Goal: Task Accomplishment & Management: Complete application form

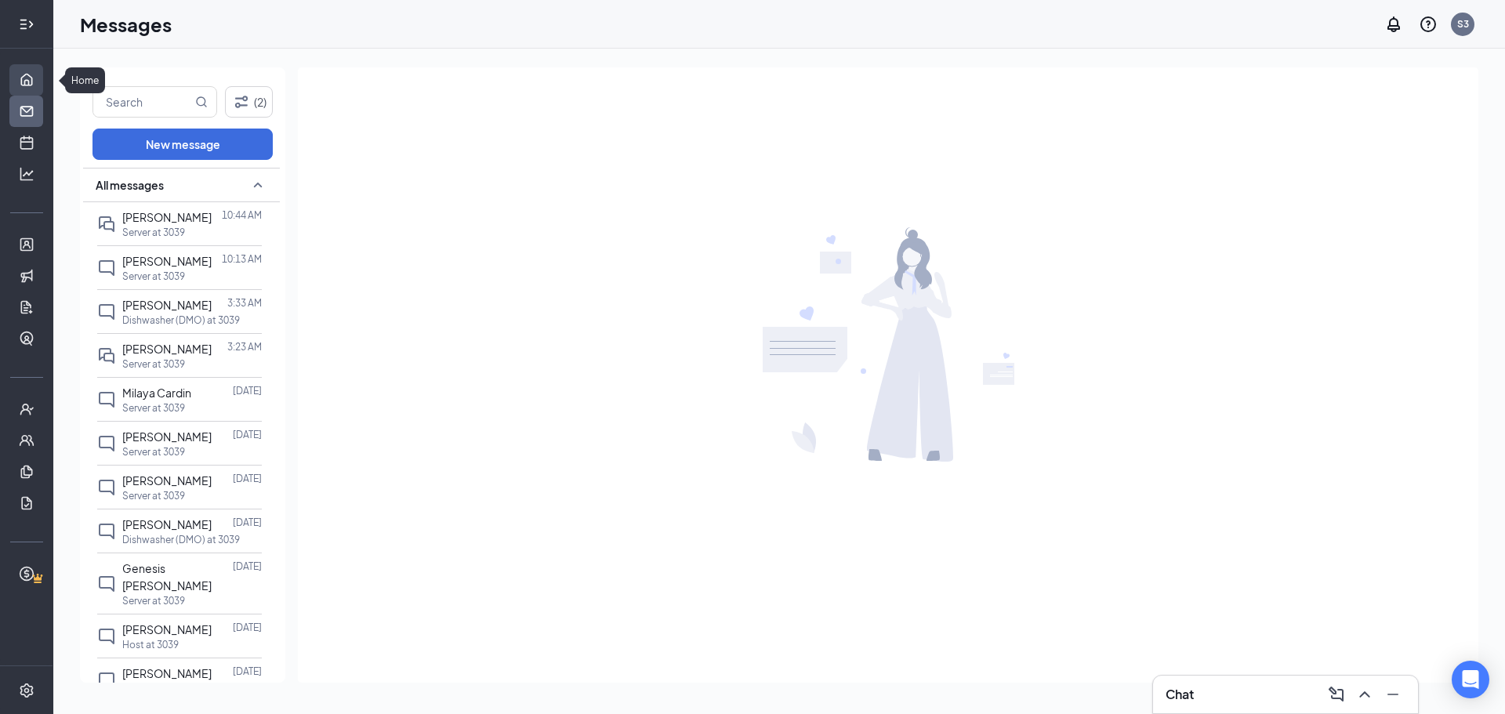
click at [41, 73] on link "Home" at bounding box center [49, 79] width 16 height 31
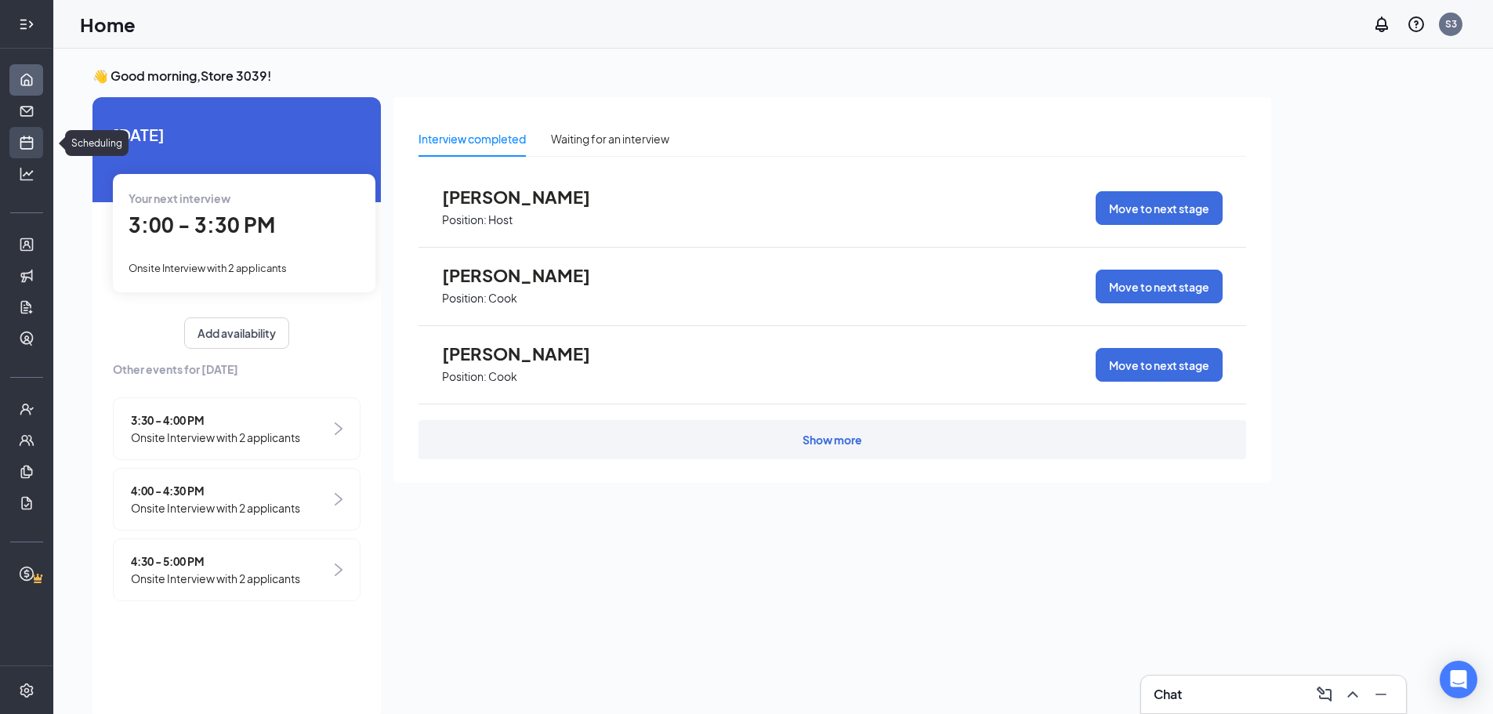
click at [41, 132] on link "Scheduling" at bounding box center [49, 142] width 16 height 31
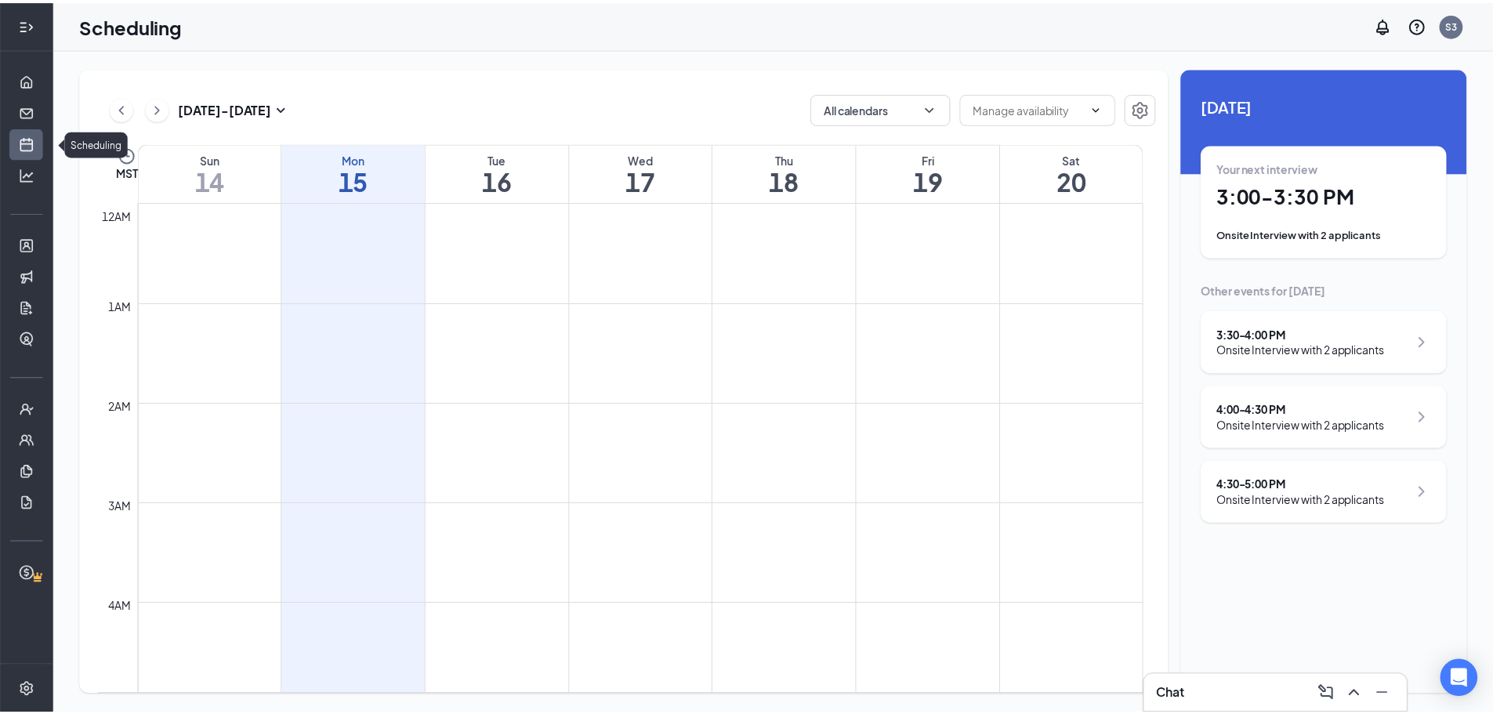
scroll to position [770, 0]
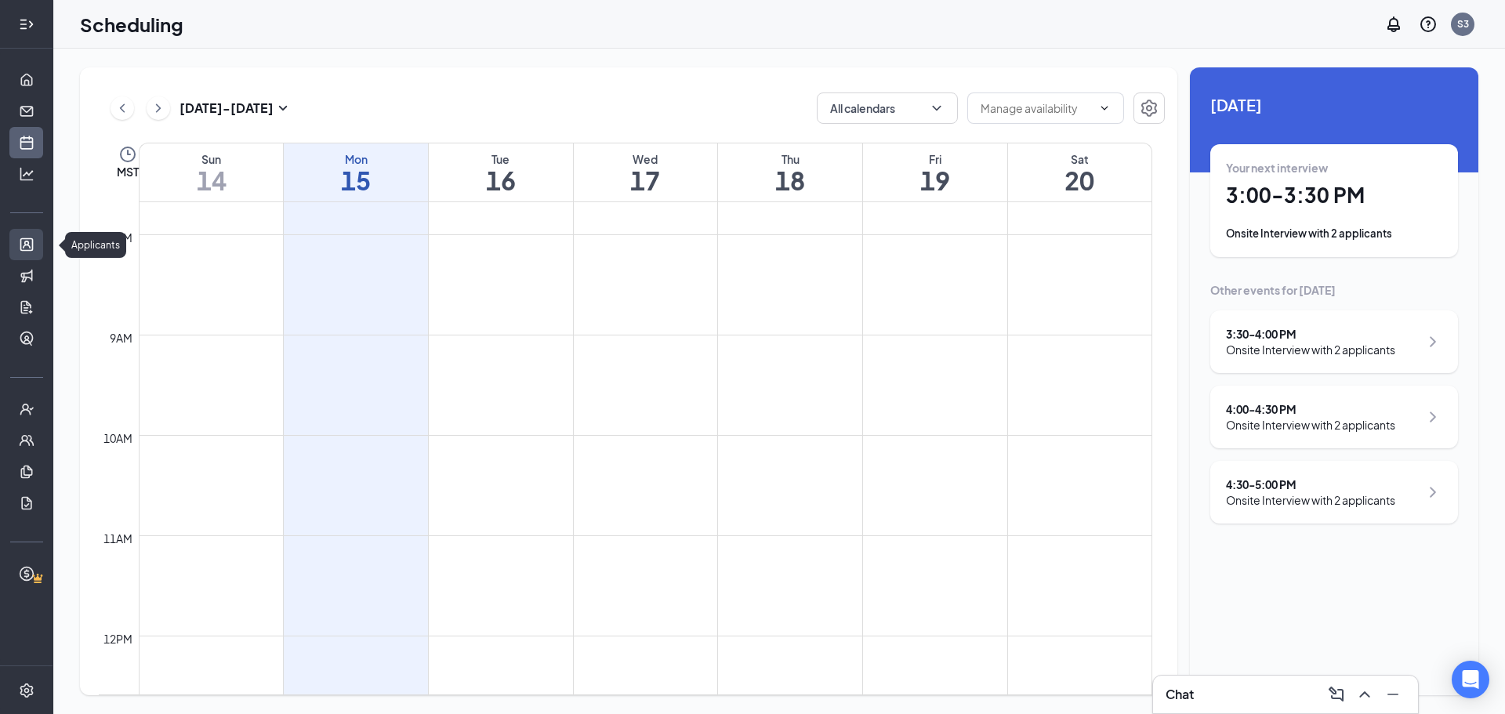
click at [41, 248] on link "Applicants" at bounding box center [49, 244] width 16 height 31
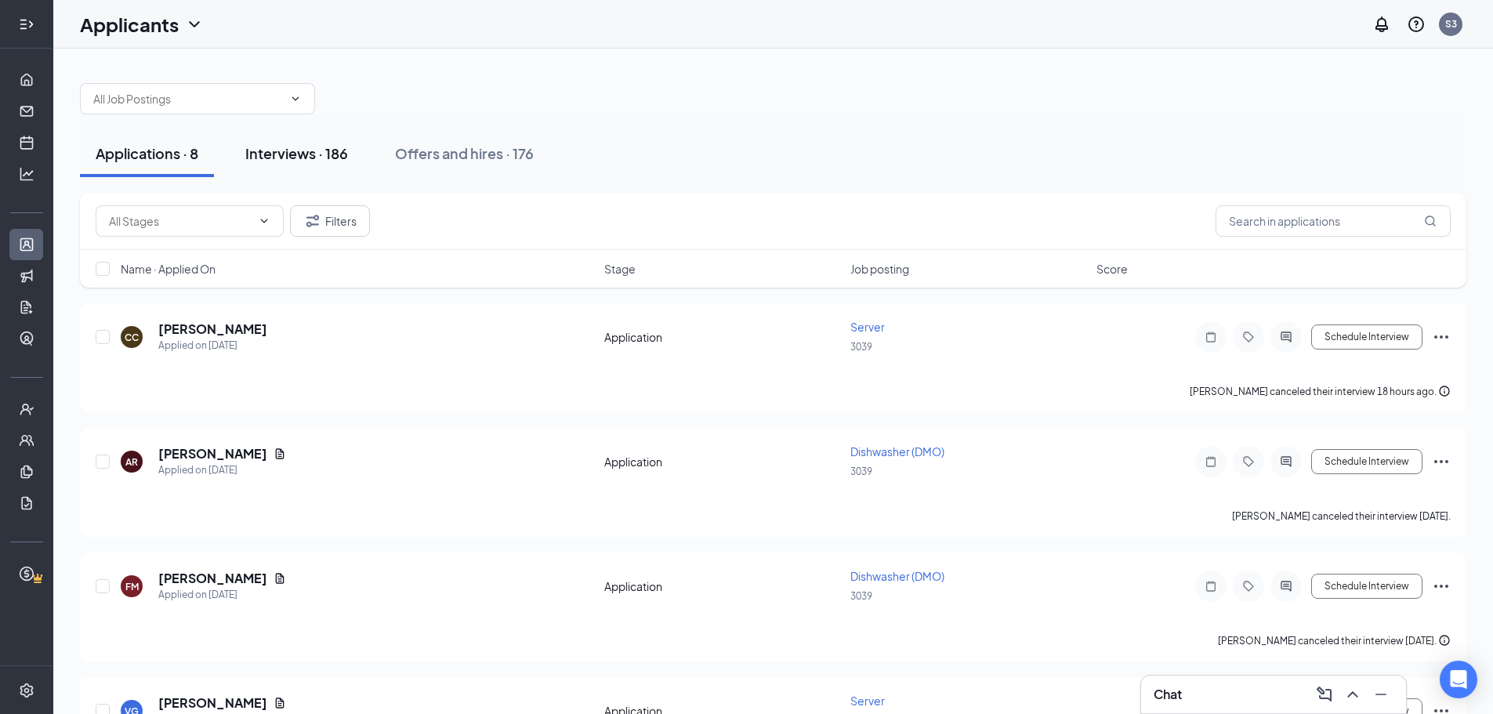
click at [297, 143] on div "Interviews · 186" at bounding box center [296, 153] width 103 height 20
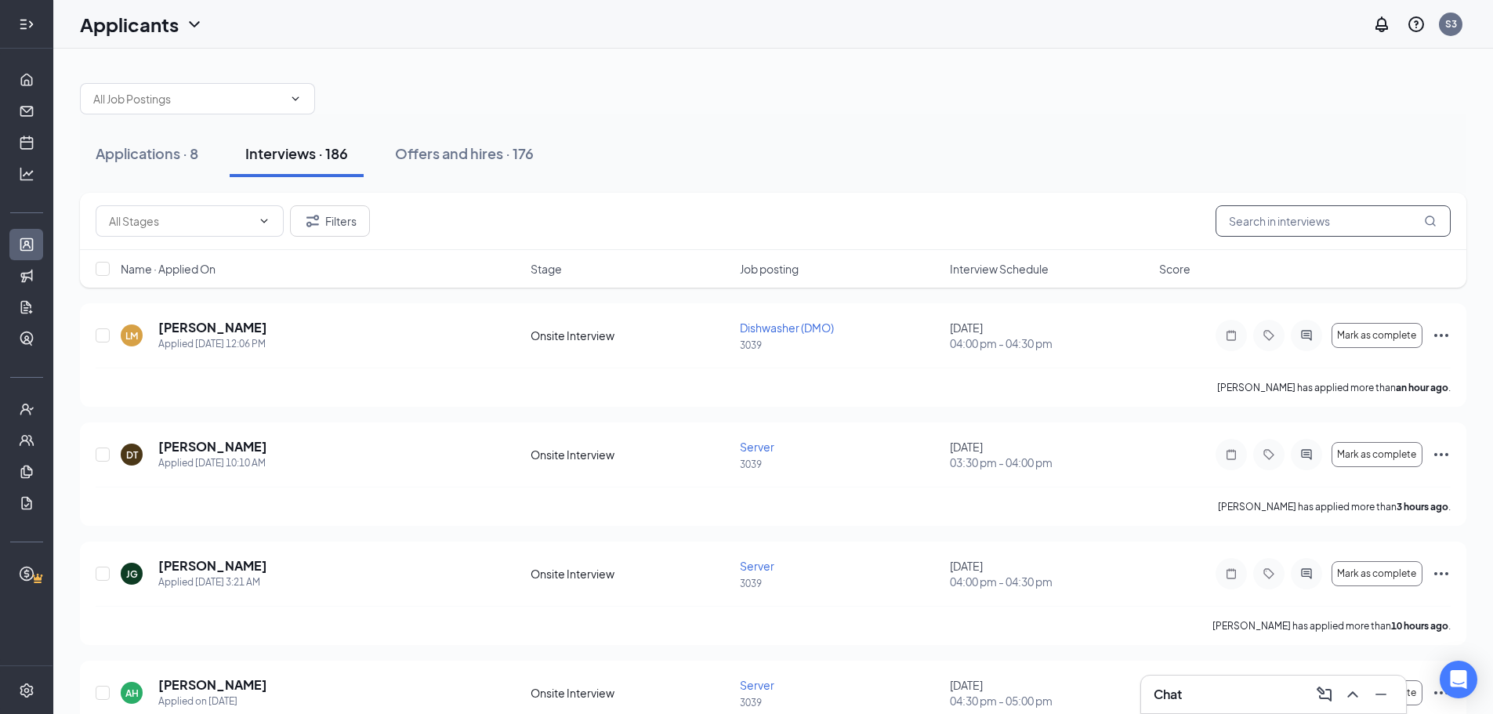
click at [1294, 226] on input "text" at bounding box center [1332, 220] width 235 height 31
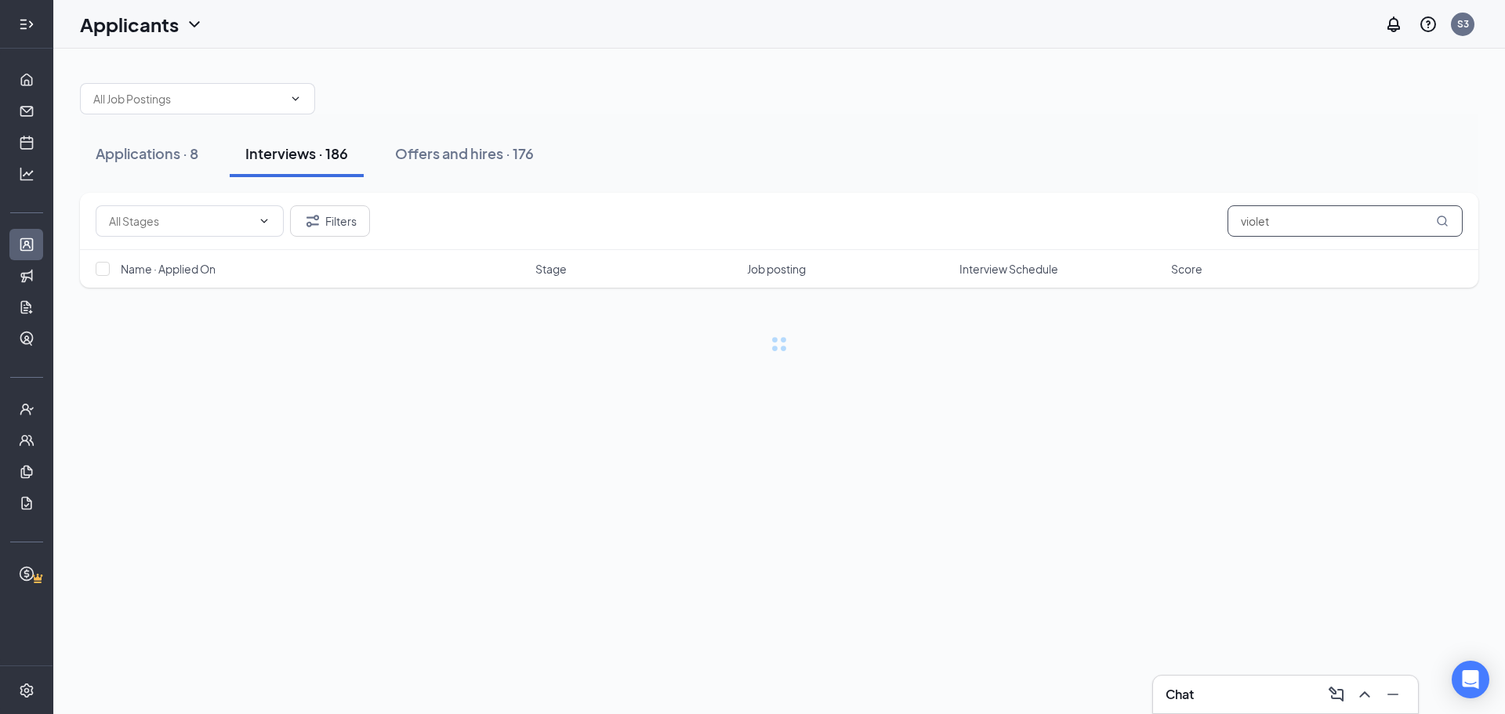
type input "violet"
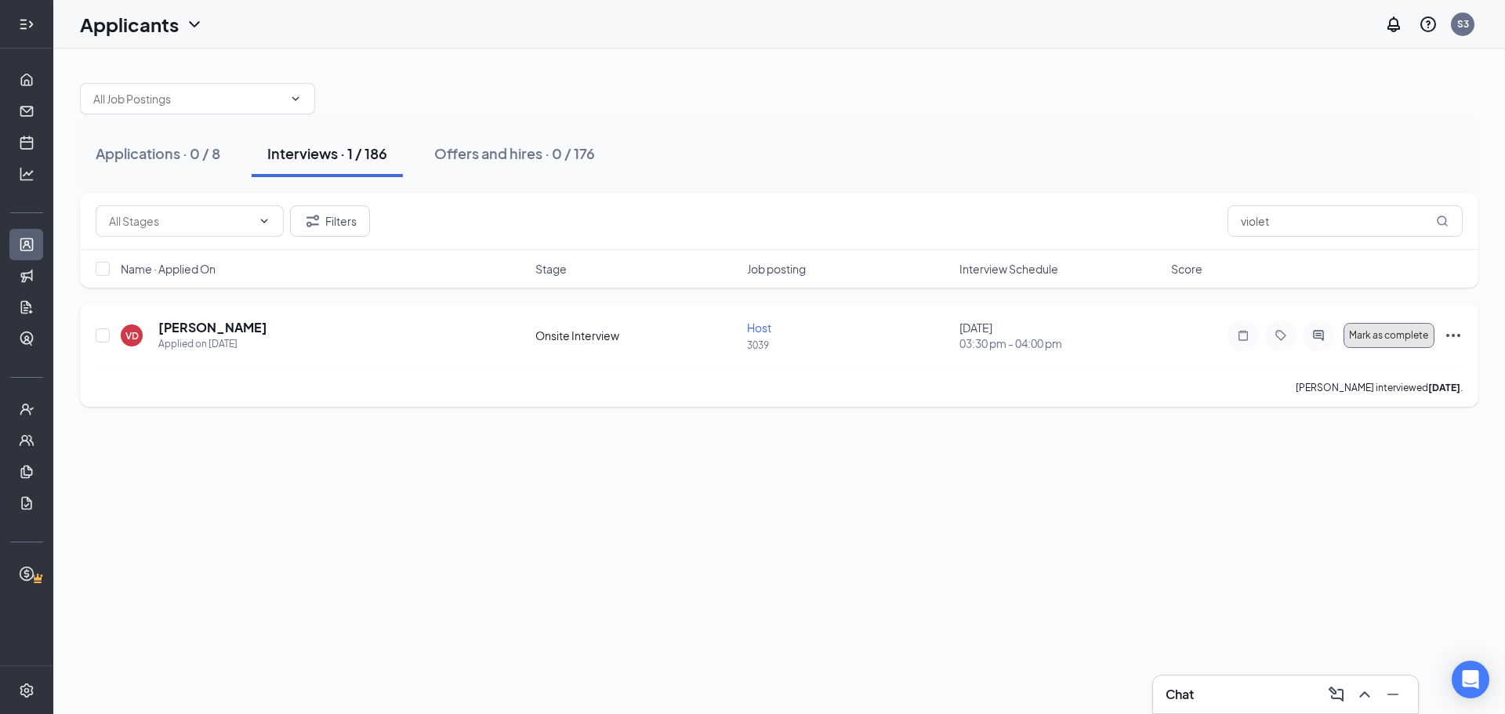
click at [1361, 342] on button "Mark as complete" at bounding box center [1388, 335] width 91 height 25
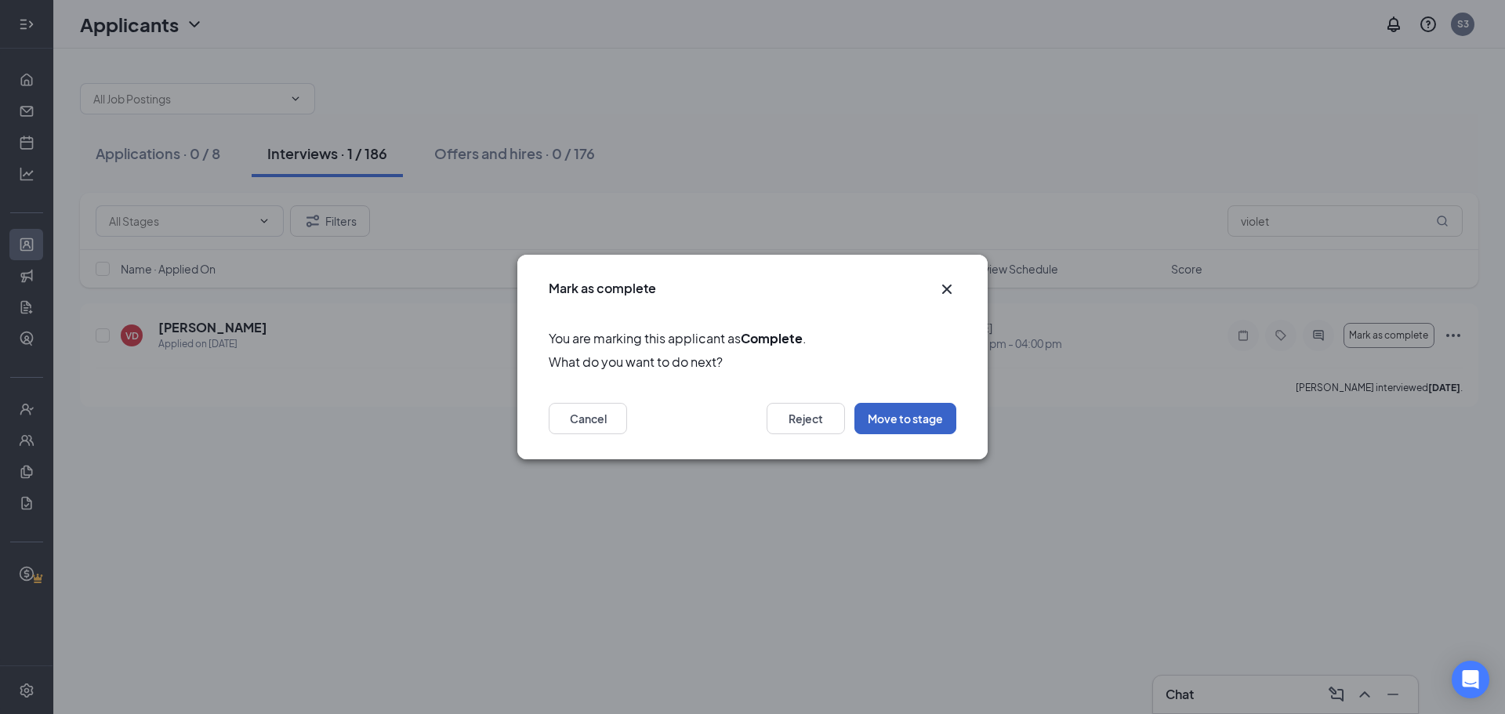
click at [905, 408] on button "Move to stage" at bounding box center [905, 418] width 102 height 31
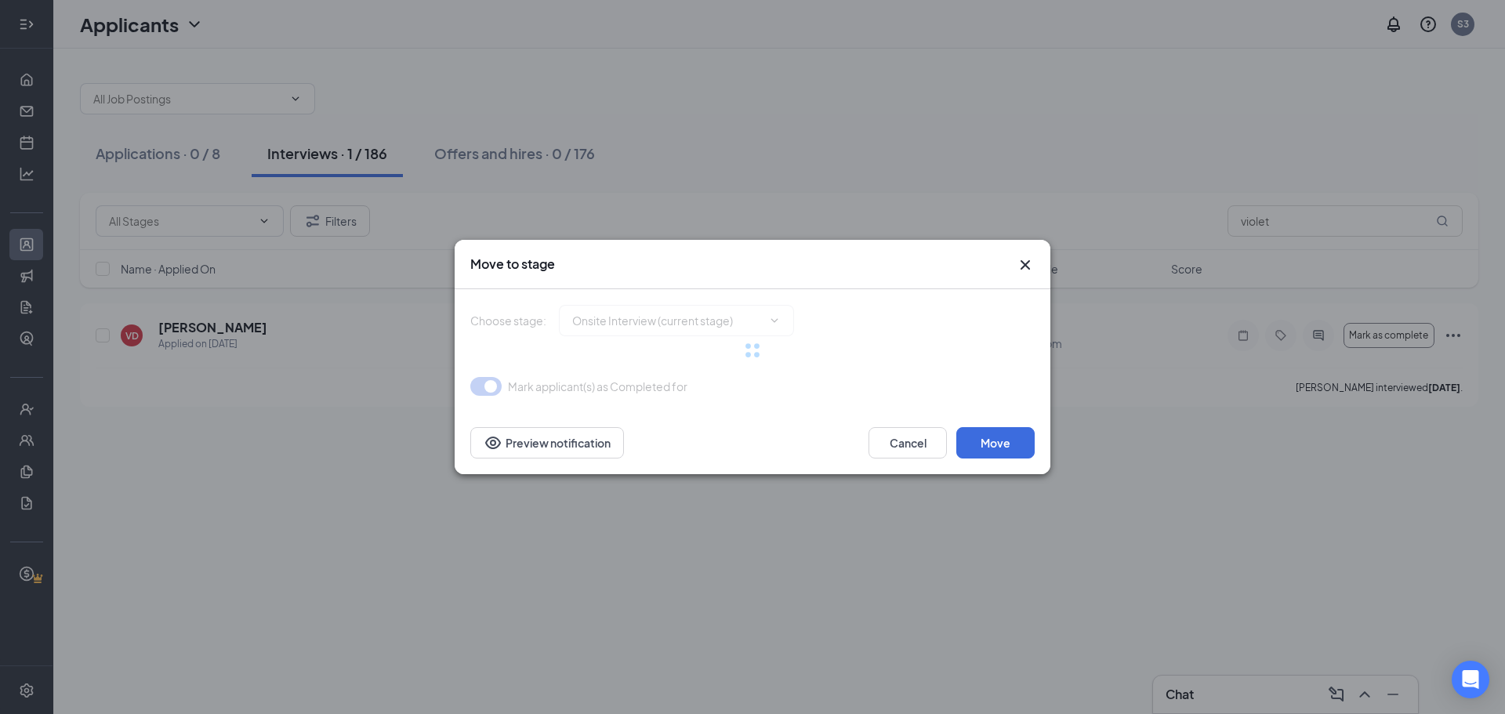
type input "Hiring Complete (final stage)"
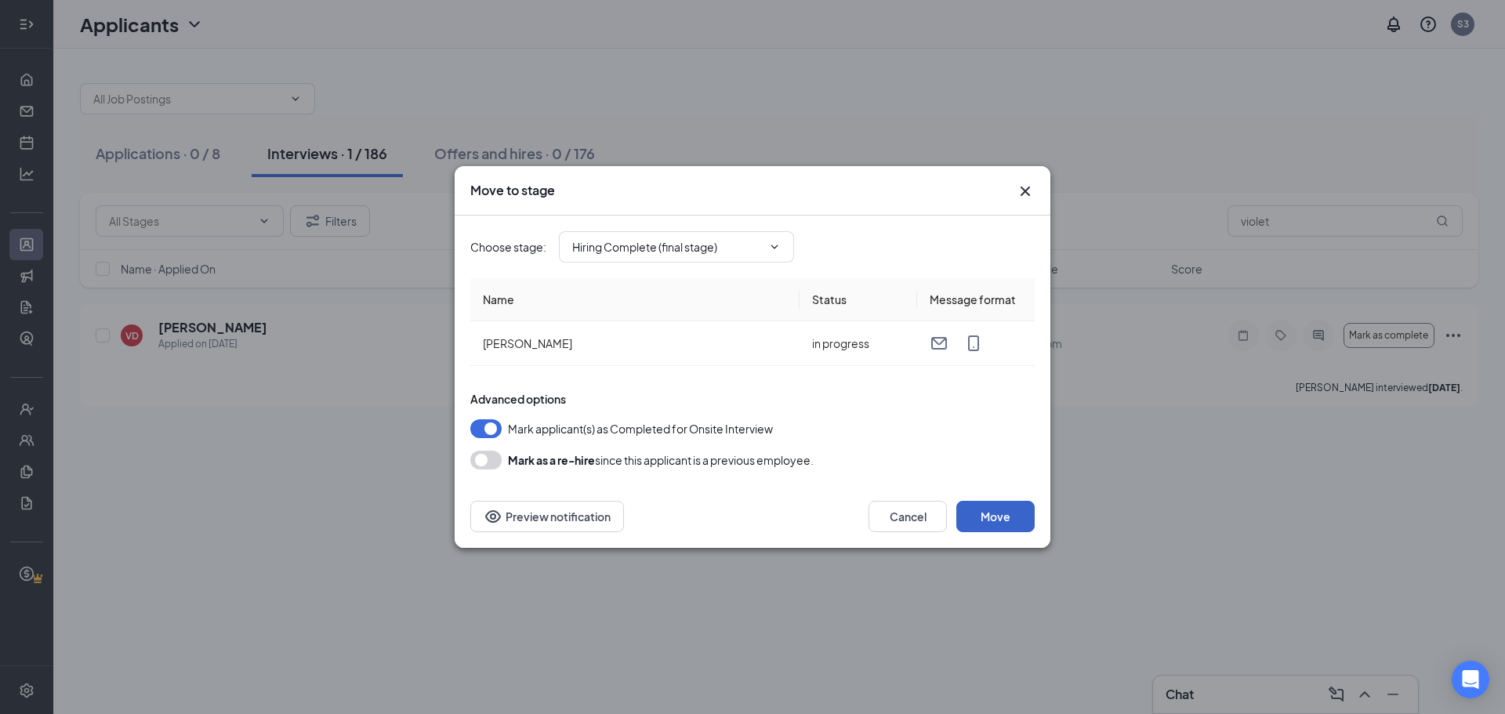
click at [999, 516] on button "Move" at bounding box center [995, 516] width 78 height 31
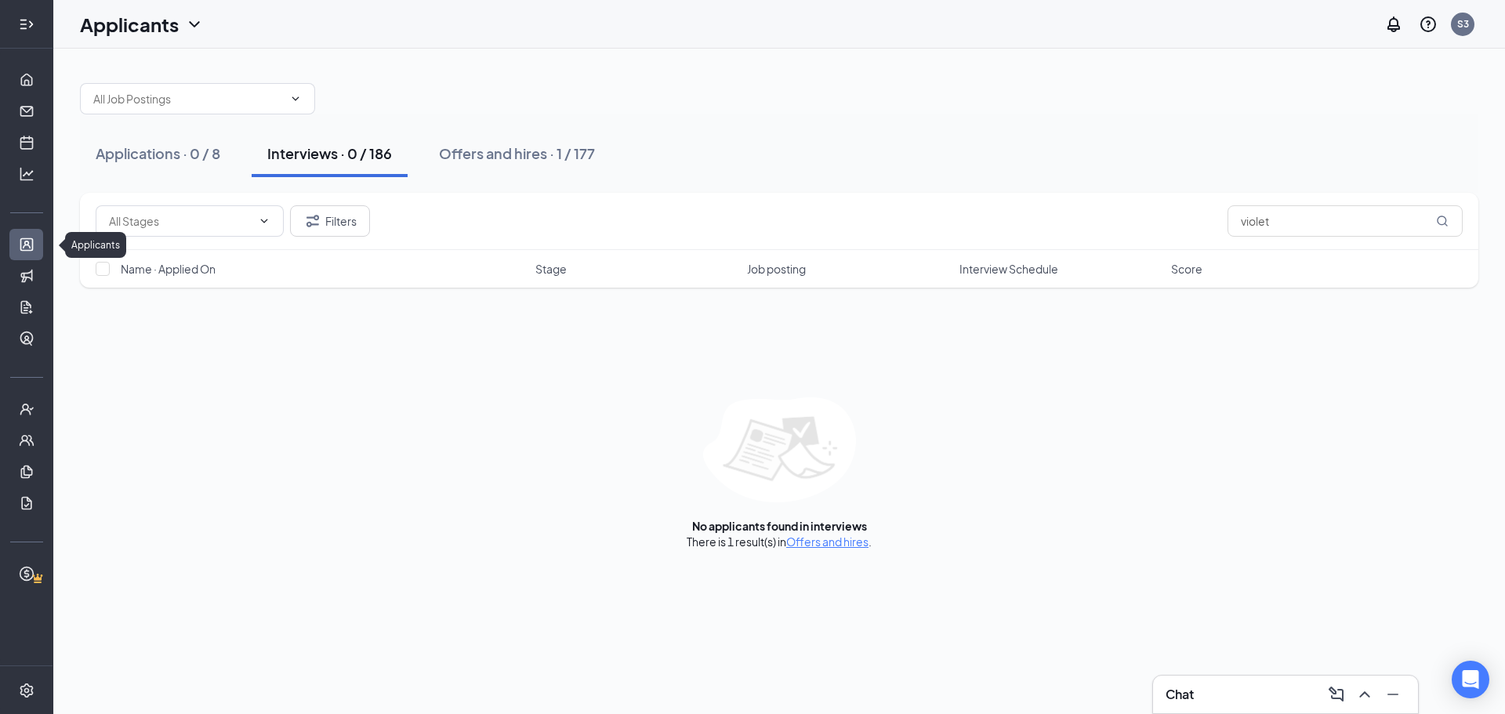
click at [41, 241] on link "Applicants" at bounding box center [49, 244] width 16 height 31
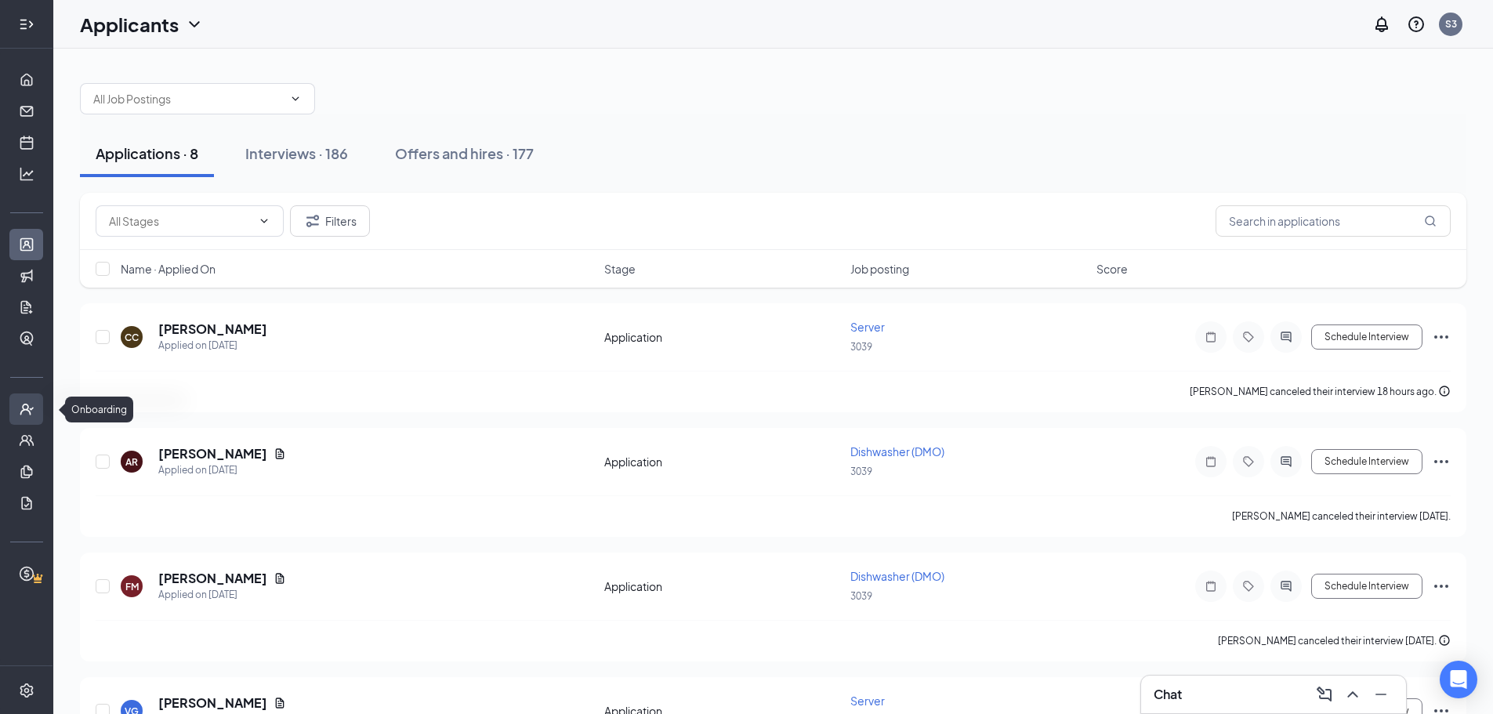
click at [26, 411] on icon "UserCheck" at bounding box center [27, 409] width 16 height 16
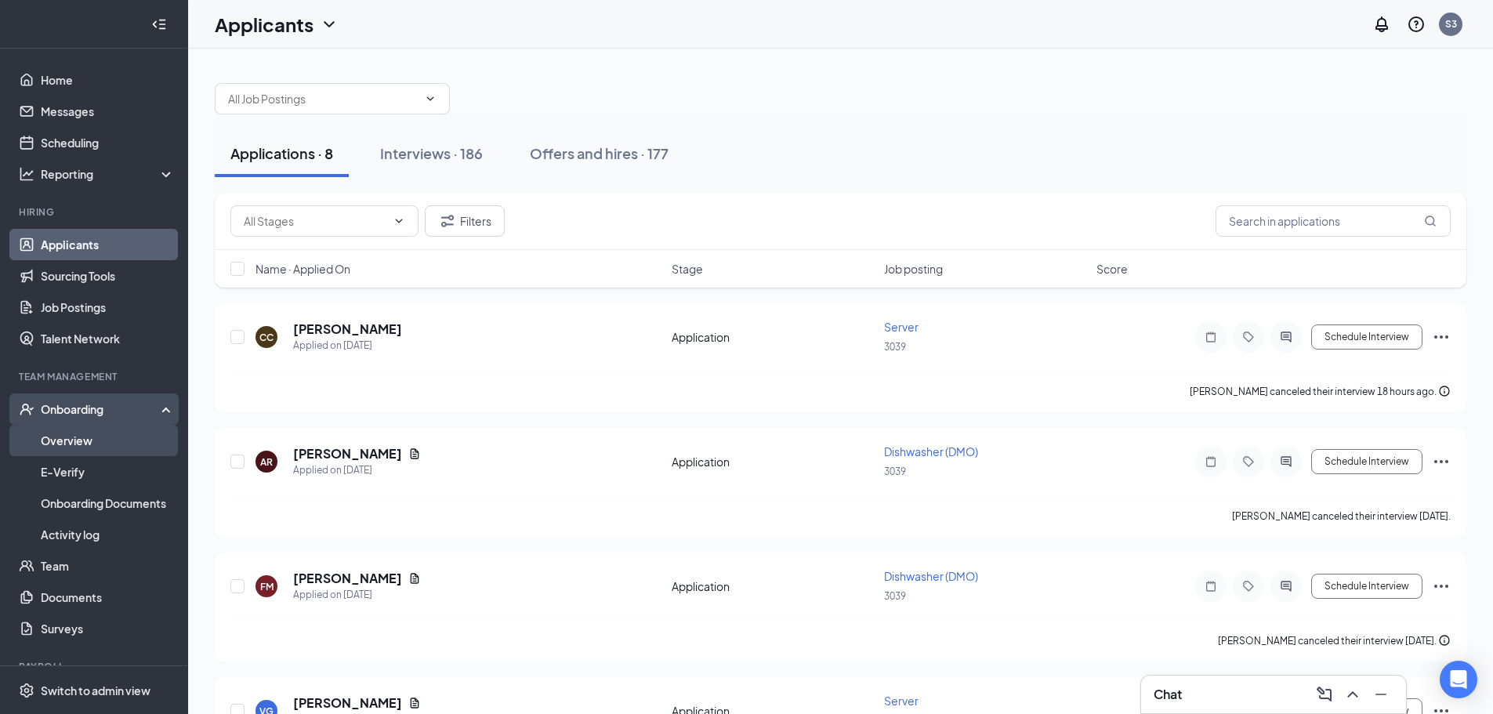
click at [77, 440] on link "Overview" at bounding box center [108, 440] width 134 height 31
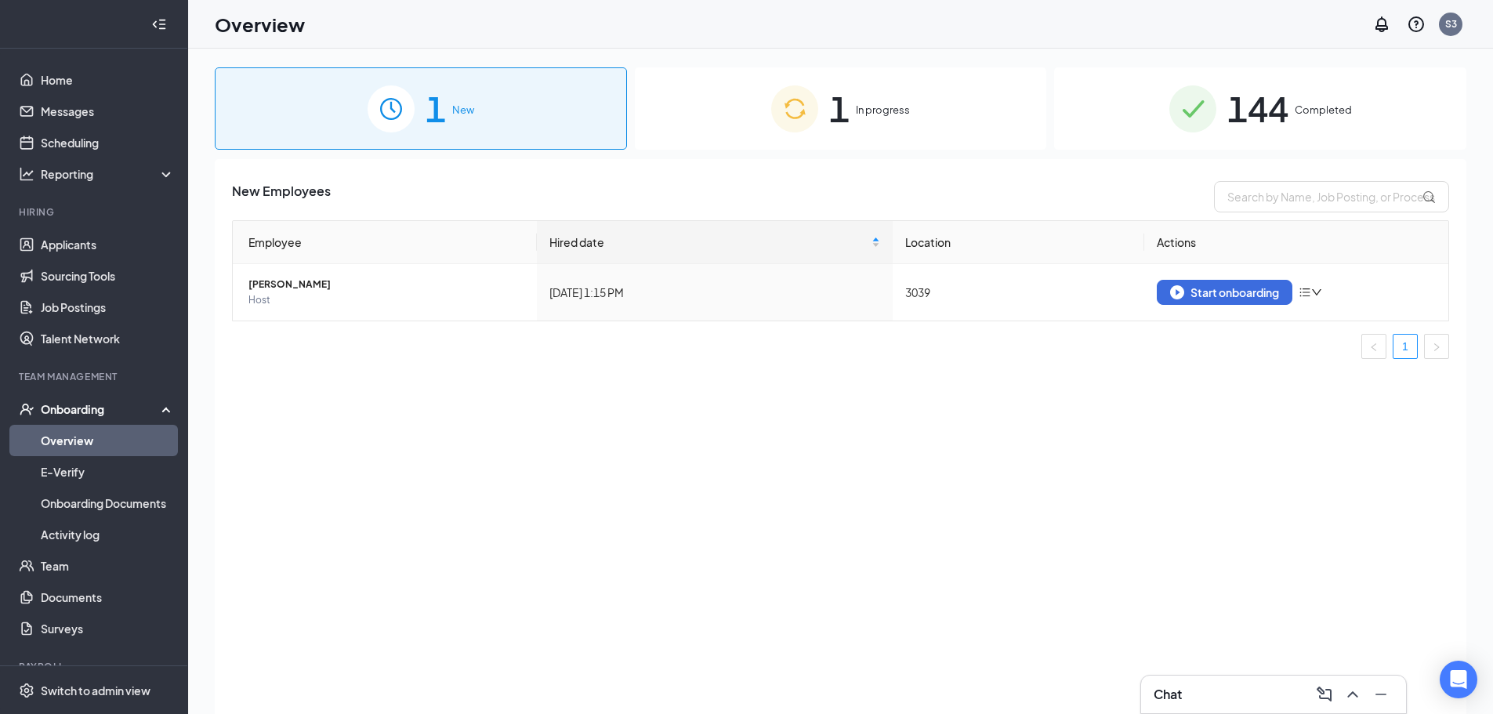
click at [881, 106] on span "In progress" at bounding box center [883, 110] width 54 height 16
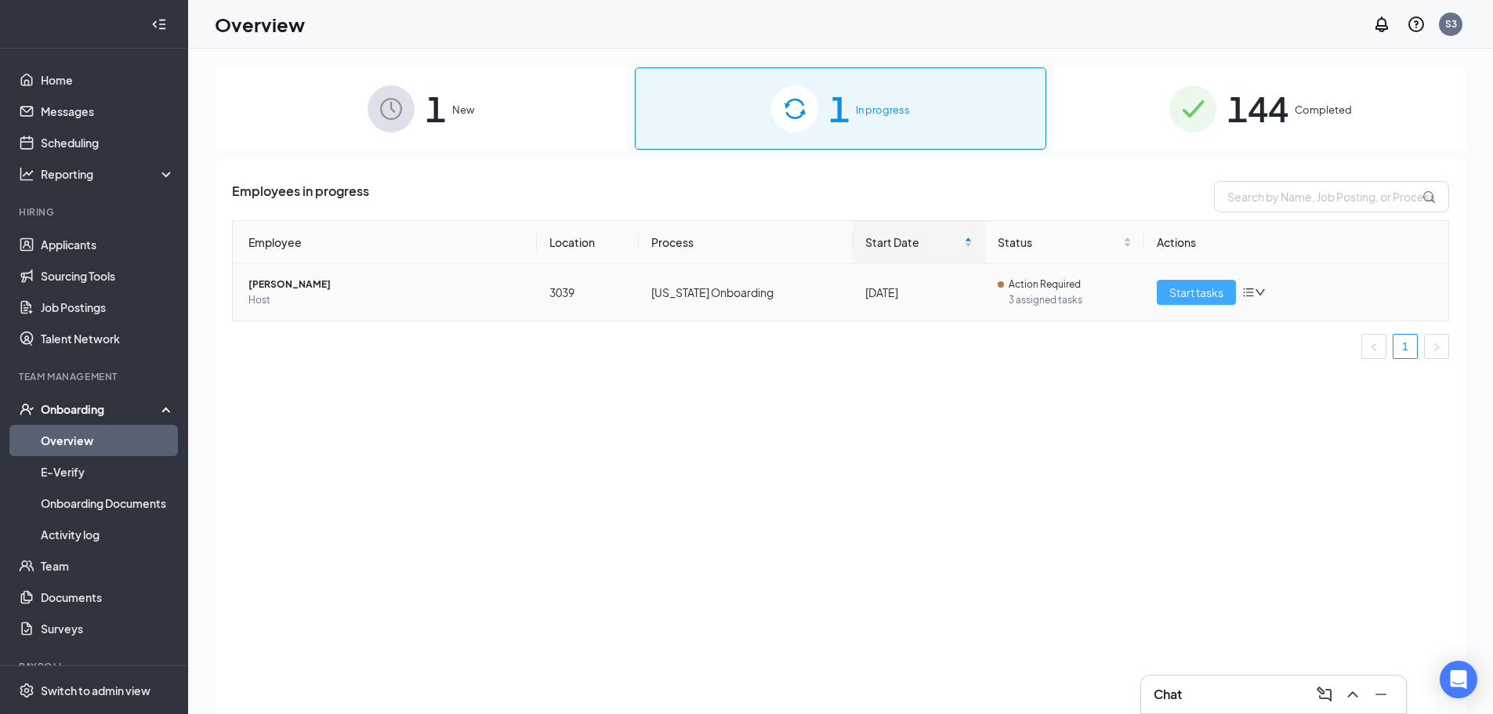
click at [1174, 288] on span "Start tasks" at bounding box center [1196, 292] width 54 height 17
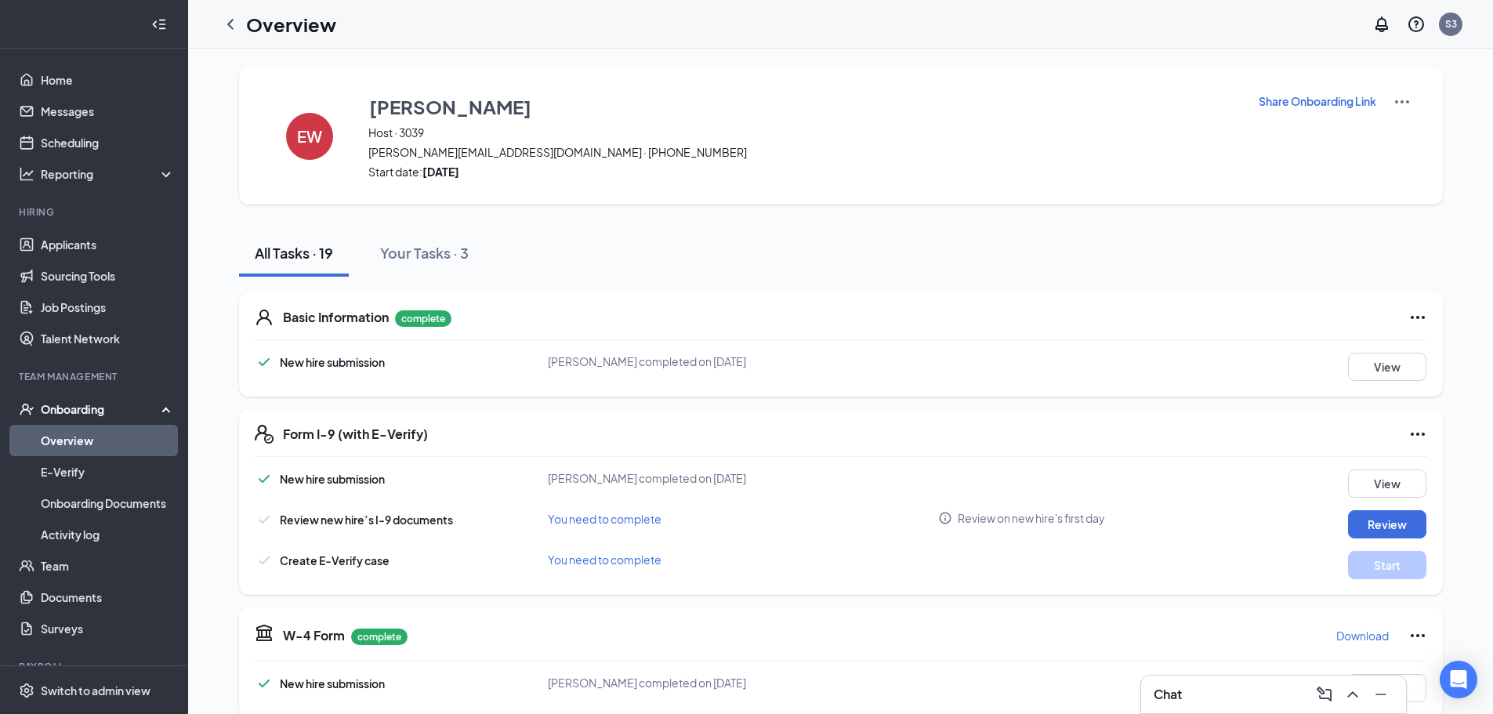
click at [1409, 317] on icon "Ellipses" at bounding box center [1417, 317] width 19 height 19
click at [1442, 351] on span "Restart" at bounding box center [1443, 350] width 38 height 16
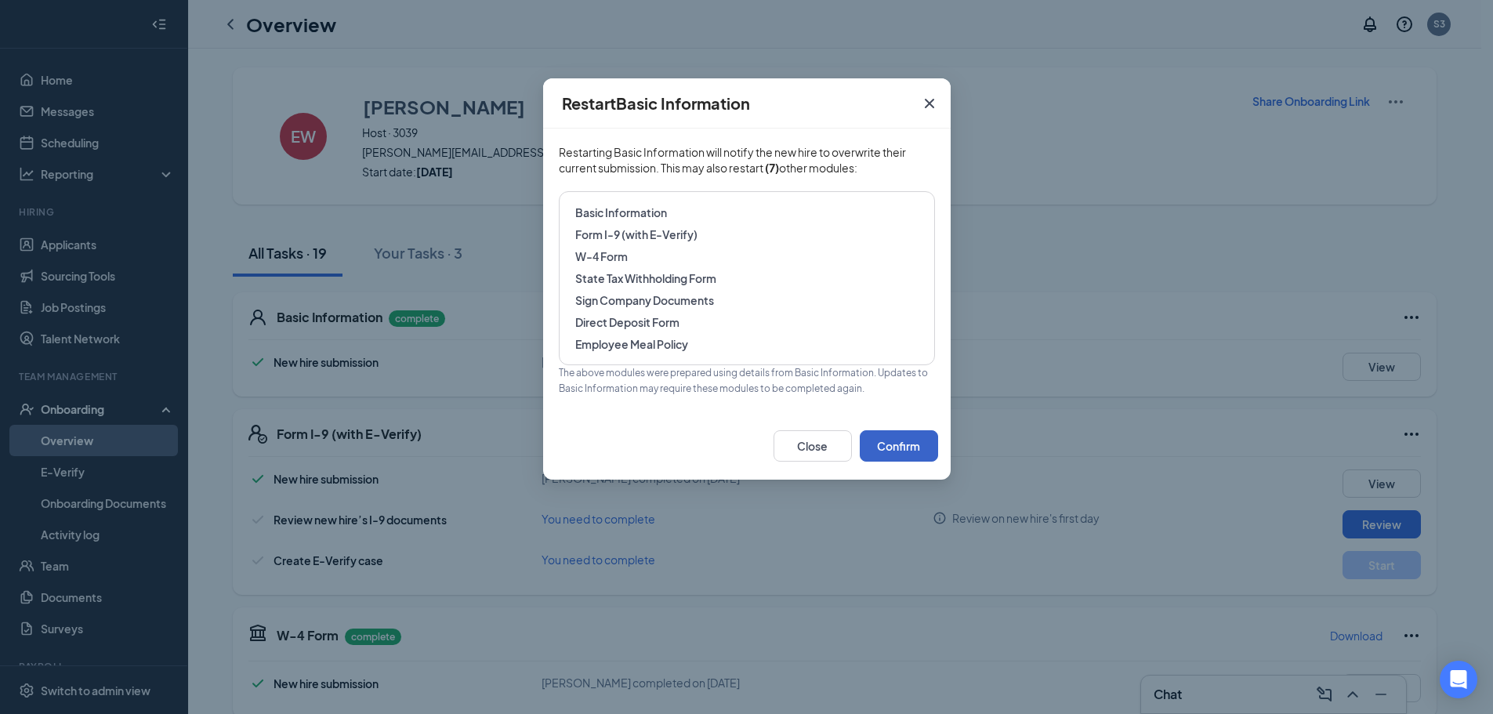
click at [882, 443] on button "Confirm" at bounding box center [899, 445] width 78 height 31
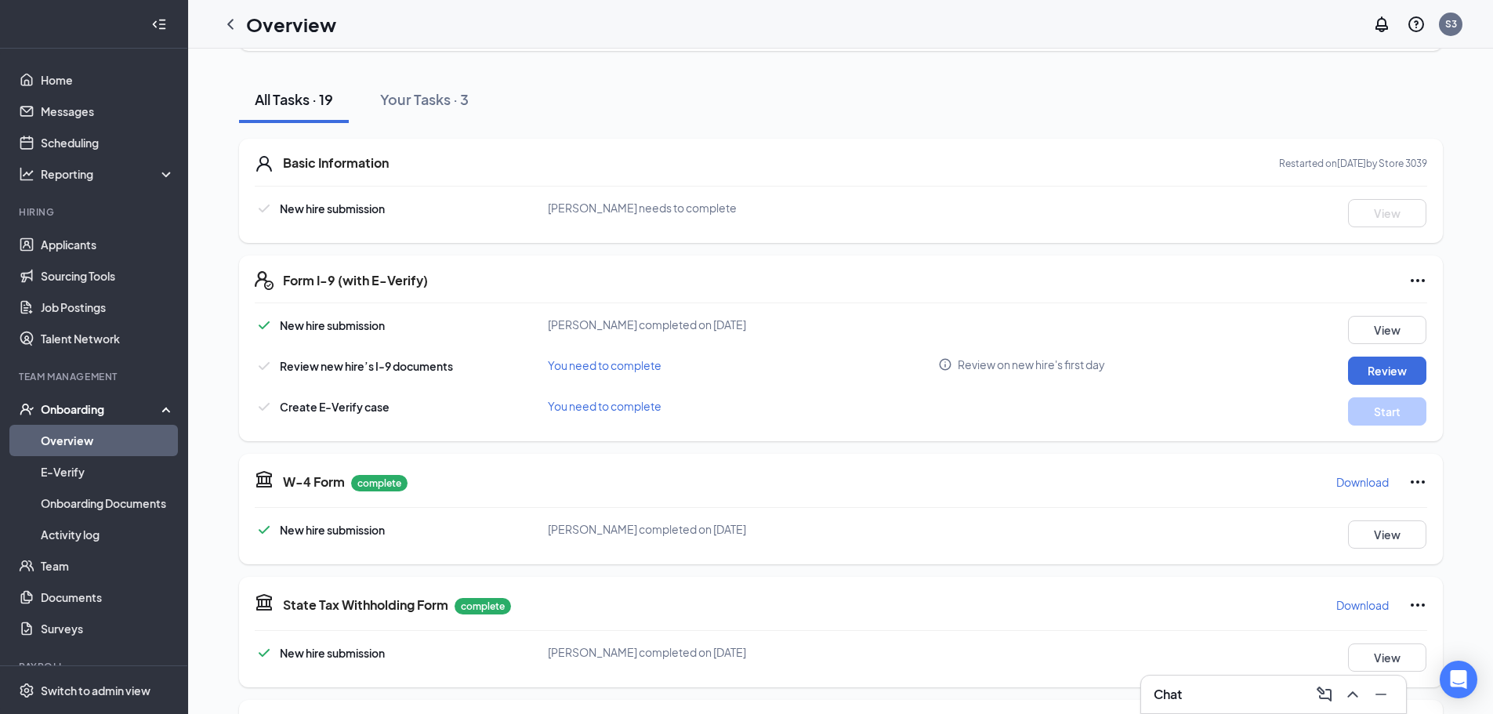
scroll to position [157, 0]
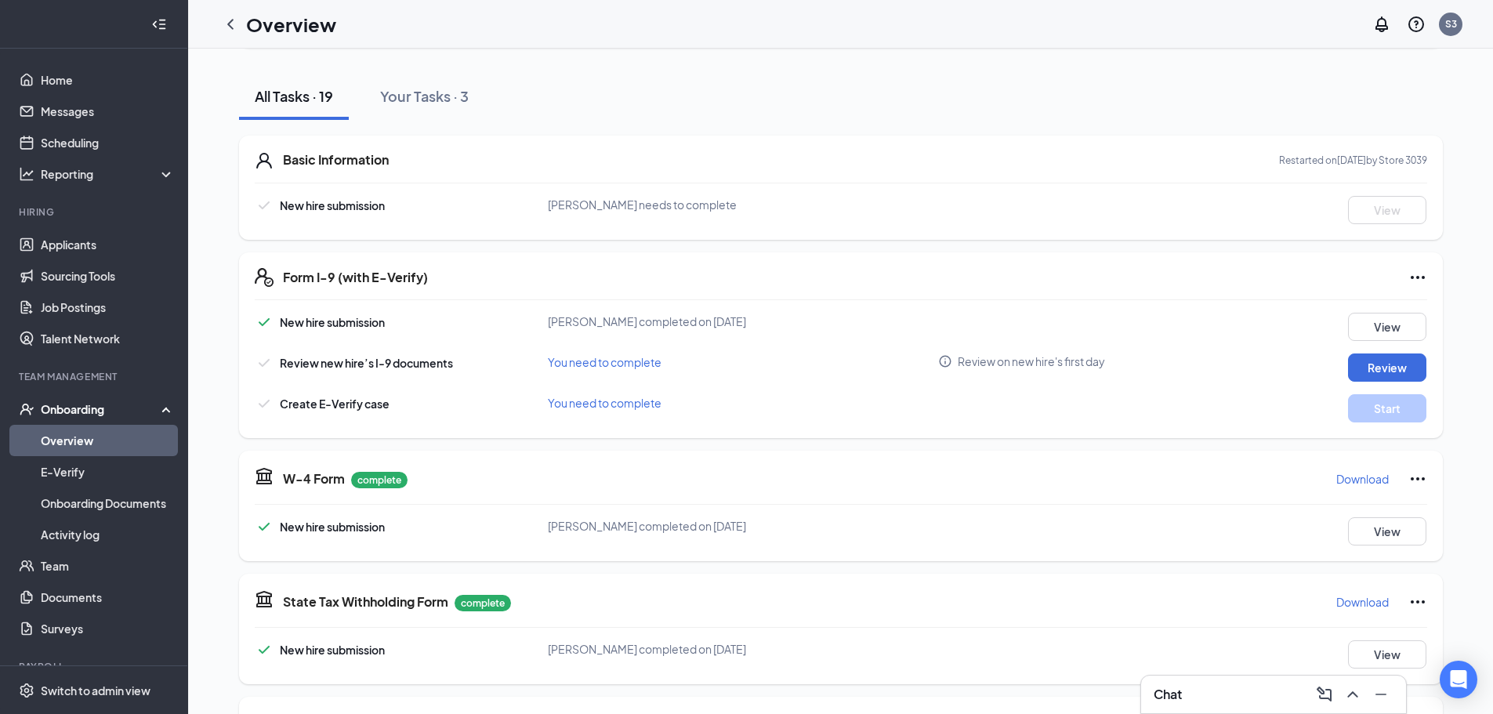
click at [1408, 279] on icon "Ellipses" at bounding box center [1417, 277] width 19 height 19
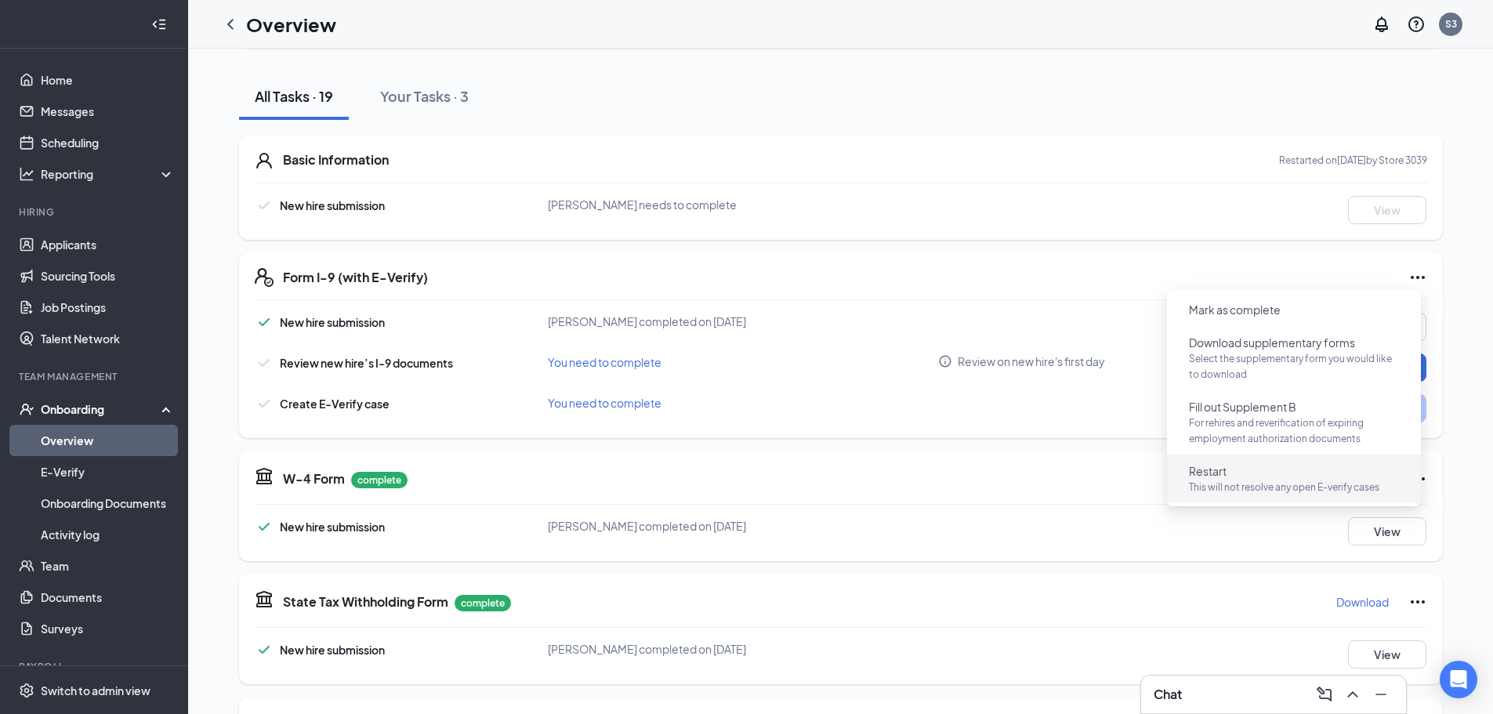
click at [1258, 483] on p "This will not resolve any open E-verify cases" at bounding box center [1294, 488] width 210 height 16
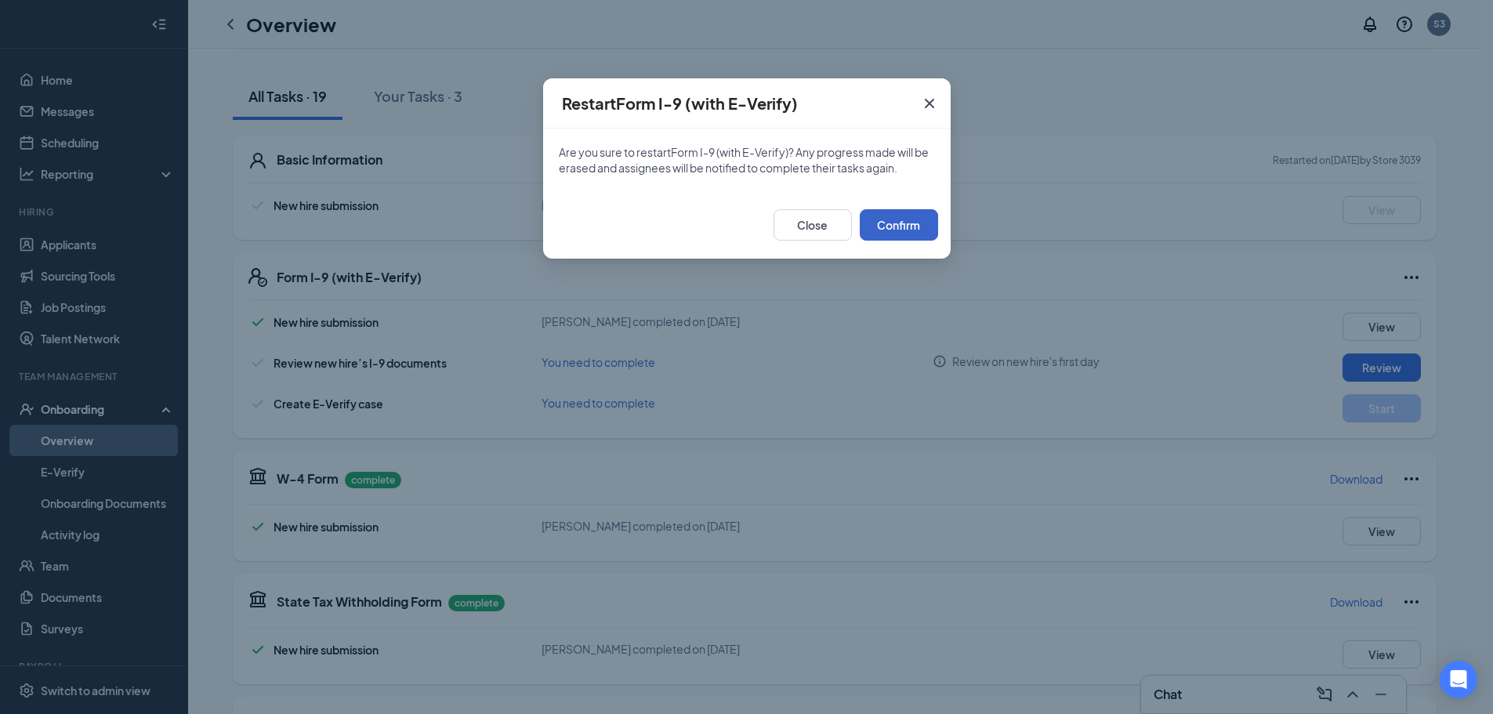
click at [887, 232] on button "Confirm" at bounding box center [899, 224] width 78 height 31
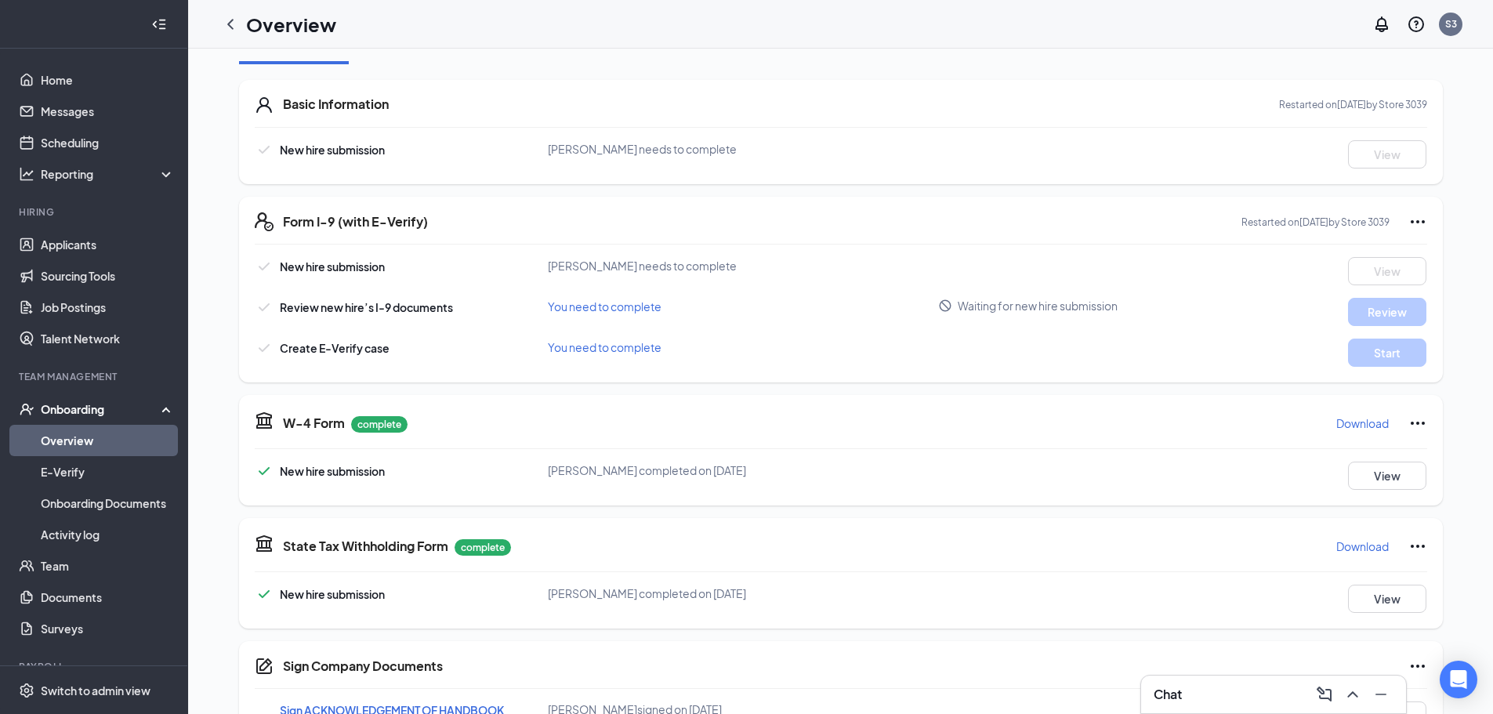
scroll to position [313, 0]
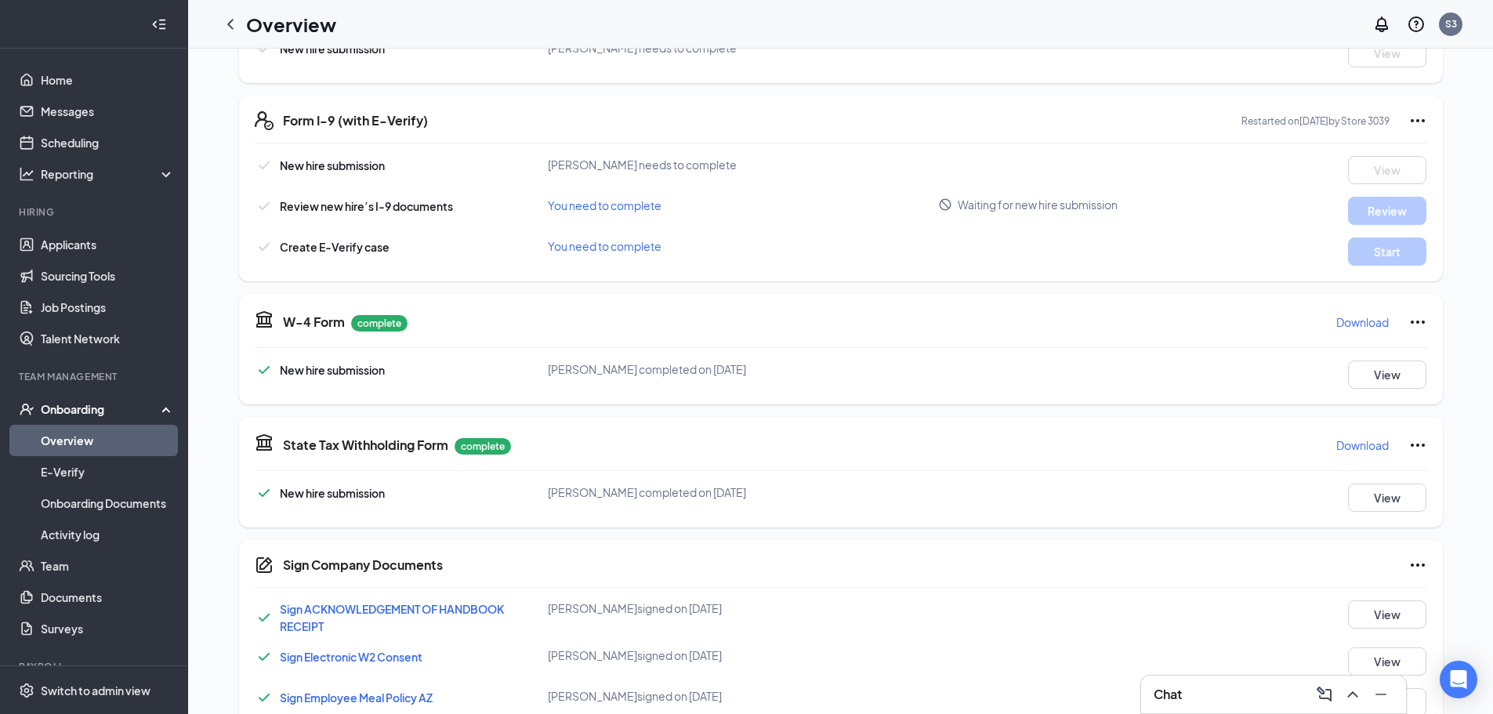
click at [1408, 327] on icon "Ellipses" at bounding box center [1417, 322] width 19 height 19
click at [1437, 342] on button "Restart" at bounding box center [1442, 354] width 63 height 25
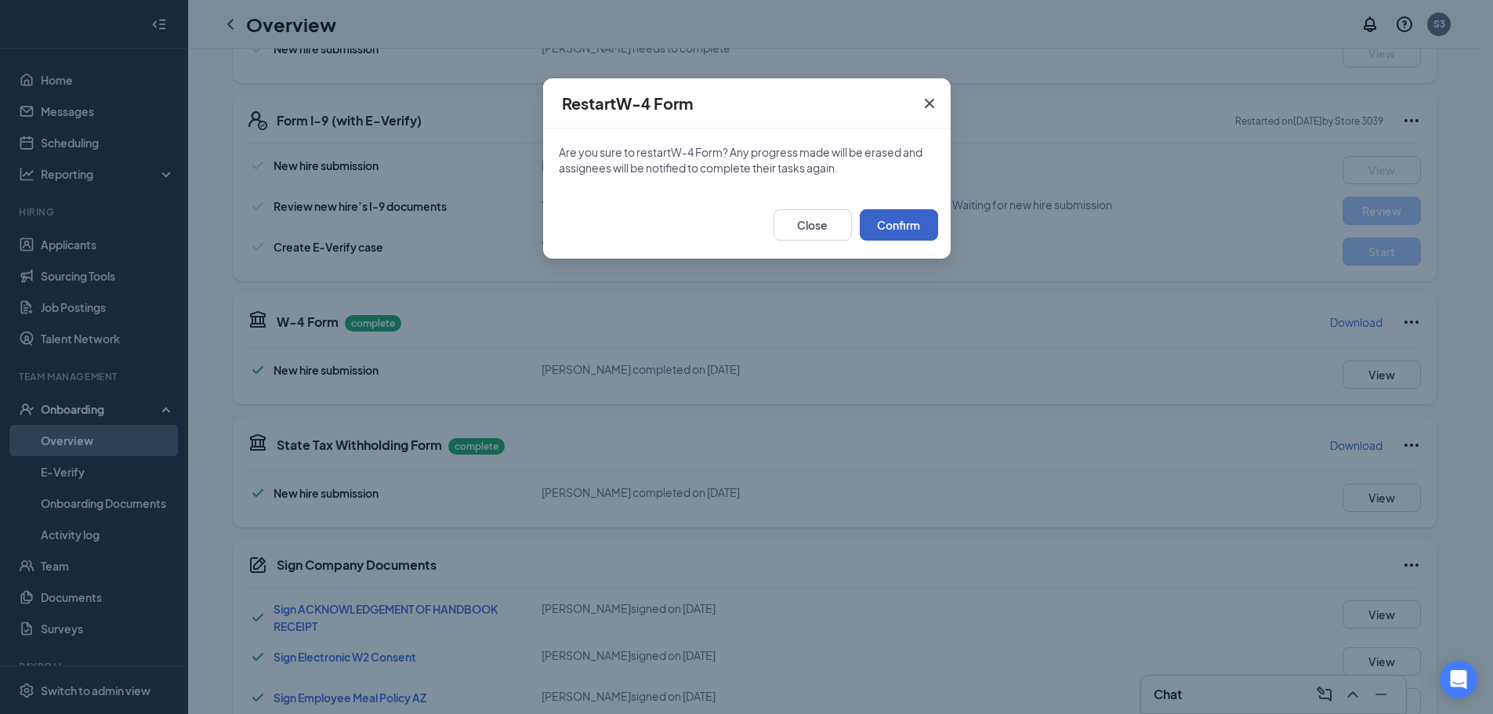
click at [920, 228] on button "Confirm" at bounding box center [899, 224] width 78 height 31
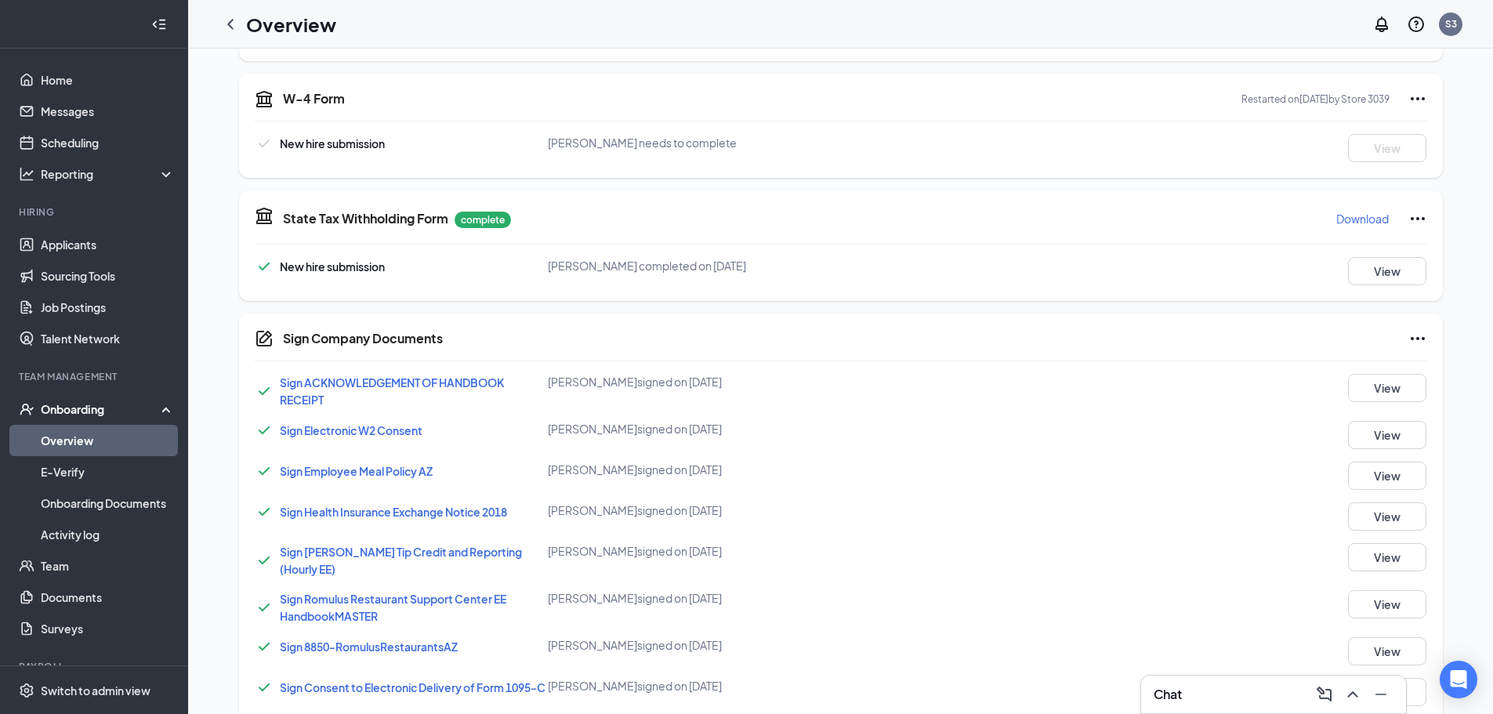
scroll to position [627, 0]
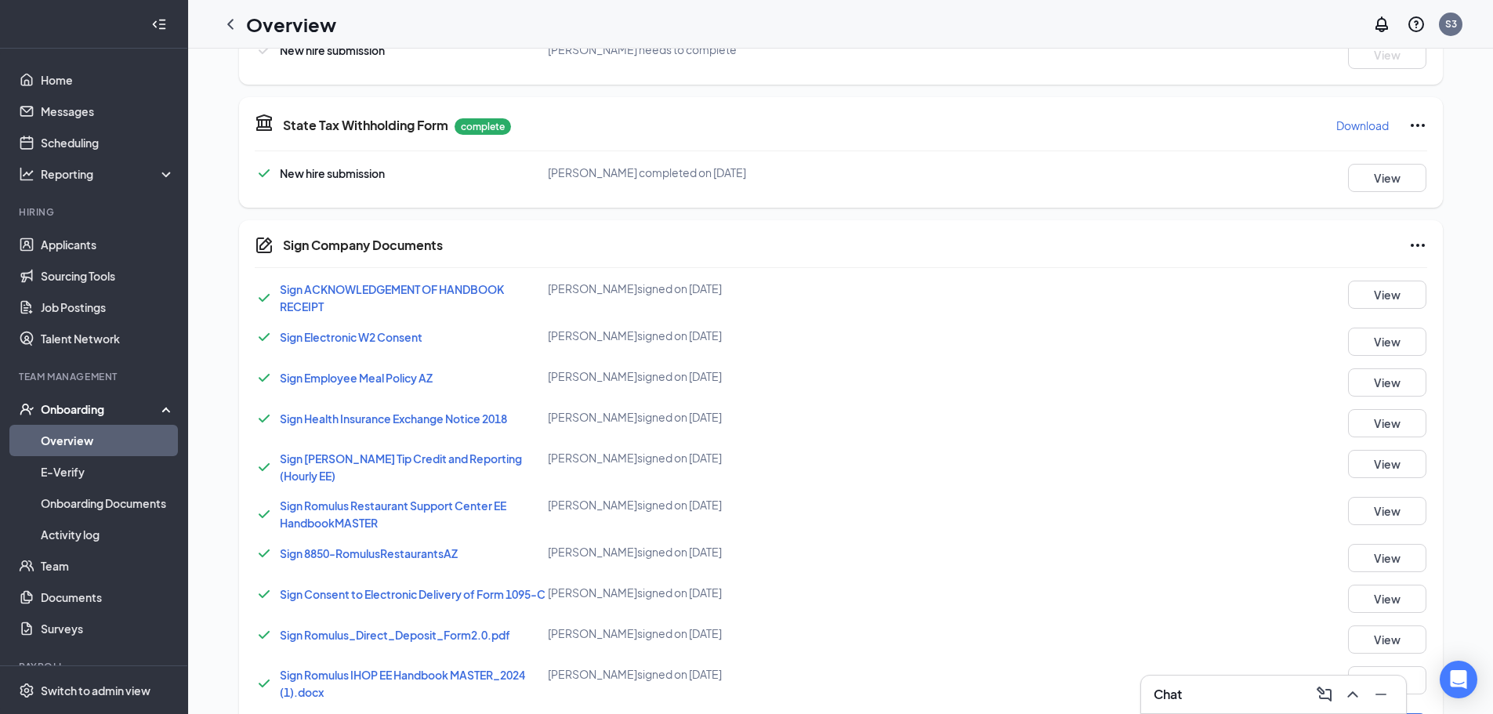
click at [1411, 238] on icon "Ellipses" at bounding box center [1417, 245] width 19 height 19
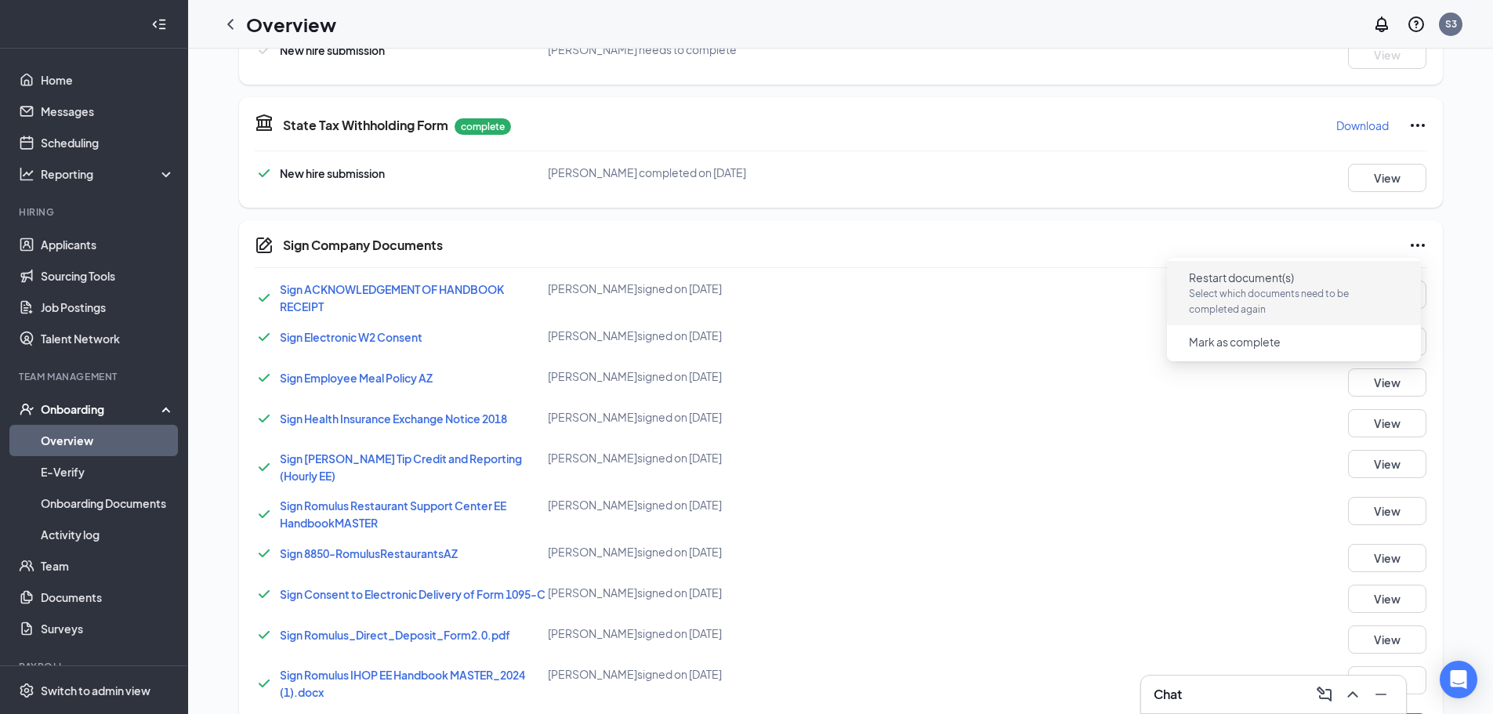
click at [1255, 281] on span "Restart document(s)" at bounding box center [1241, 278] width 105 height 16
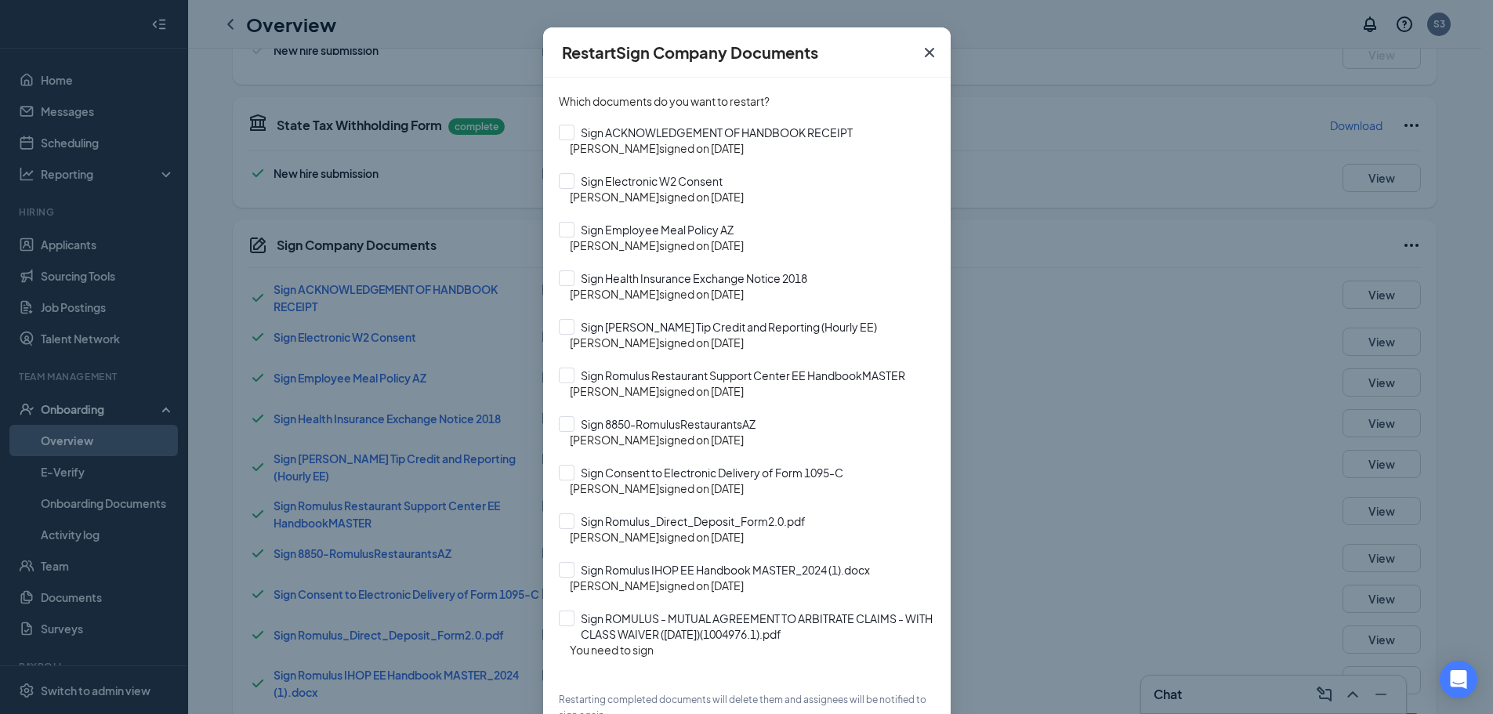
scroll to position [162, 0]
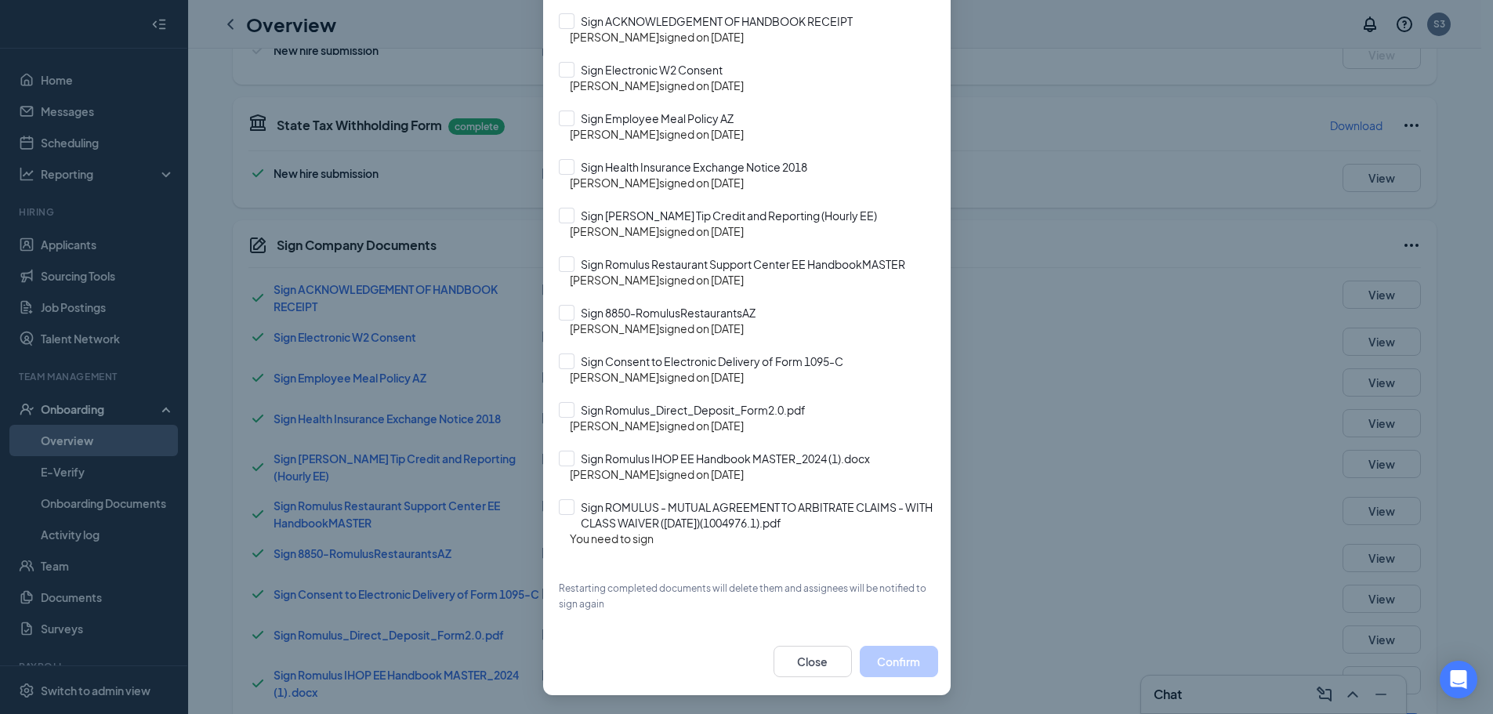
click at [550, 506] on div "Which documents do you want to restart? Sign ACKNOWLEDGEMENT OF HANDBOOK RECEIP…" at bounding box center [746, 296] width 407 height 661
click at [562, 510] on input "Sign ROMULUS - MUTUAL AGREEMENT TO ARBITRATE CLAIMS - WITH CLASS WAIVER ([DATE]…" at bounding box center [747, 514] width 376 height 31
checkbox input "true"
click at [562, 453] on input "Sign Romulus IHOP EE Handbook MASTER_2024 (1).docx" at bounding box center [747, 459] width 376 height 16
checkbox input "true"
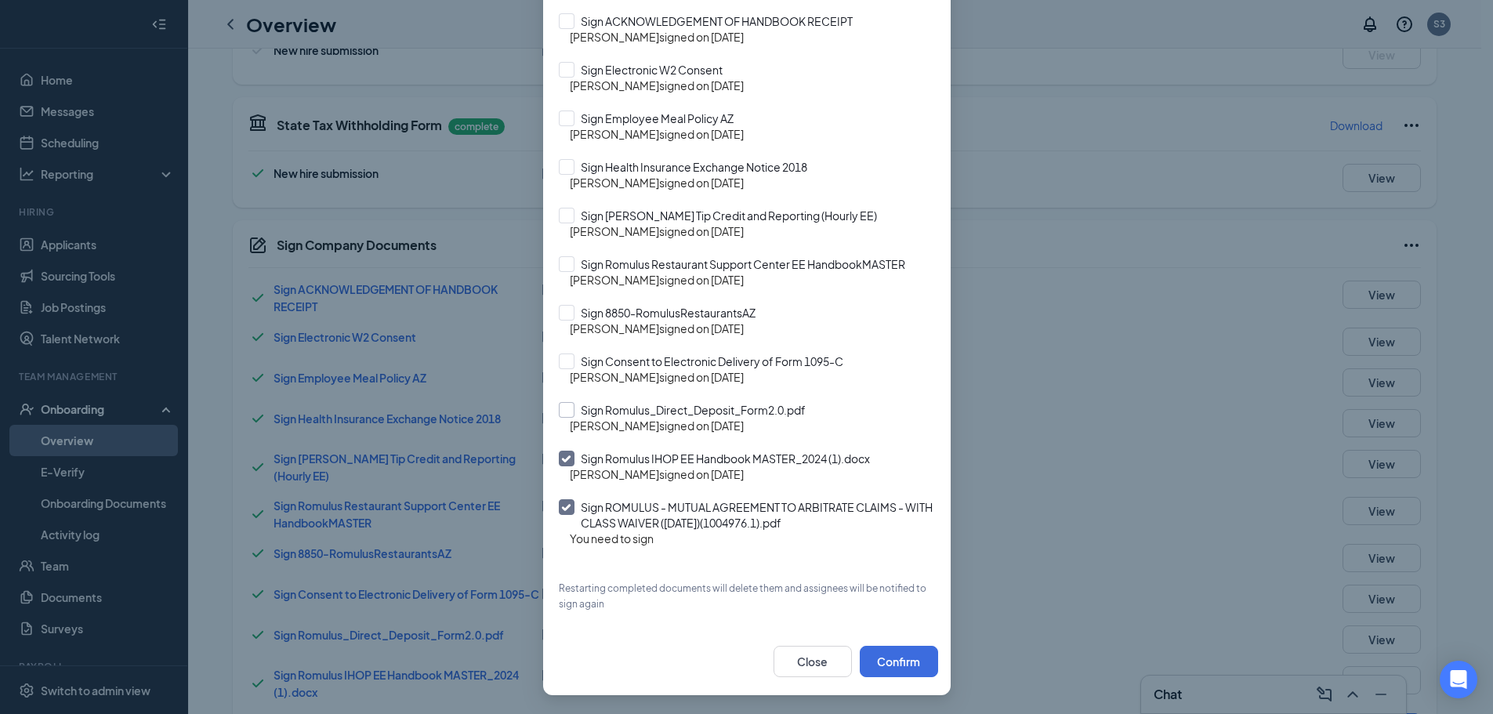
click at [559, 414] on input "Sign Romulus_Direct_Deposit_Form2.0.pdf" at bounding box center [747, 410] width 376 height 16
checkbox input "true"
click at [559, 360] on input "Sign Consent to Electronic Delivery of Form 1095-C" at bounding box center [747, 361] width 376 height 16
checkbox input "true"
click at [559, 314] on input "Sign 8850-RomulusRestaurantsAZ" at bounding box center [747, 313] width 376 height 16
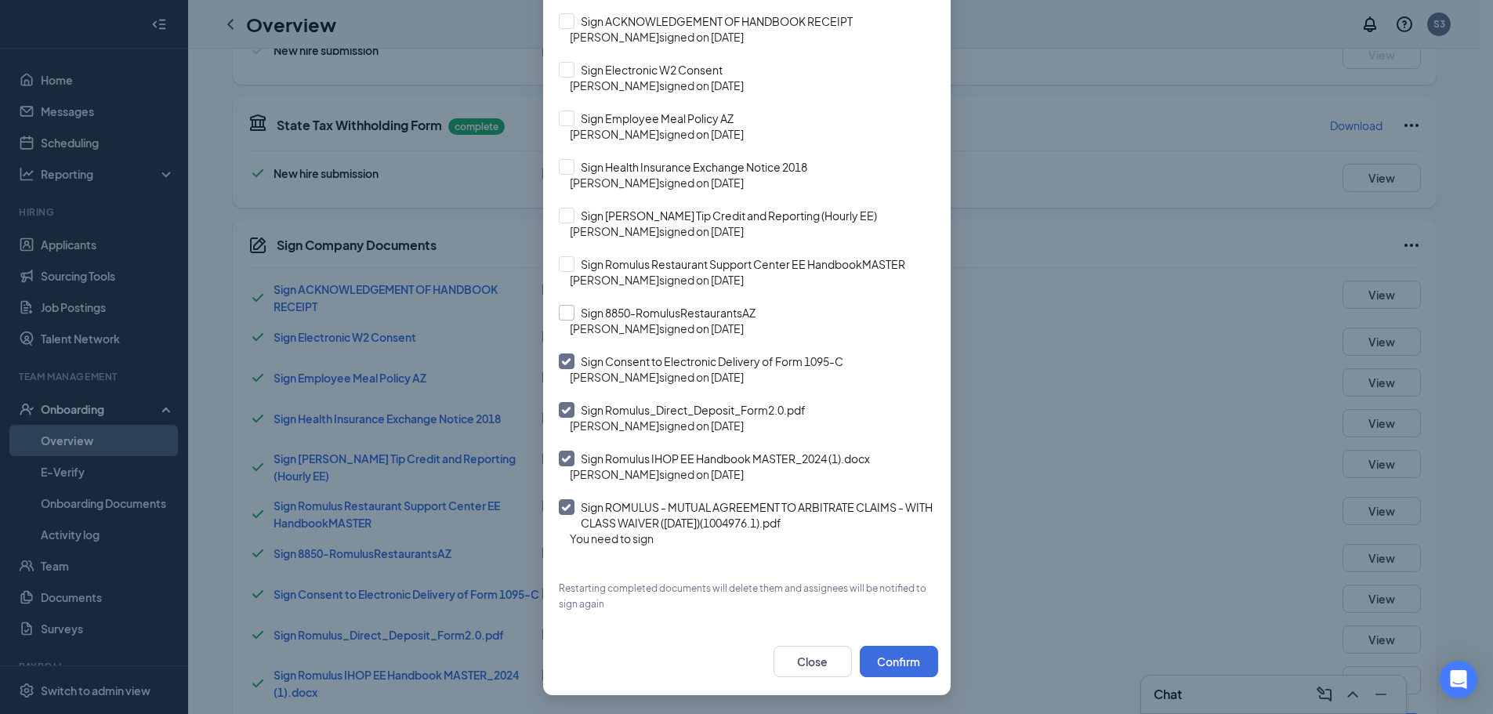
checkbox input "true"
click at [560, 269] on input "Sign Romulus Restaurant Support Center EE HandbookMASTER" at bounding box center [747, 264] width 376 height 16
checkbox input "true"
click at [559, 213] on input "Sign [PERSON_NAME] Tip Credit and Reporting (Hourly EE)" at bounding box center [747, 216] width 376 height 16
checkbox input "true"
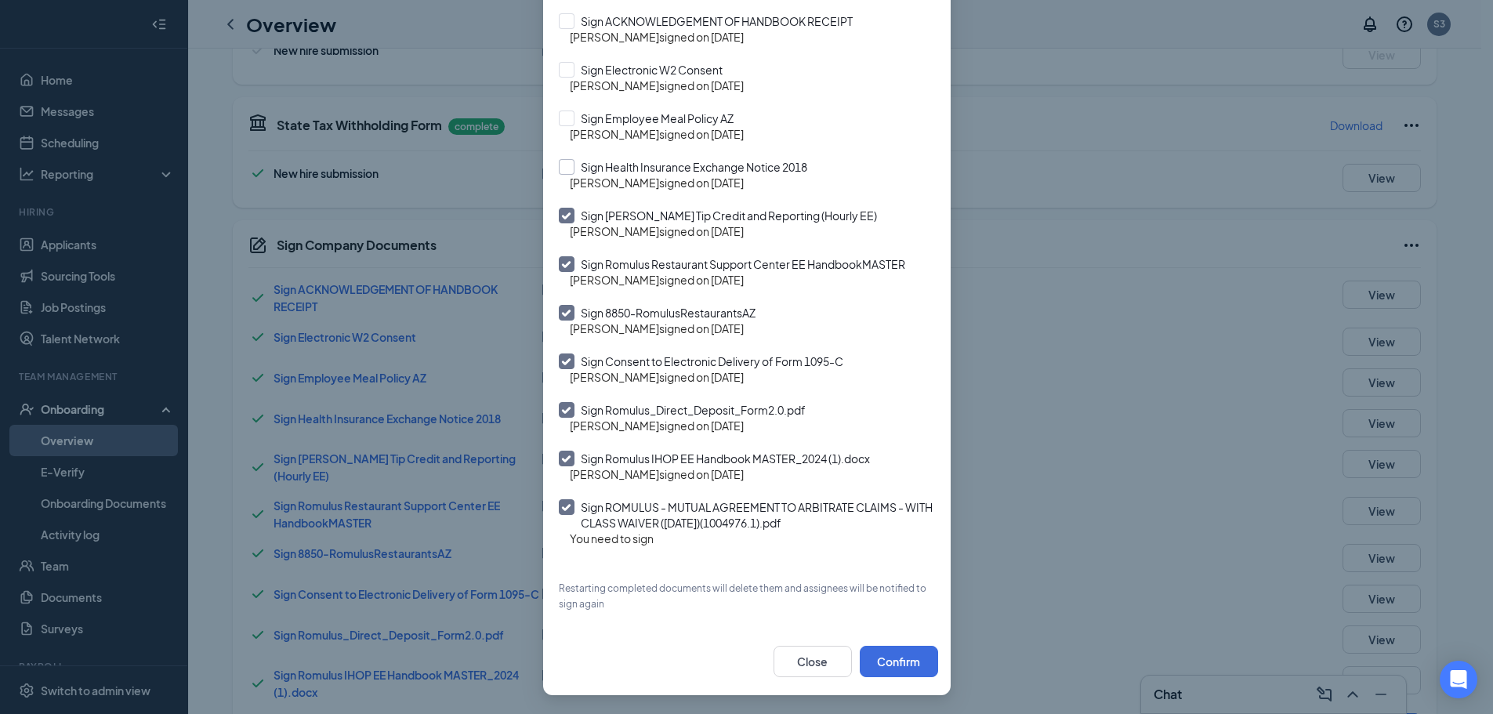
click at [564, 168] on input "Sign Health Insurance Exchange Notice 2018" at bounding box center [747, 167] width 376 height 16
checkbox input "true"
click at [570, 111] on input "Sign Employee Meal Policy AZ" at bounding box center [747, 118] width 376 height 16
checkbox input "true"
click at [566, 70] on input "Sign Electronic W2 Consent" at bounding box center [747, 70] width 376 height 16
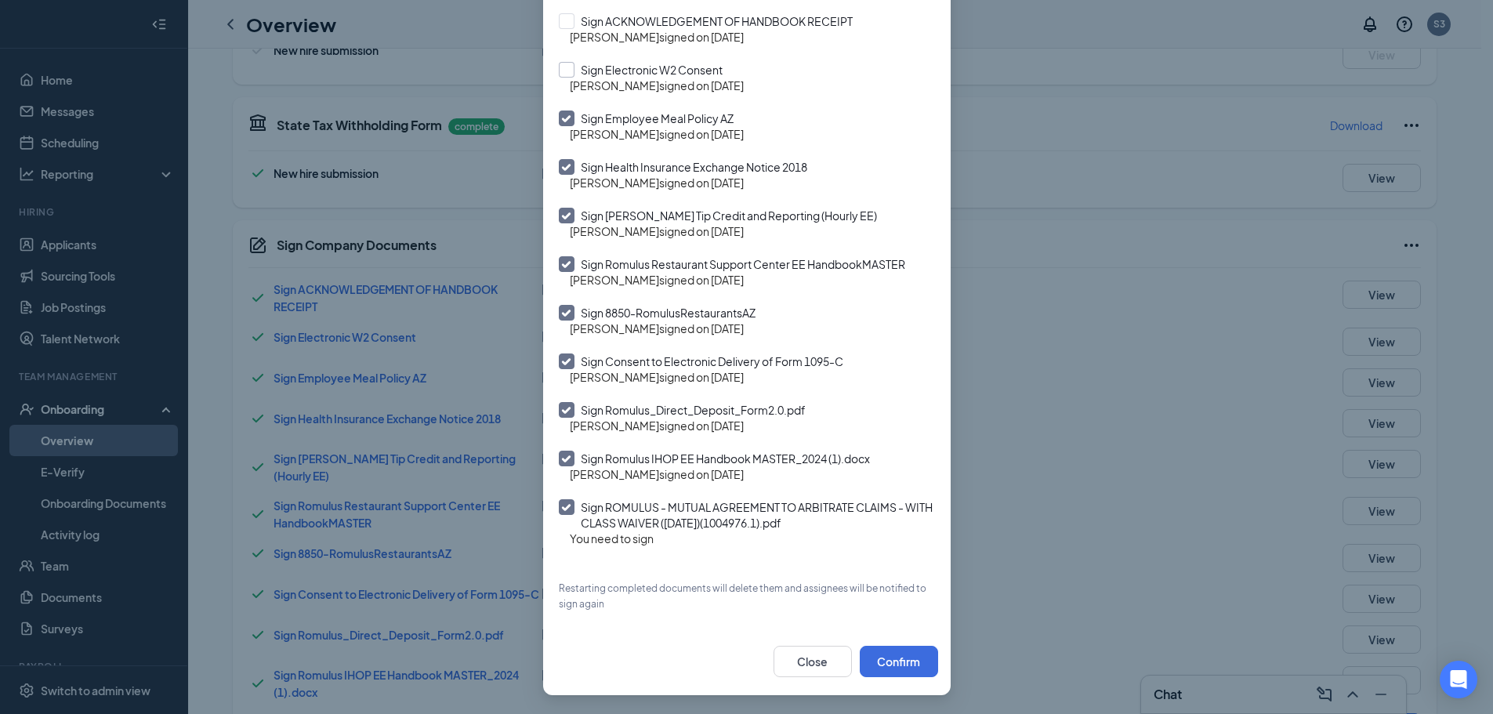
checkbox input "true"
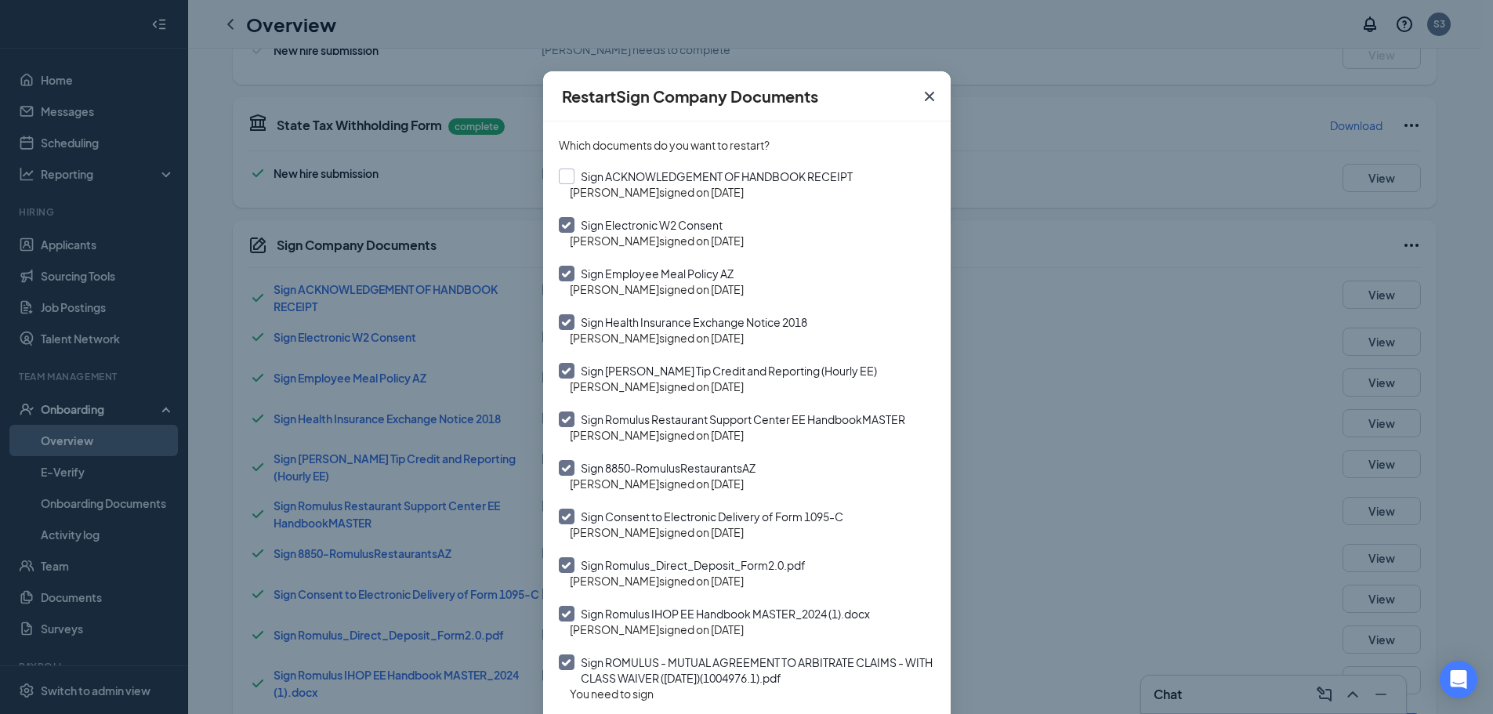
scroll to position [0, 0]
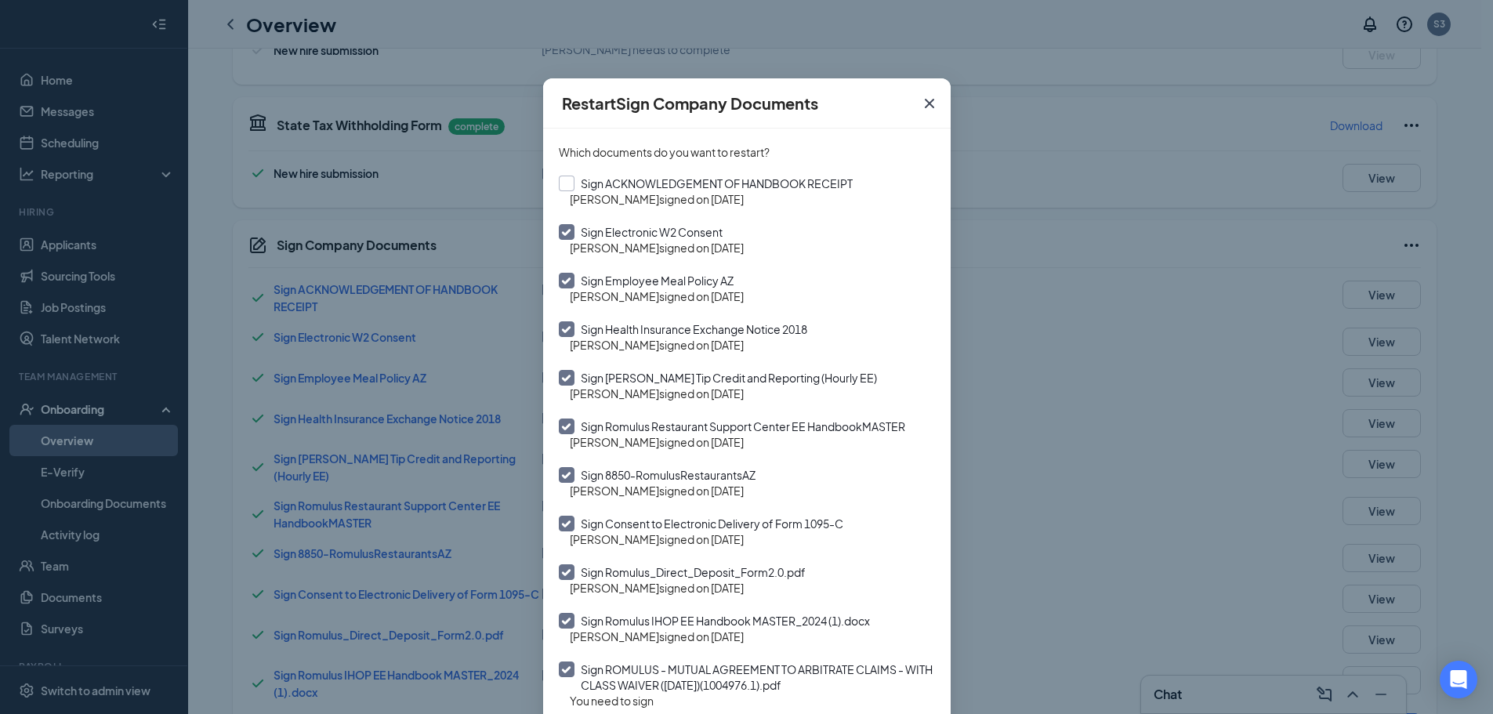
click at [559, 183] on input "Sign ACKNOWLEDGEMENT OF HANDBOOK RECEIPT" at bounding box center [747, 184] width 376 height 16
checkbox input "true"
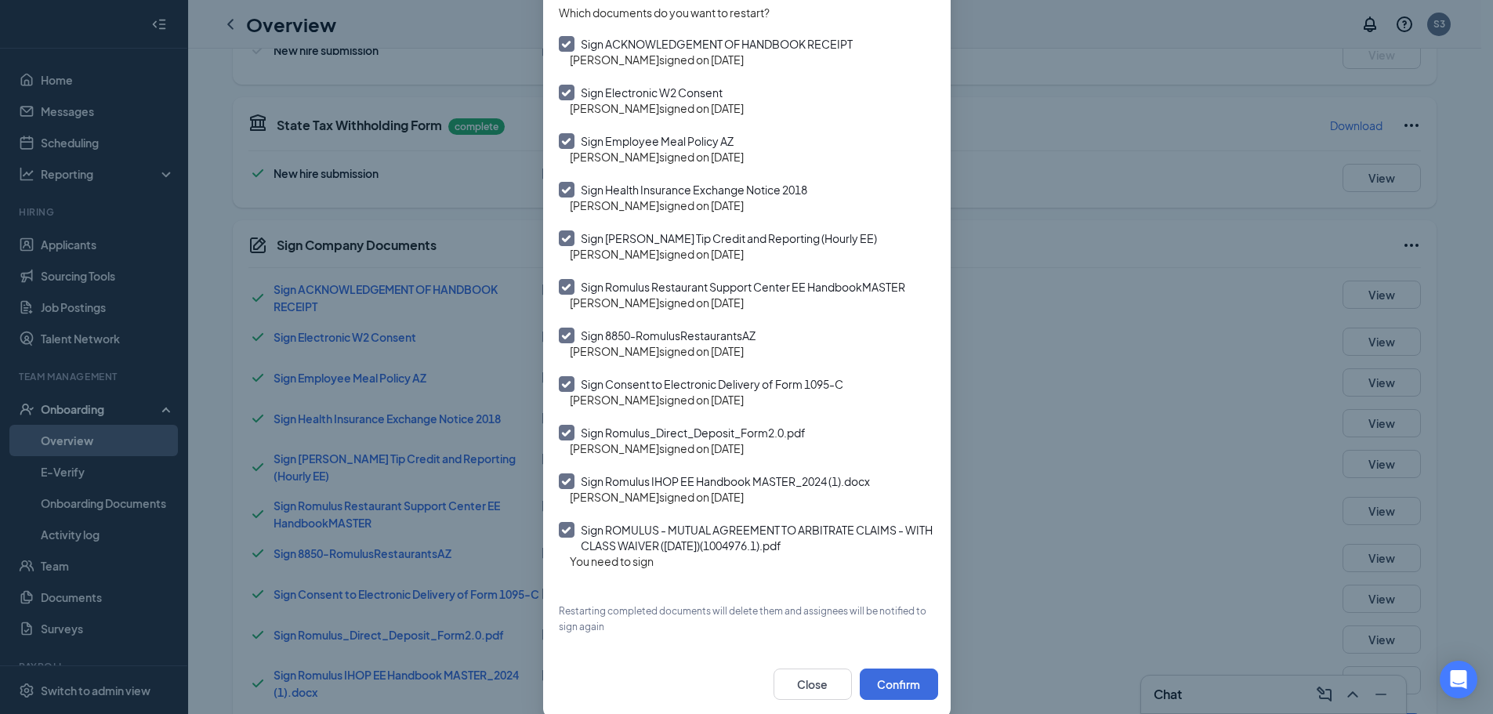
scroll to position [162, 0]
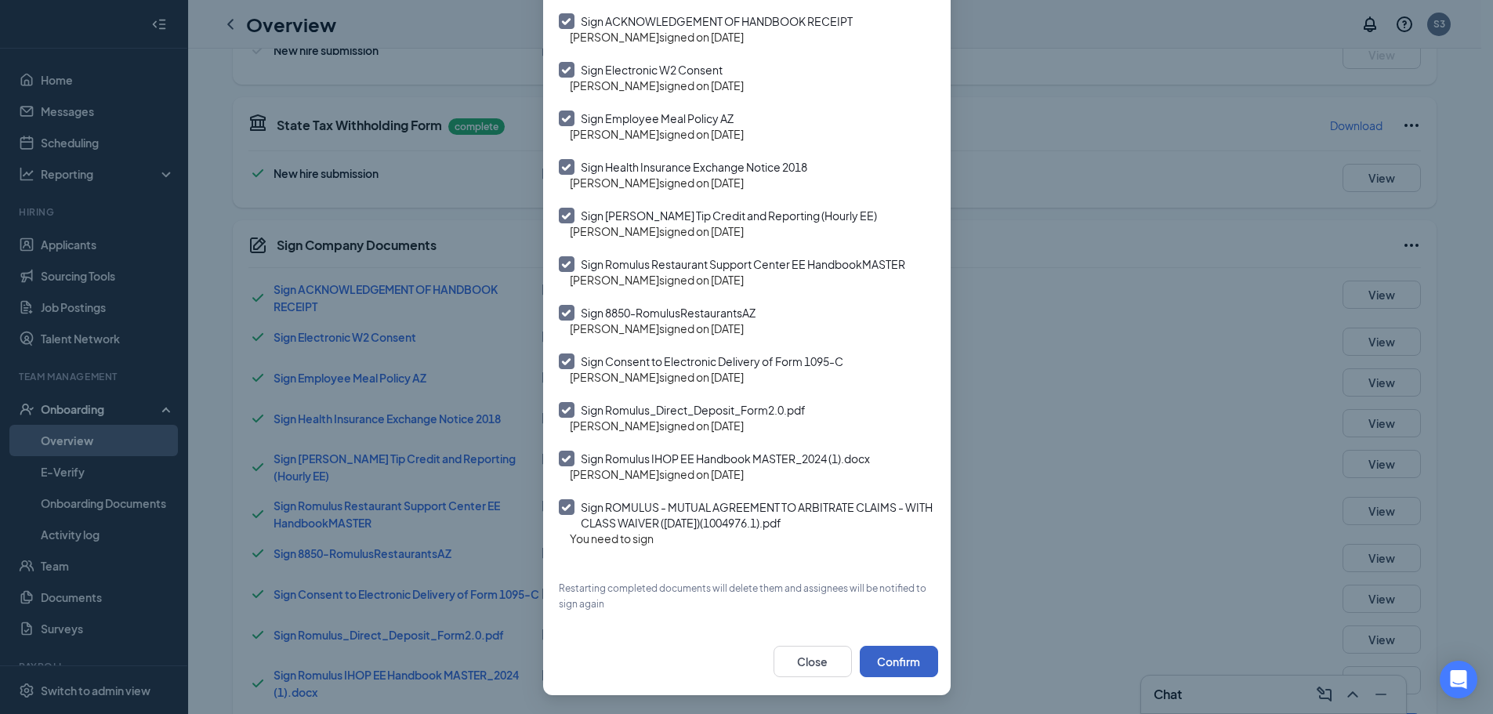
click at [898, 650] on button "Confirm" at bounding box center [899, 661] width 78 height 31
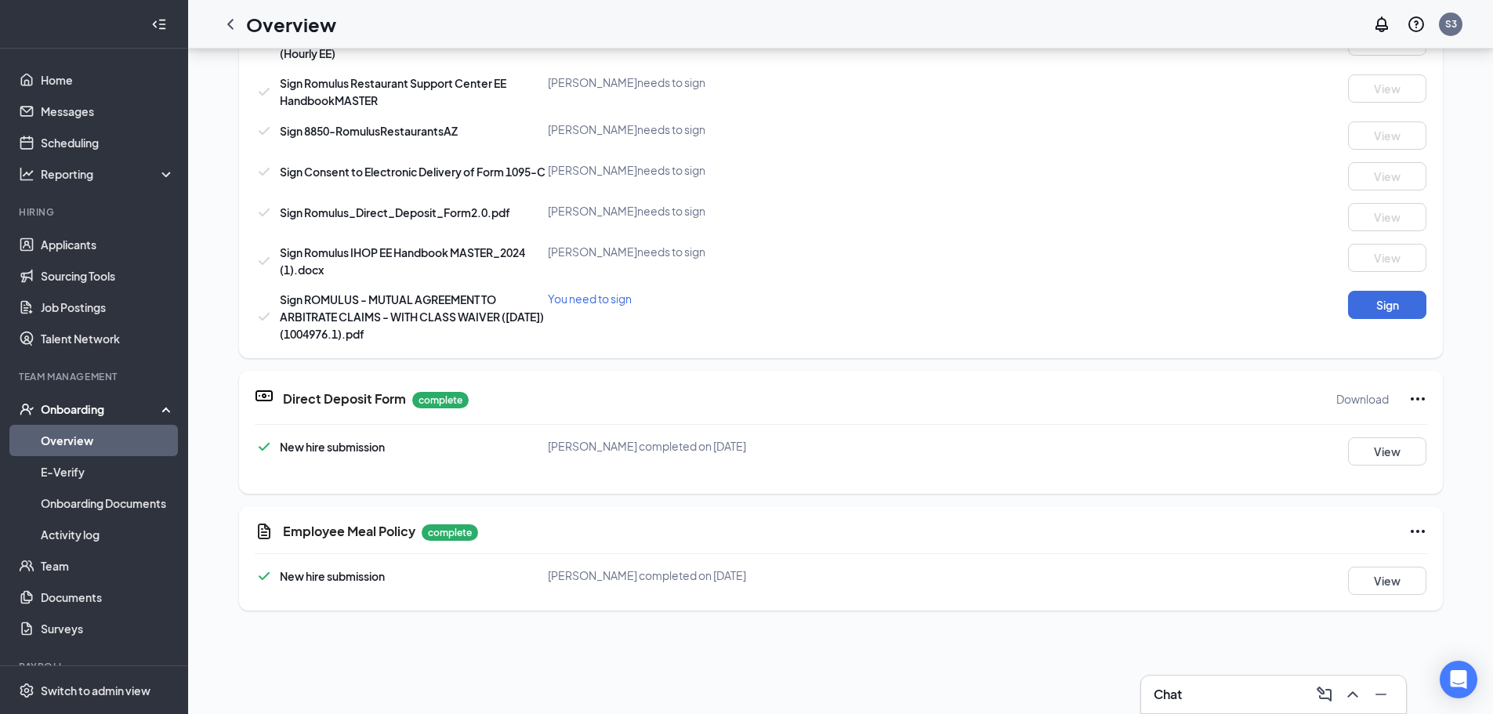
scroll to position [313, 0]
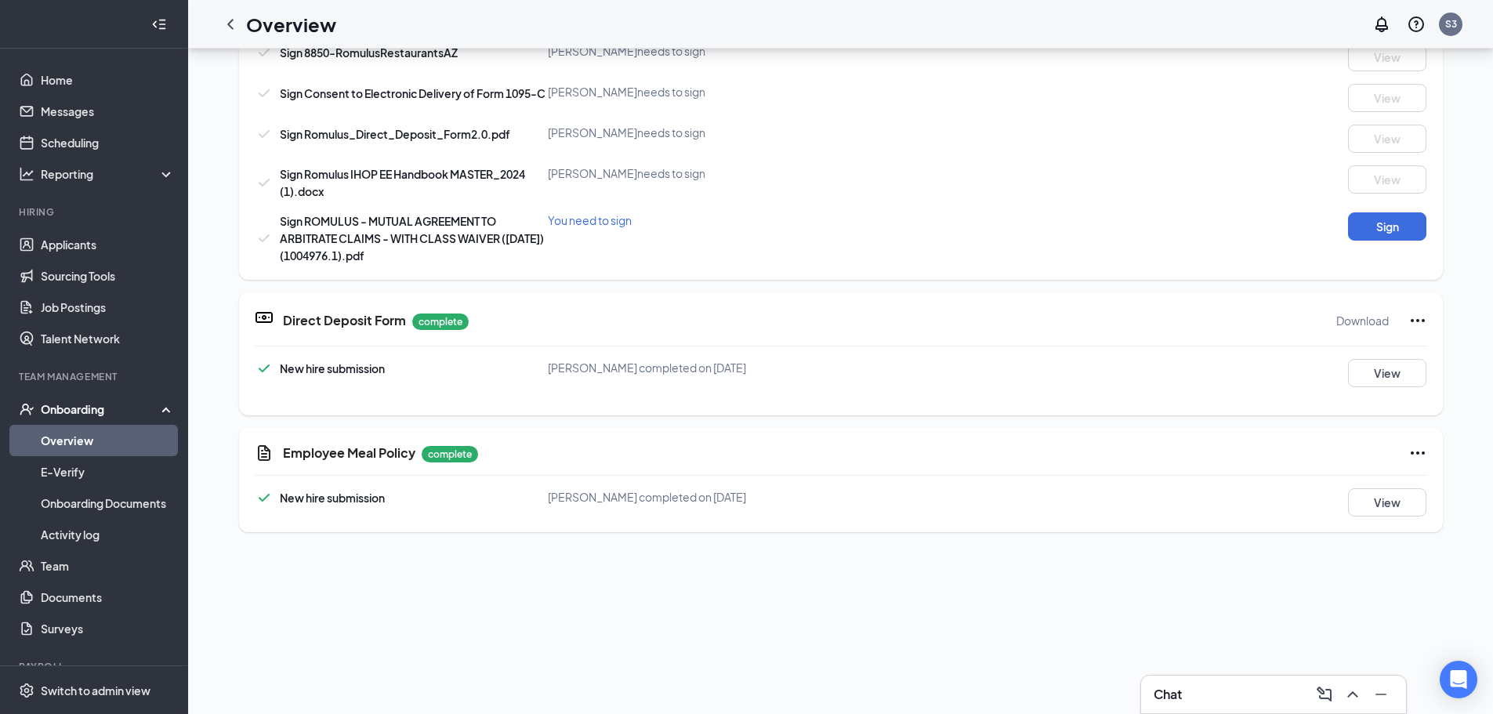
click at [1411, 318] on icon "Ellipses" at bounding box center [1417, 320] width 19 height 19
click at [1430, 350] on span "Restart" at bounding box center [1443, 353] width 38 height 16
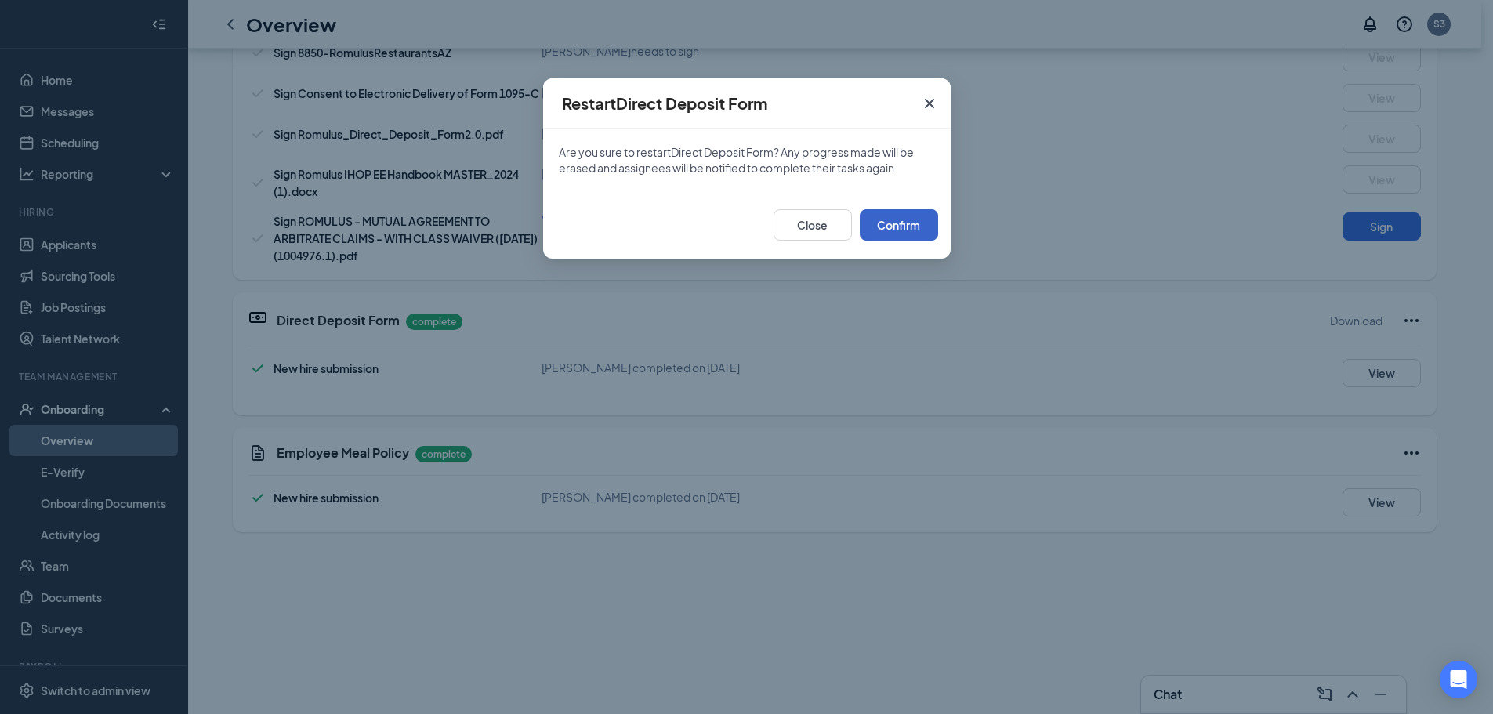
click at [925, 230] on button "Confirm" at bounding box center [899, 224] width 78 height 31
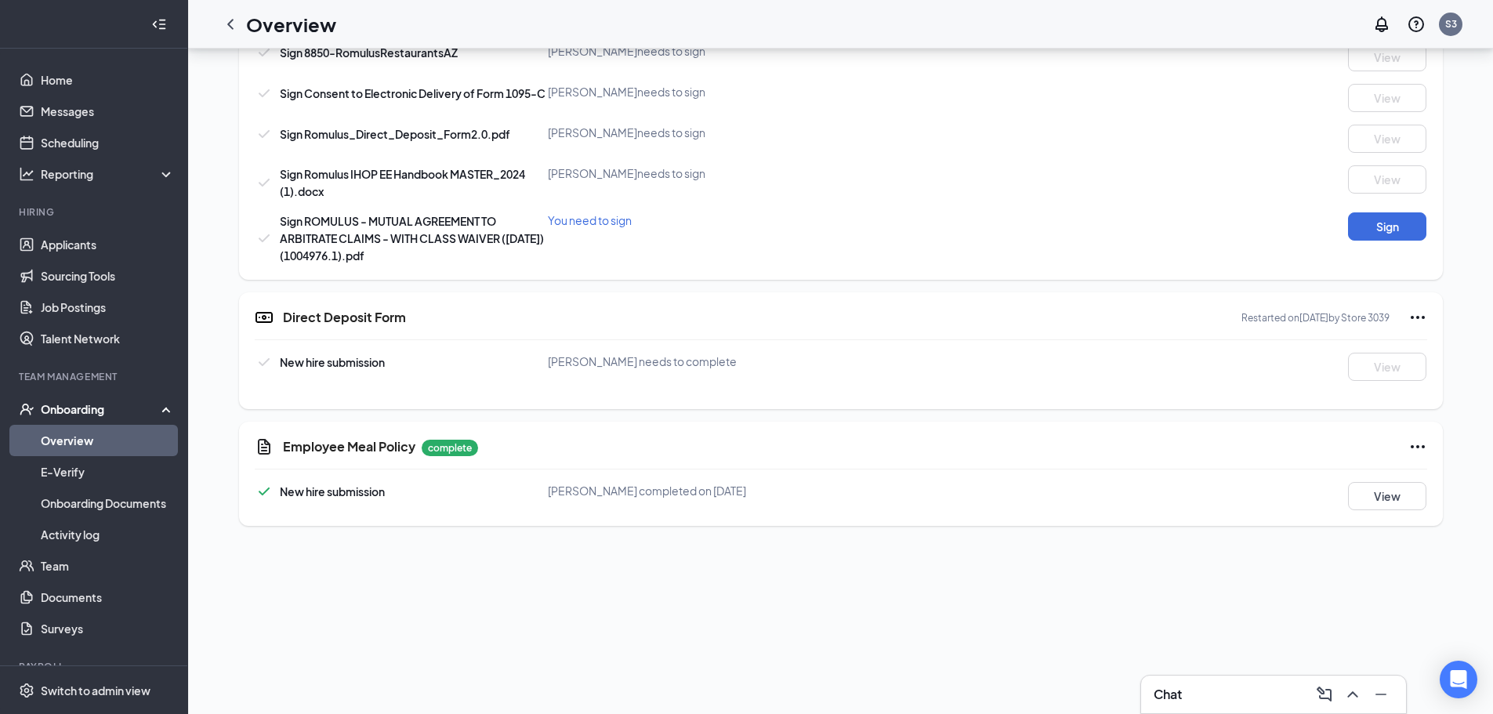
click at [1411, 445] on icon "Ellipses" at bounding box center [1418, 446] width 14 height 3
click at [1433, 480] on span "Restart" at bounding box center [1443, 479] width 38 height 16
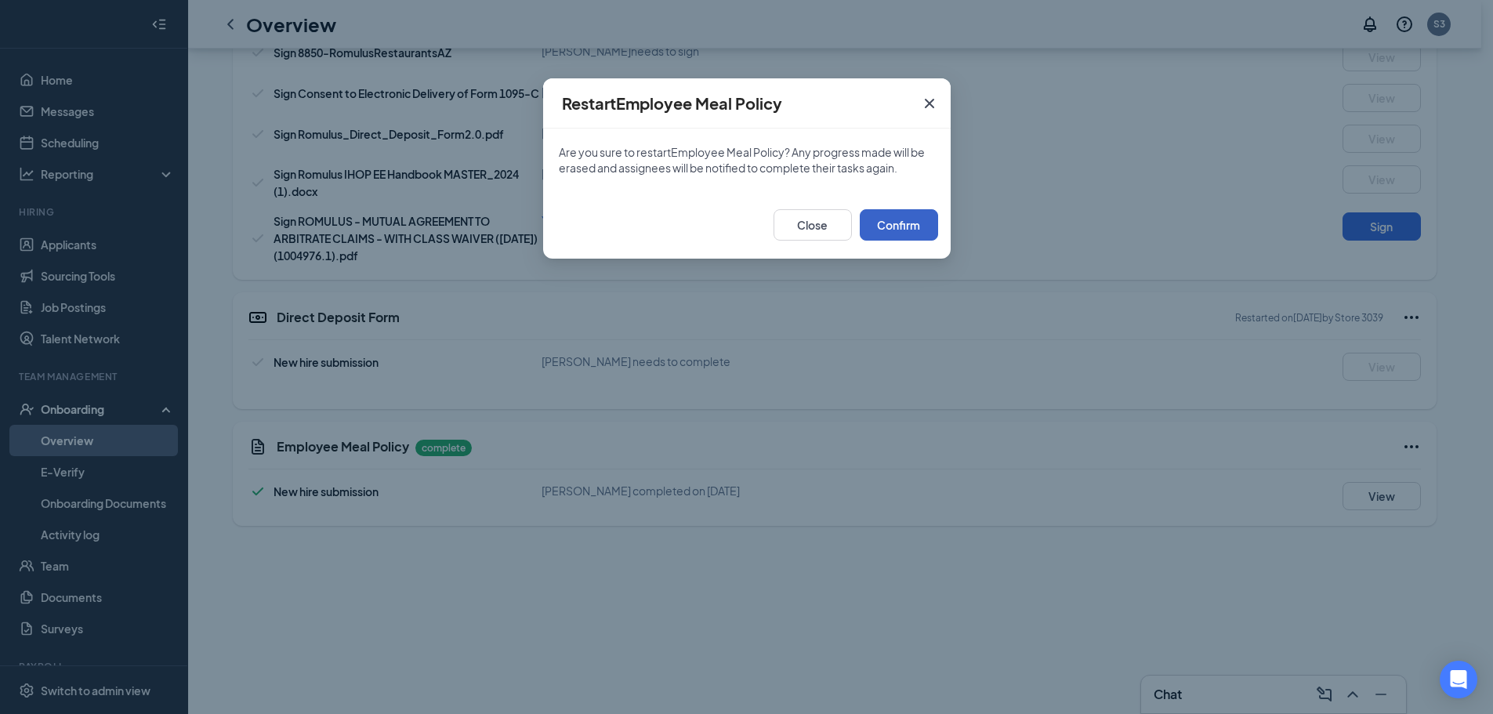
click at [916, 231] on button "Confirm" at bounding box center [899, 224] width 78 height 31
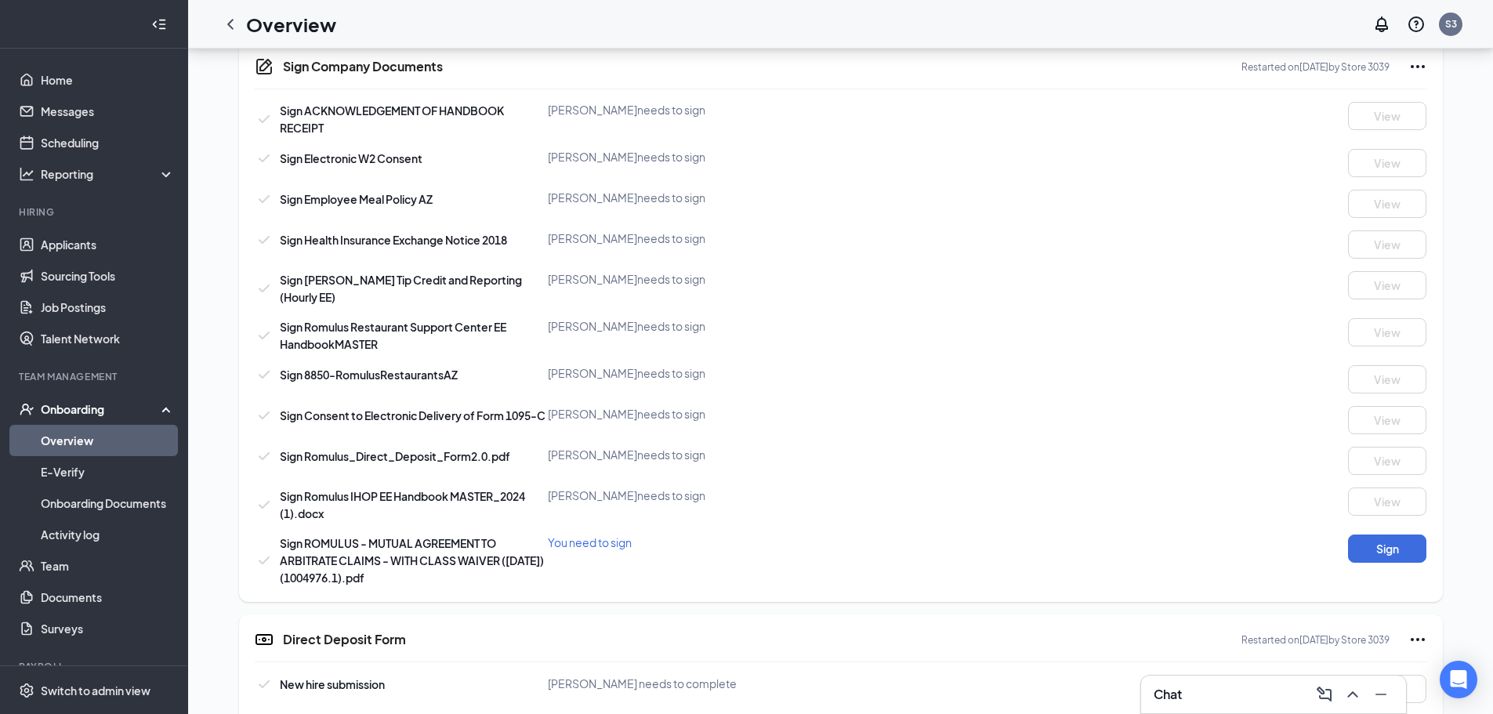
scroll to position [187, 0]
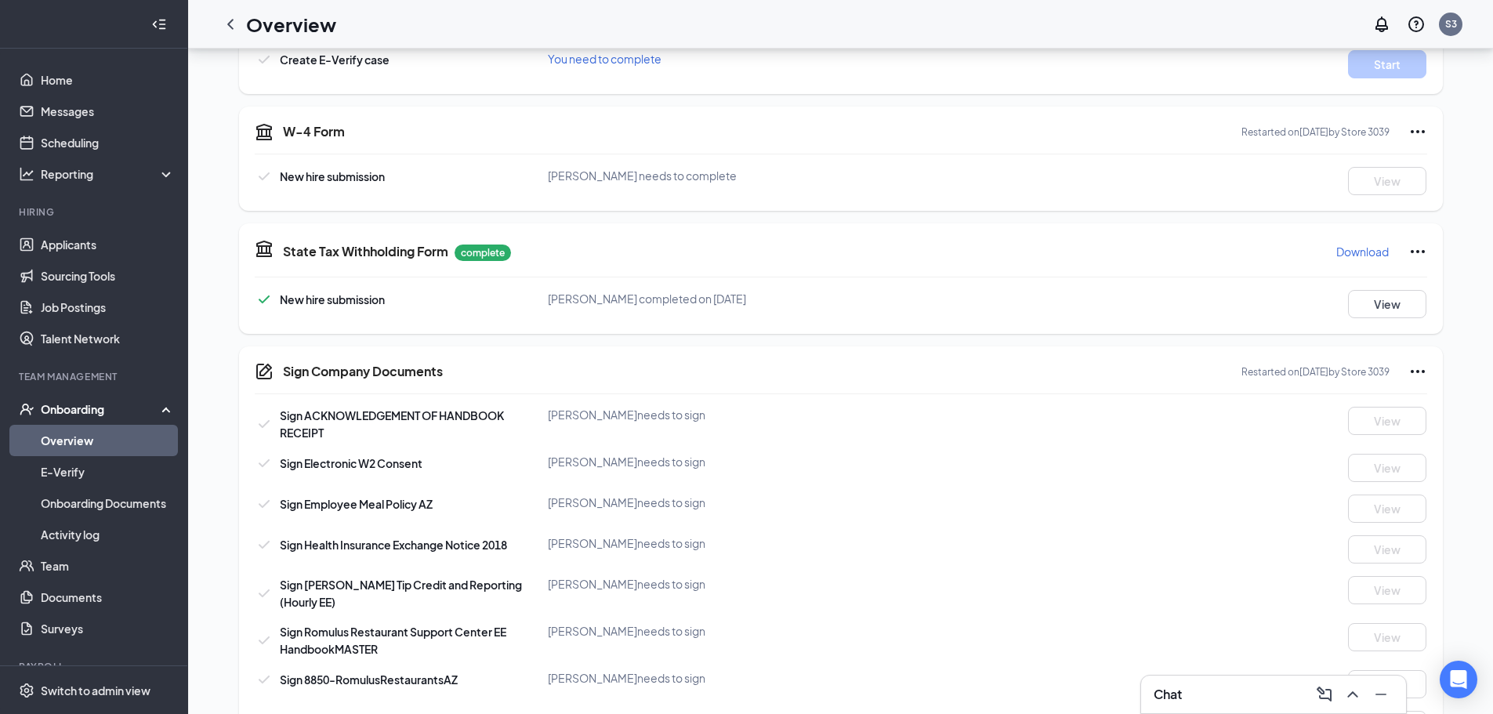
click at [1408, 248] on icon "Ellipses" at bounding box center [1417, 251] width 19 height 19
click at [1439, 286] on span "Restart" at bounding box center [1443, 284] width 38 height 16
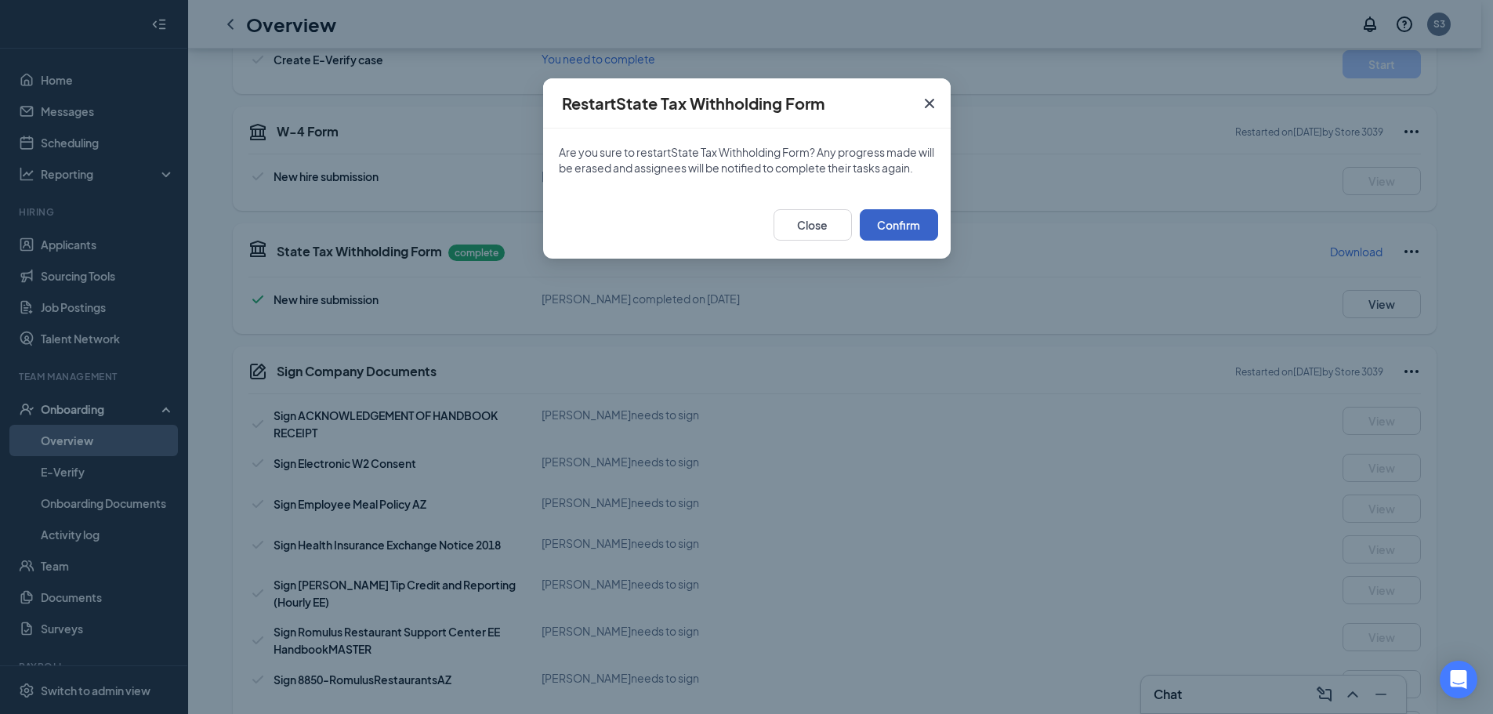
click at [889, 238] on button "Confirm" at bounding box center [899, 224] width 78 height 31
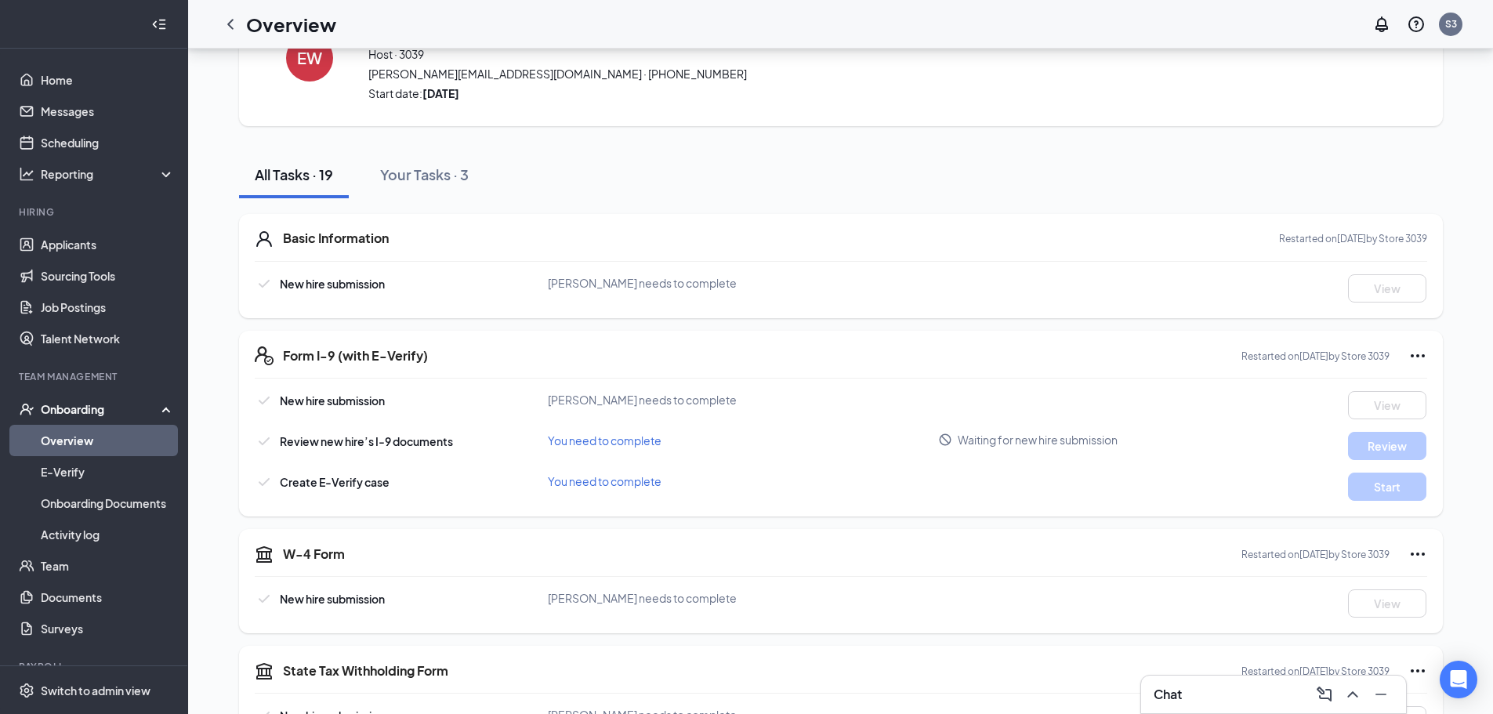
scroll to position [0, 0]
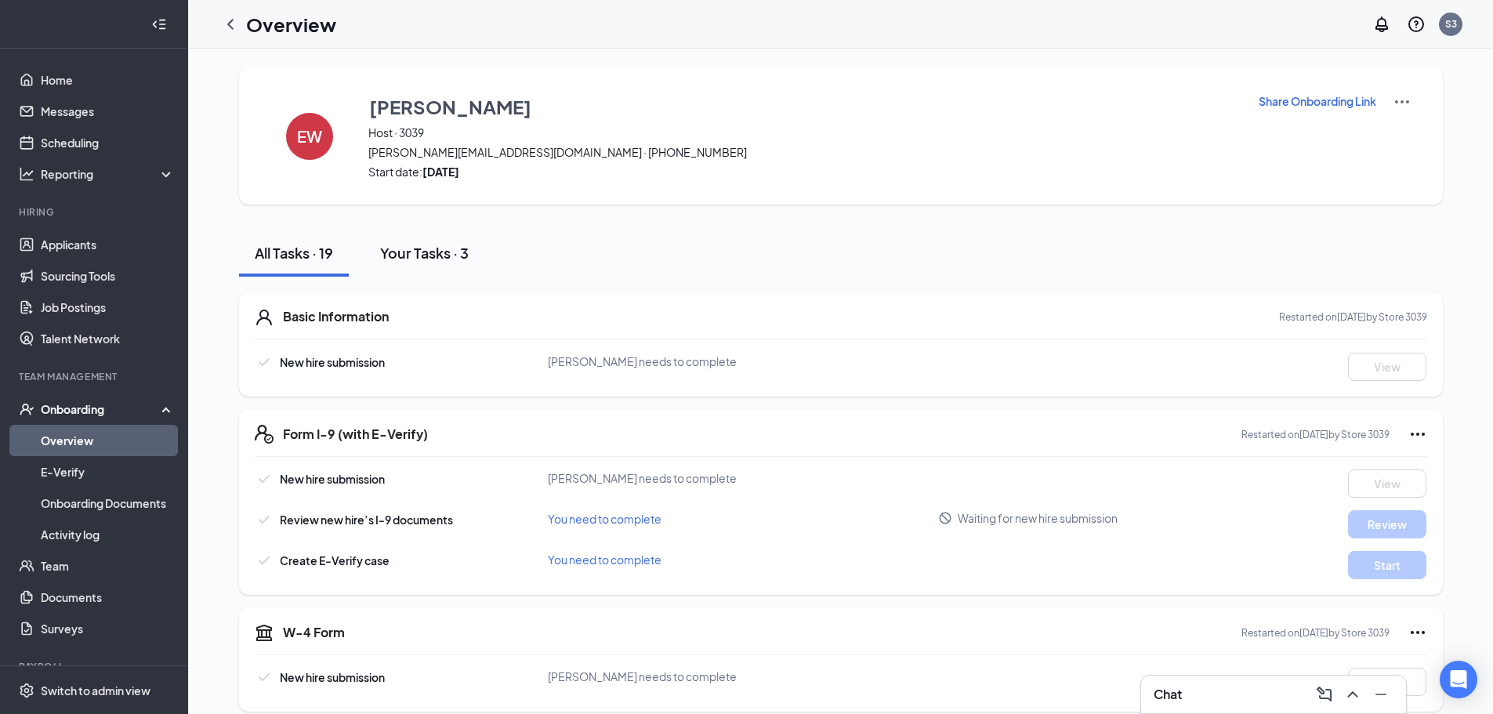
click at [418, 250] on div "Your Tasks · 3" at bounding box center [424, 253] width 89 height 20
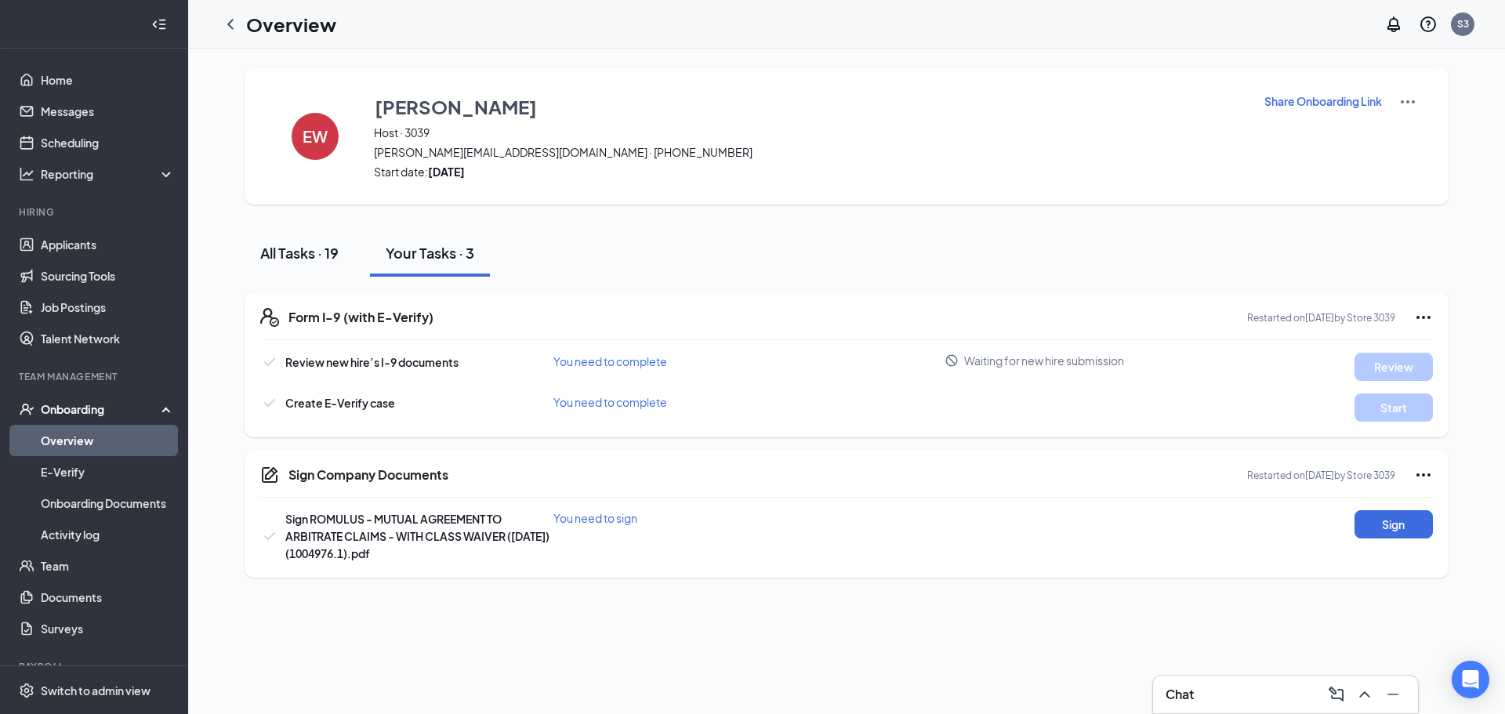
click at [314, 253] on div "All Tasks · 19" at bounding box center [299, 253] width 78 height 20
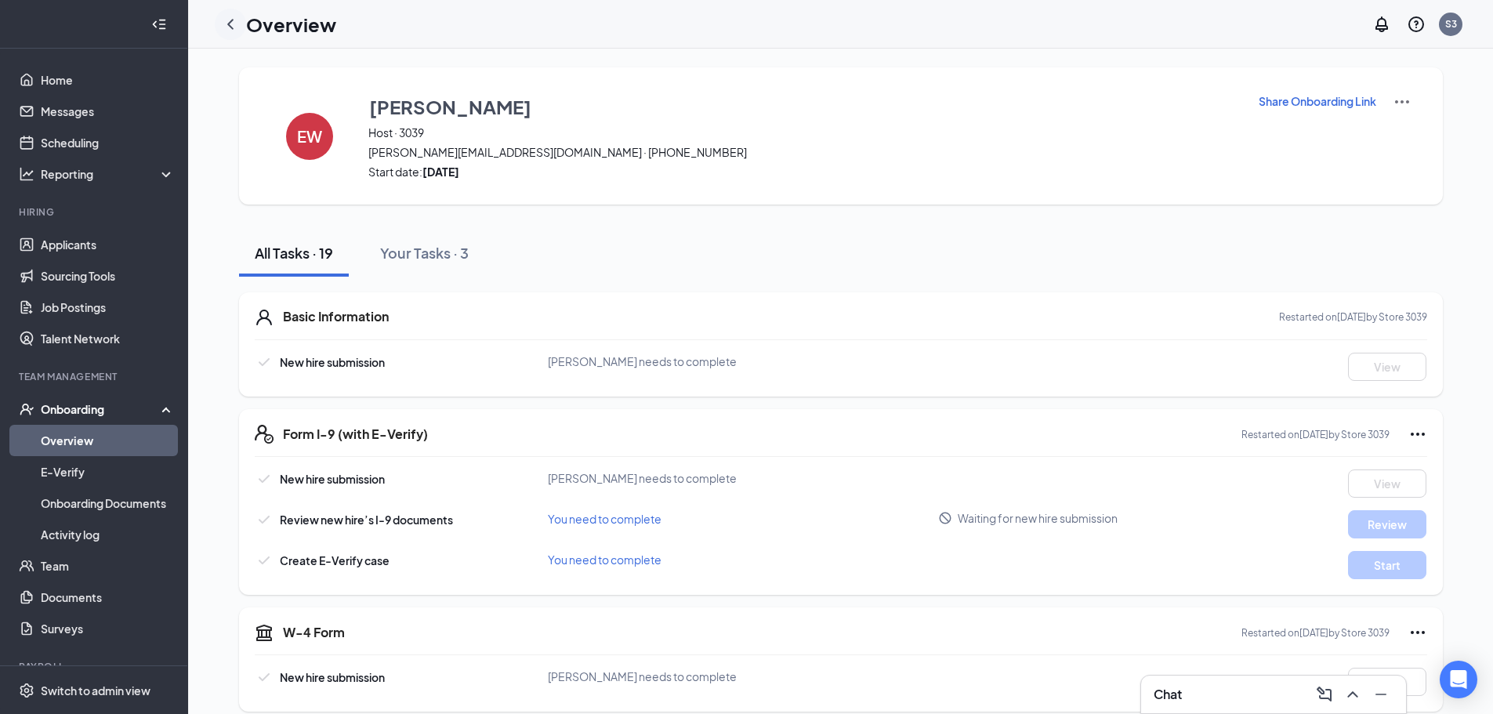
click at [229, 24] on icon "ChevronLeft" at bounding box center [230, 24] width 6 height 10
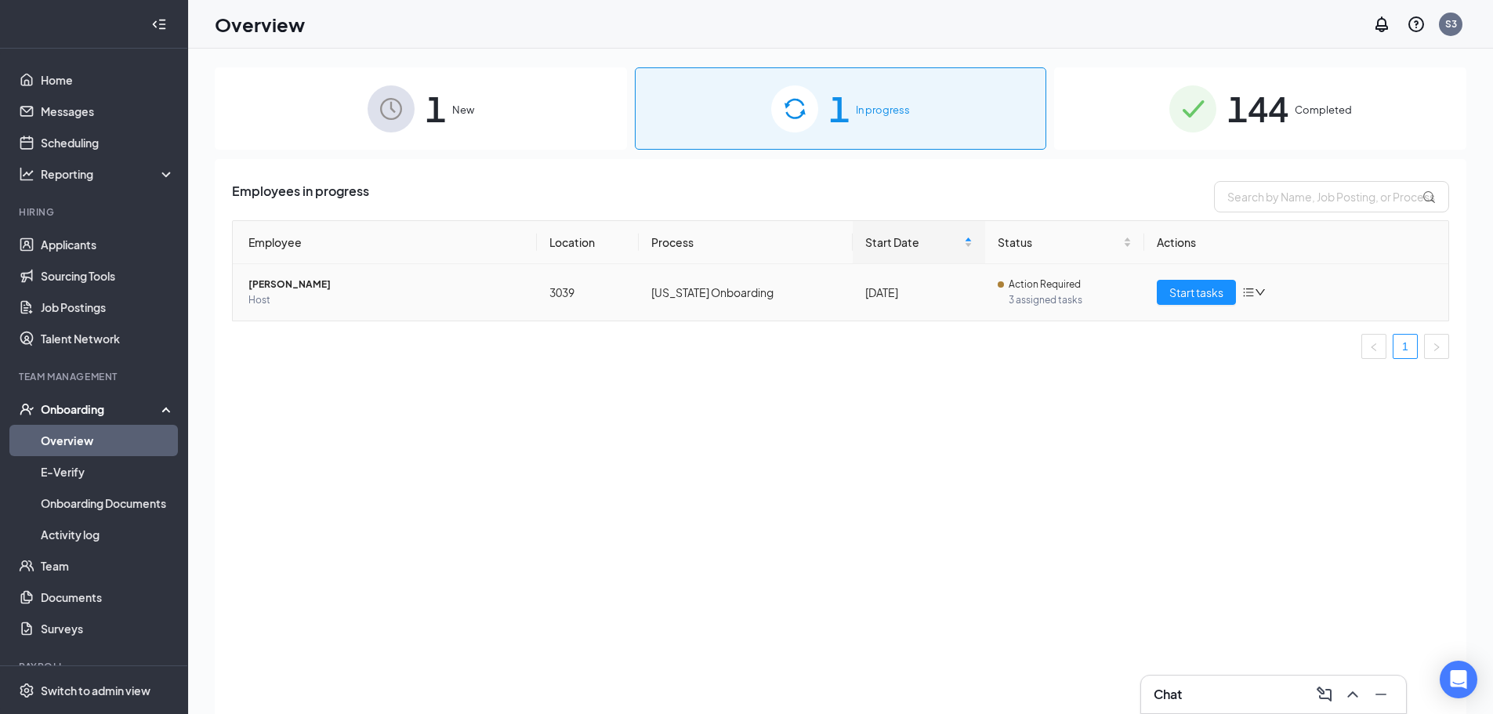
click at [1255, 292] on icon "down" at bounding box center [1260, 292] width 11 height 11
click at [1269, 355] on div "Change process" at bounding box center [1336, 360] width 169 height 16
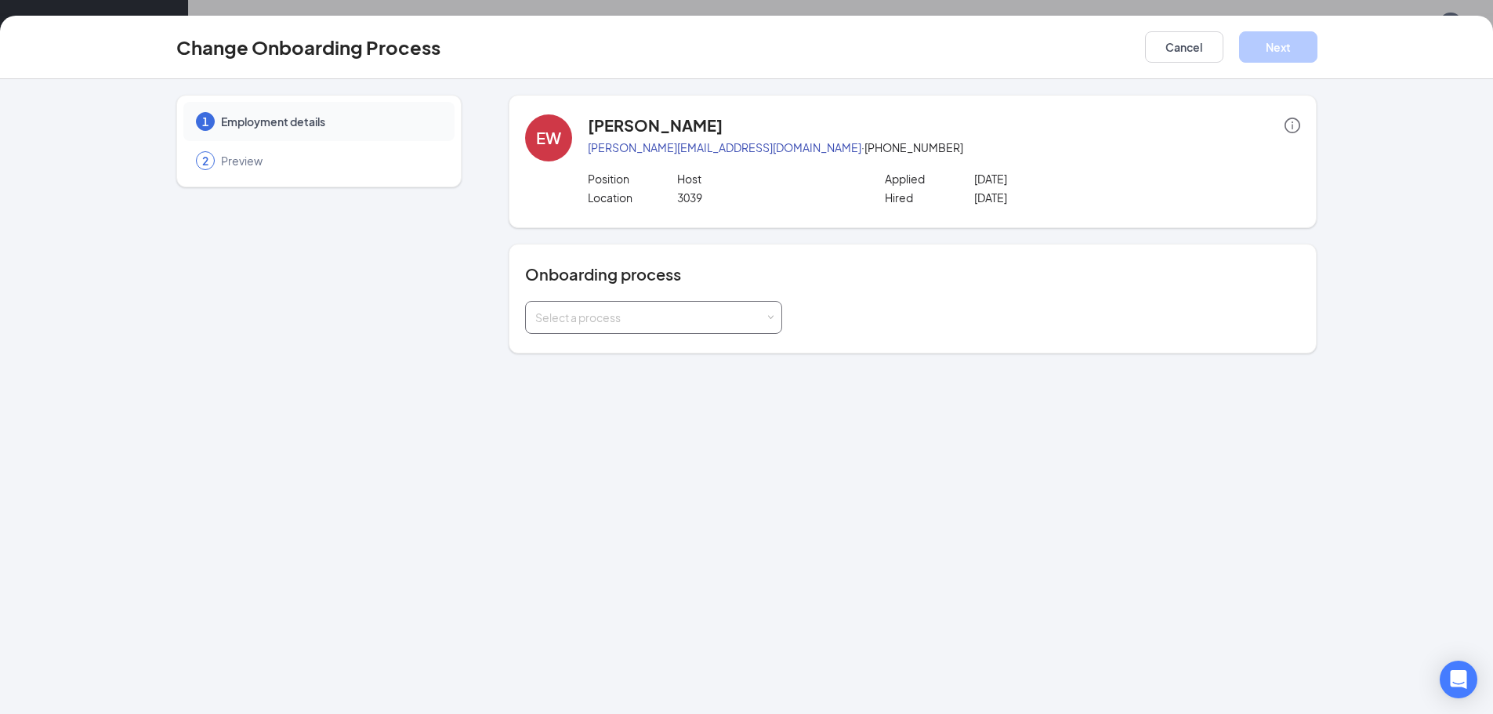
click at [661, 330] on div "Select a process" at bounding box center [653, 317] width 237 height 31
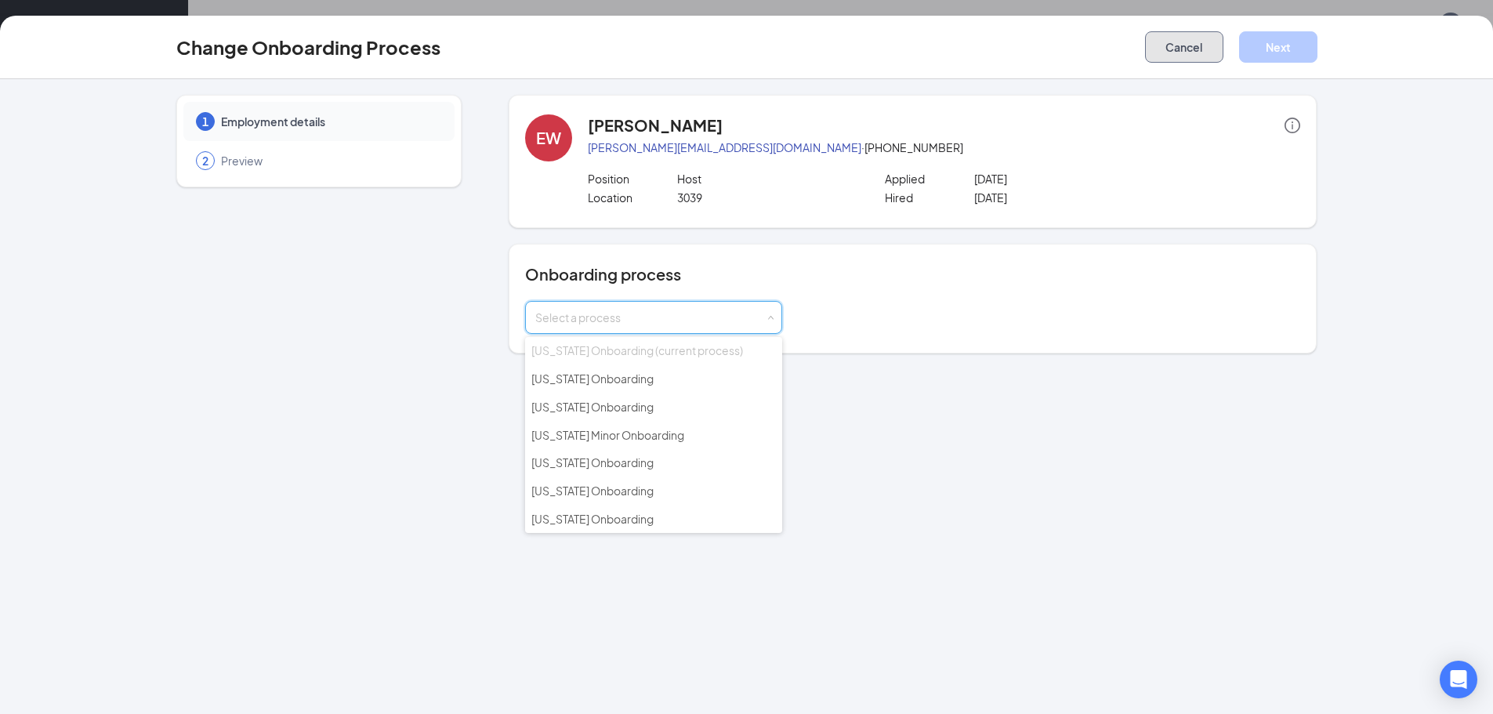
click at [1181, 51] on button "Cancel" at bounding box center [1184, 46] width 78 height 31
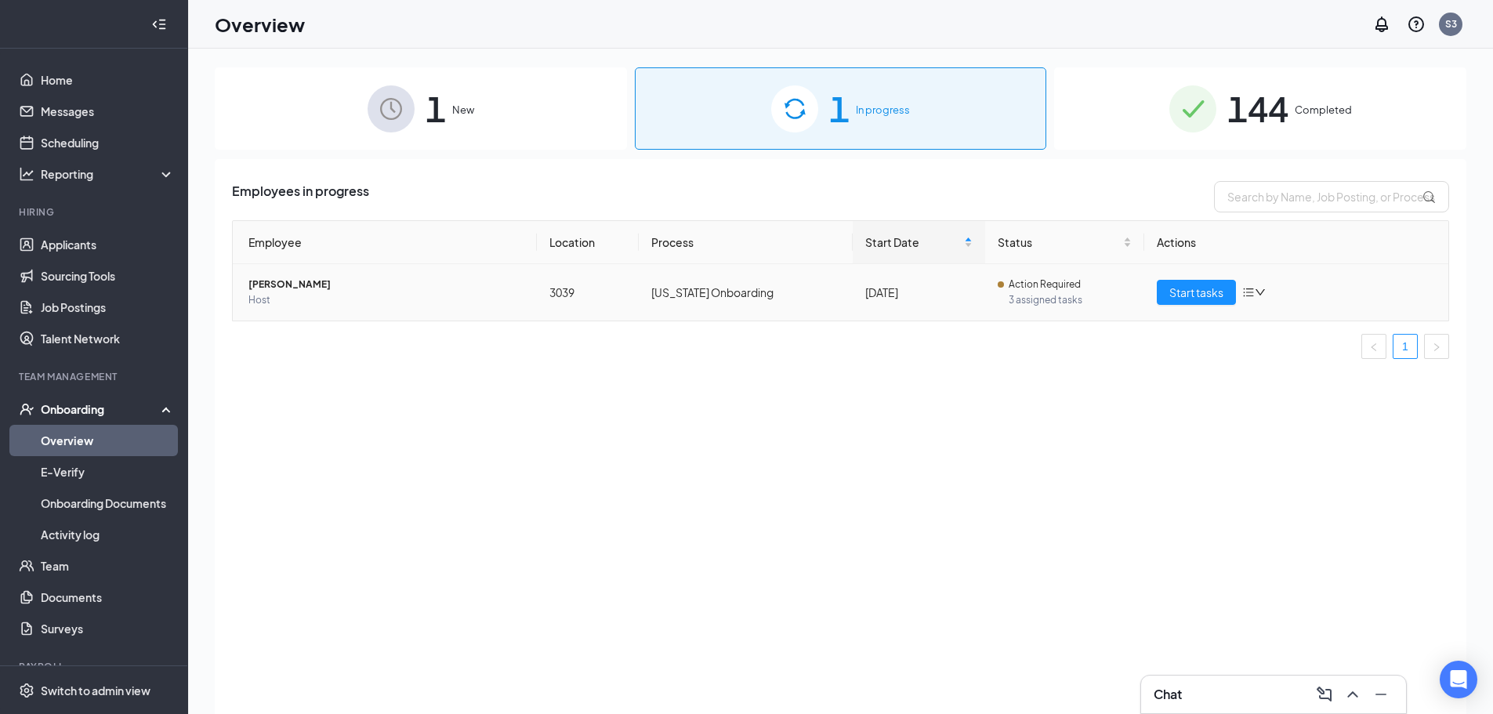
click at [1243, 297] on icon "bars" at bounding box center [1248, 292] width 13 height 13
click at [1287, 324] on div "Stop process" at bounding box center [1336, 325] width 169 height 16
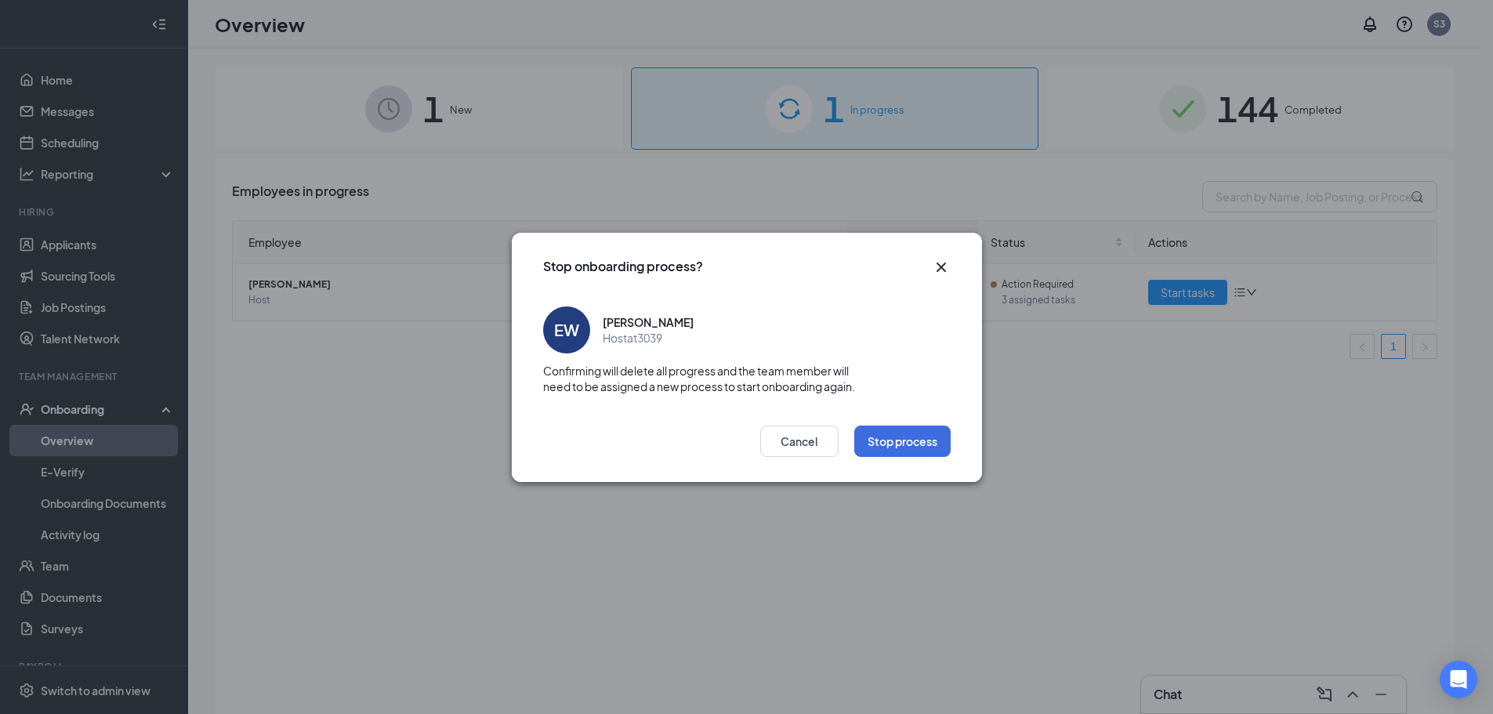
click at [939, 264] on icon "Cross" at bounding box center [940, 266] width 9 height 9
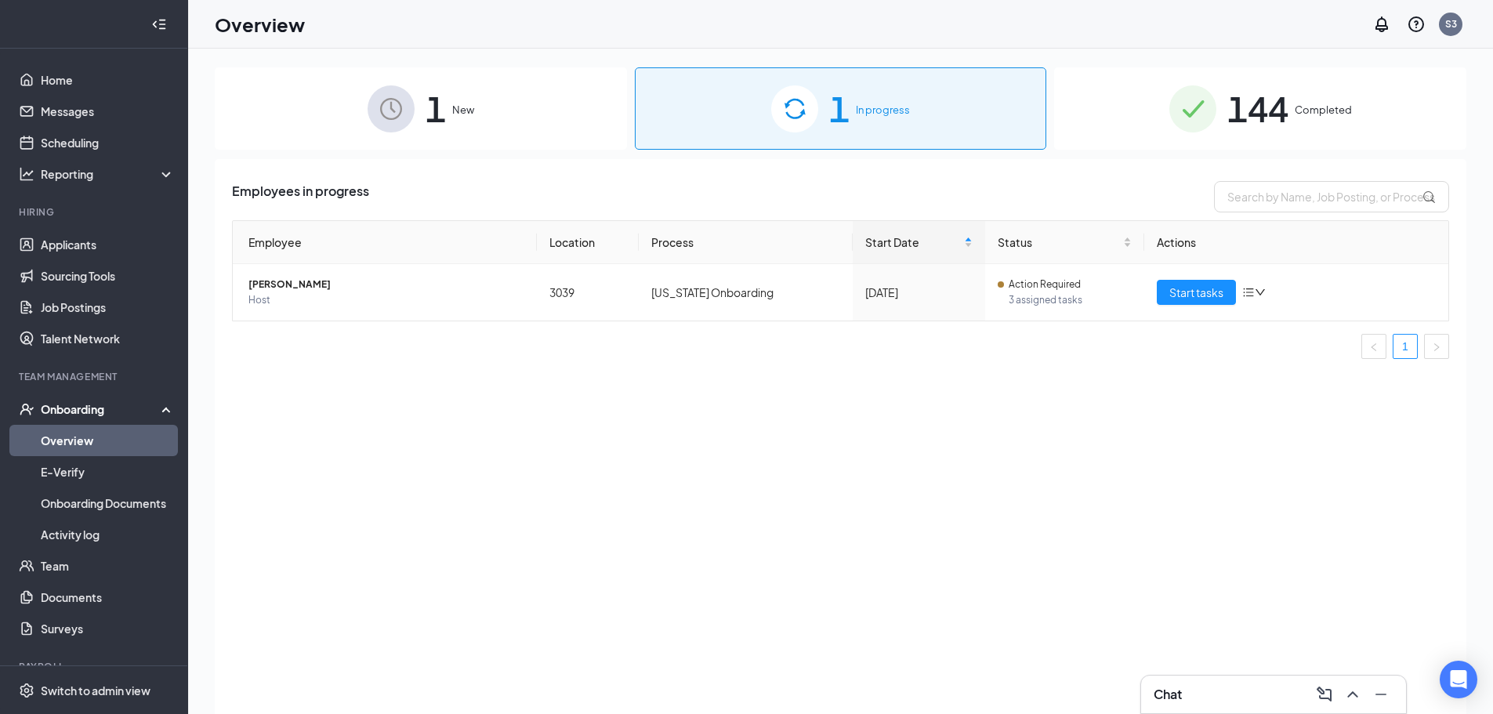
click at [447, 102] on div "1 New" at bounding box center [421, 108] width 412 height 82
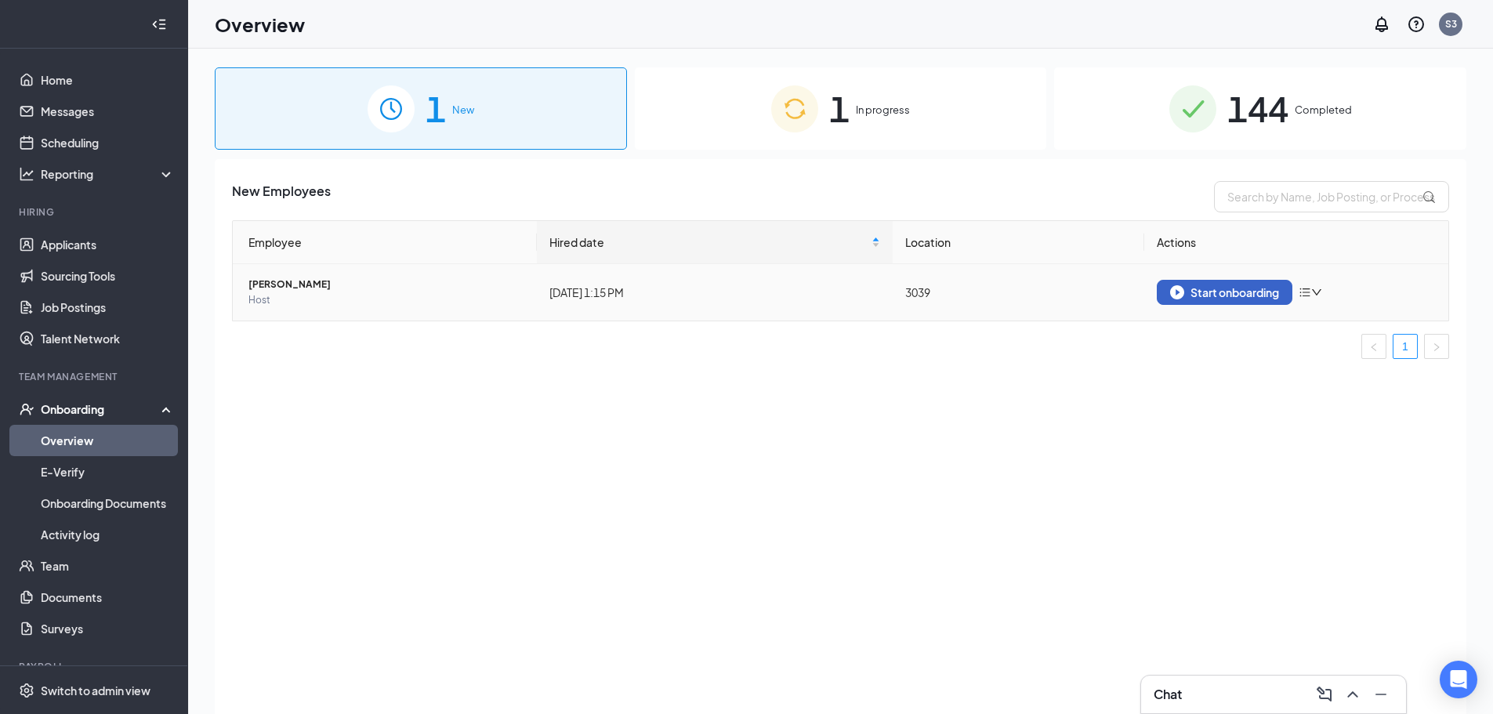
click at [1248, 292] on div "Start onboarding" at bounding box center [1224, 292] width 109 height 14
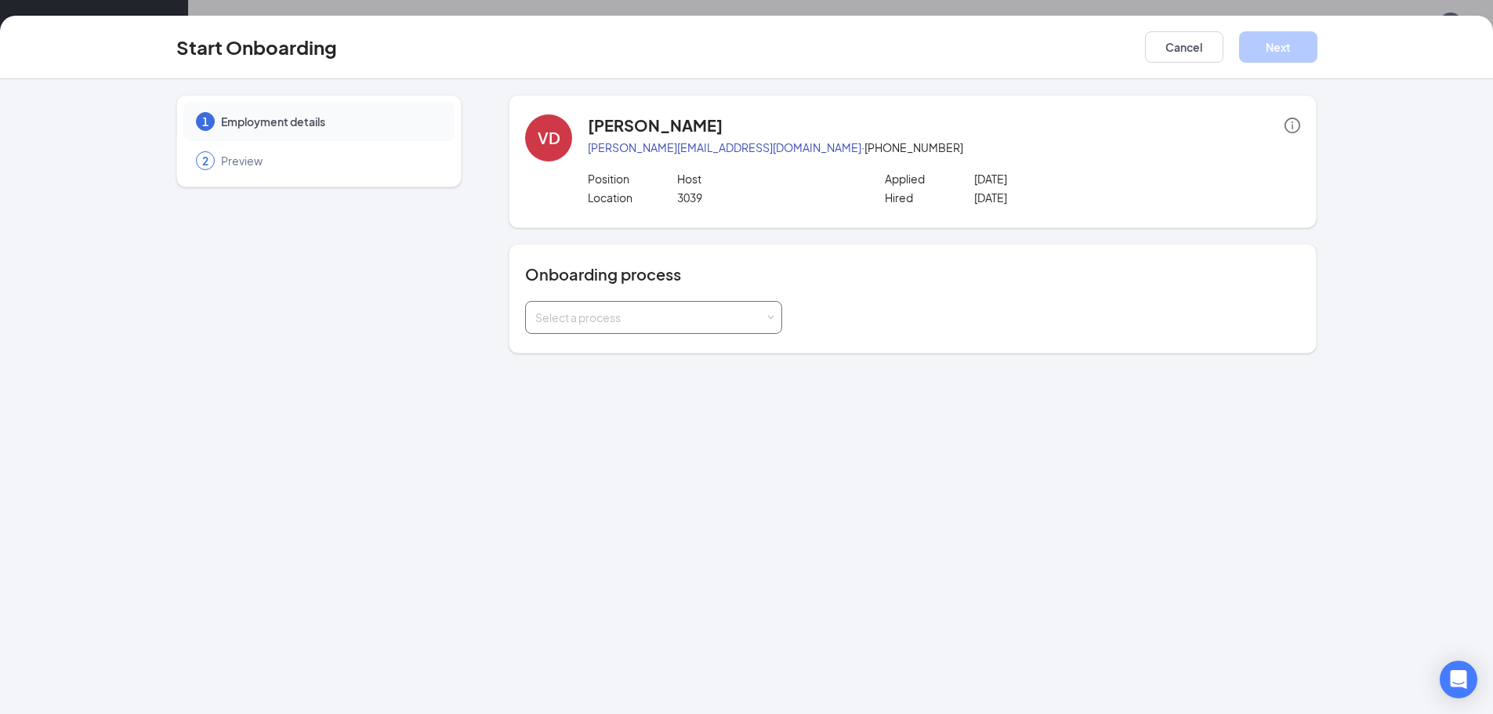
click at [673, 313] on div "Select a process" at bounding box center [650, 318] width 230 height 16
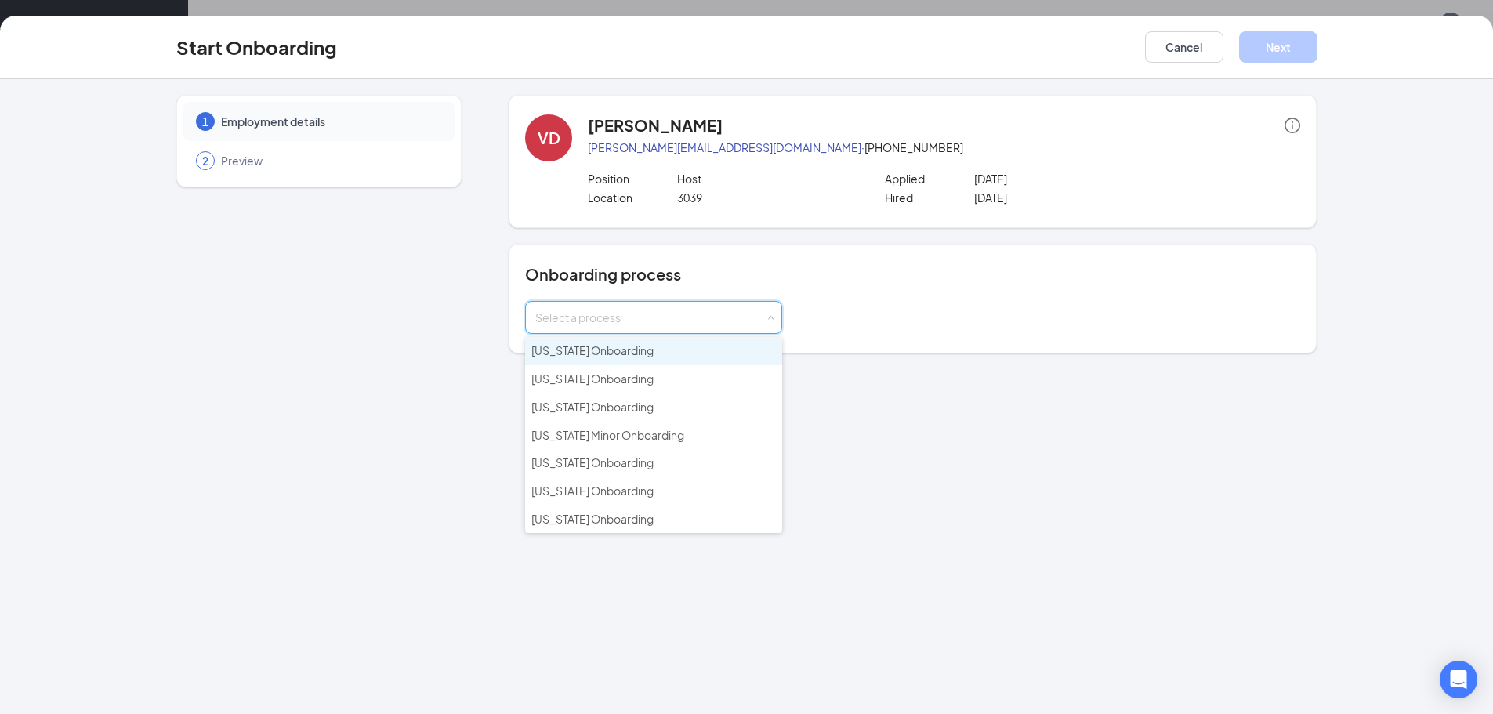
click at [670, 347] on li "[US_STATE] Onboarding" at bounding box center [653, 351] width 257 height 28
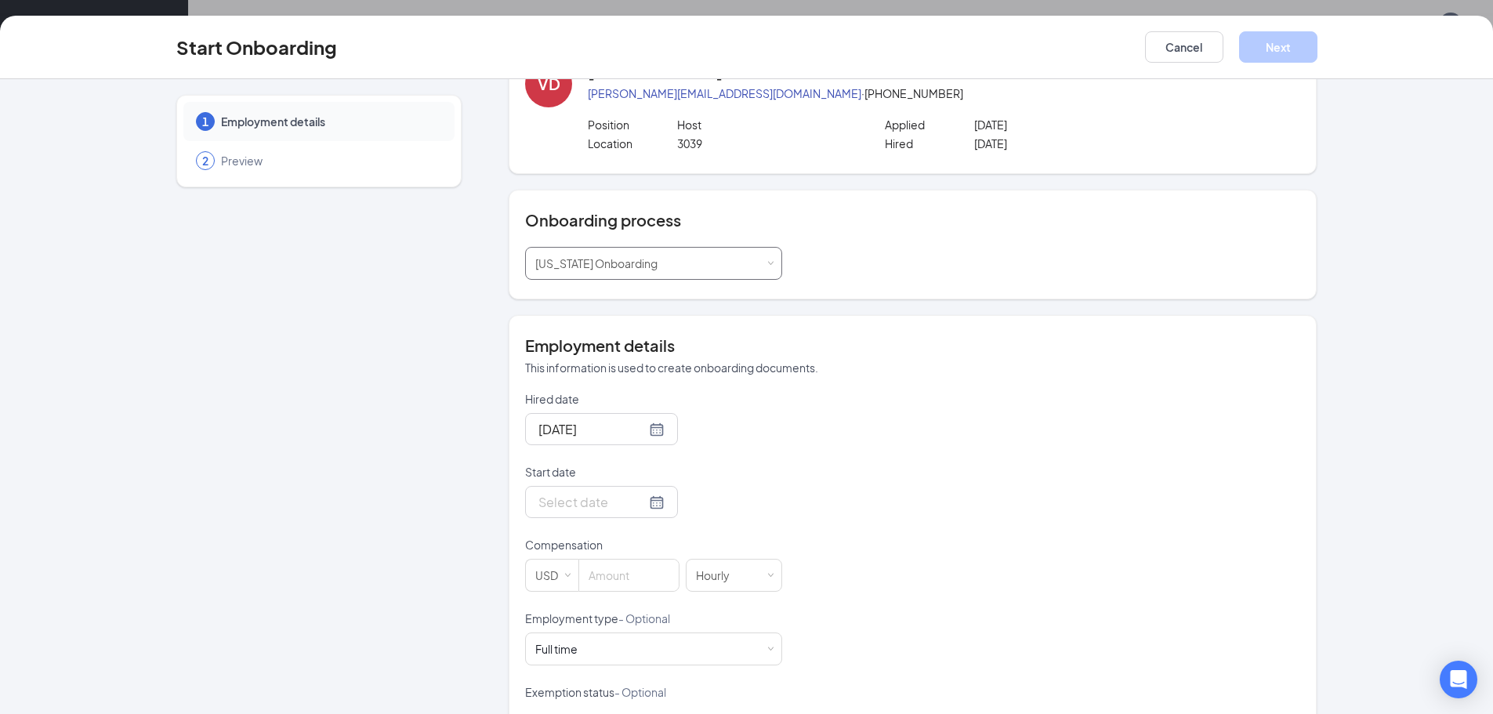
scroll to position [78, 0]
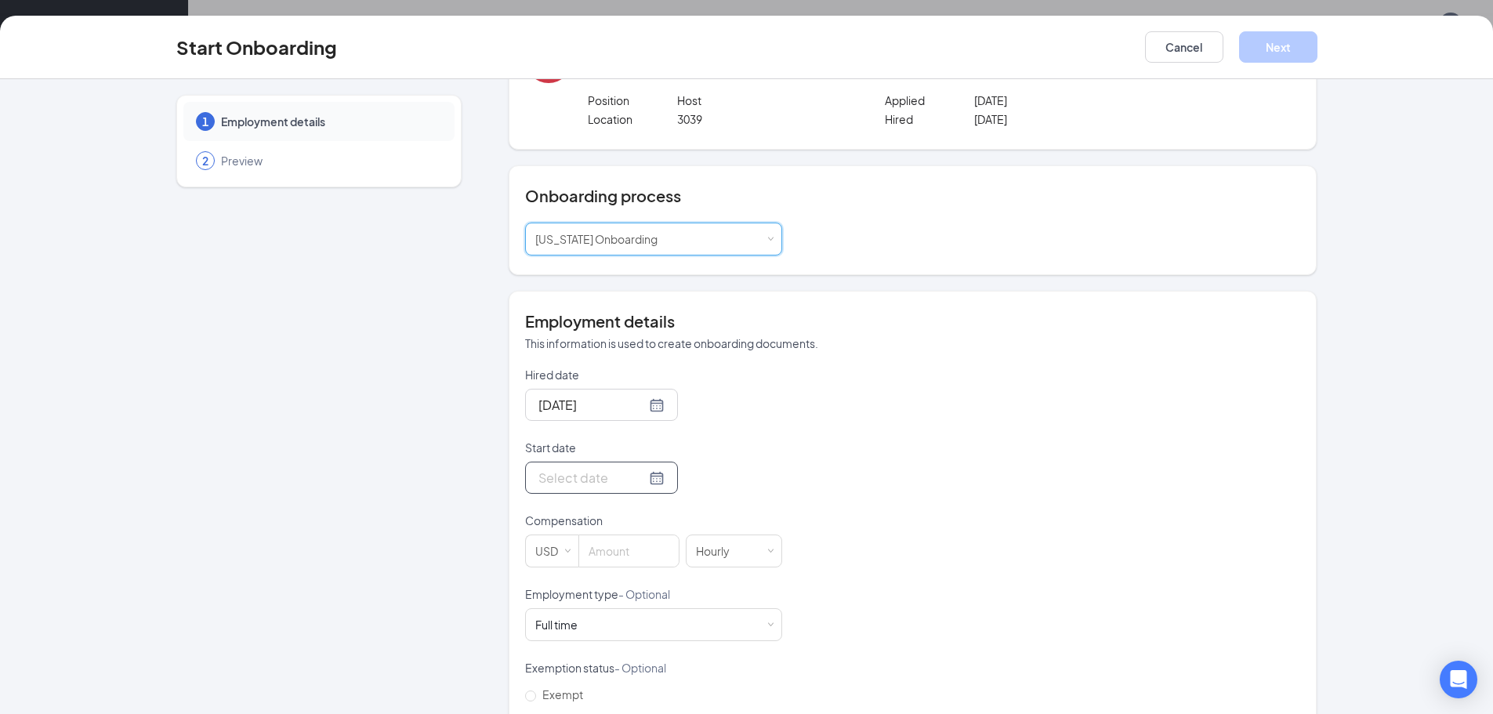
click at [595, 464] on div at bounding box center [601, 478] width 153 height 32
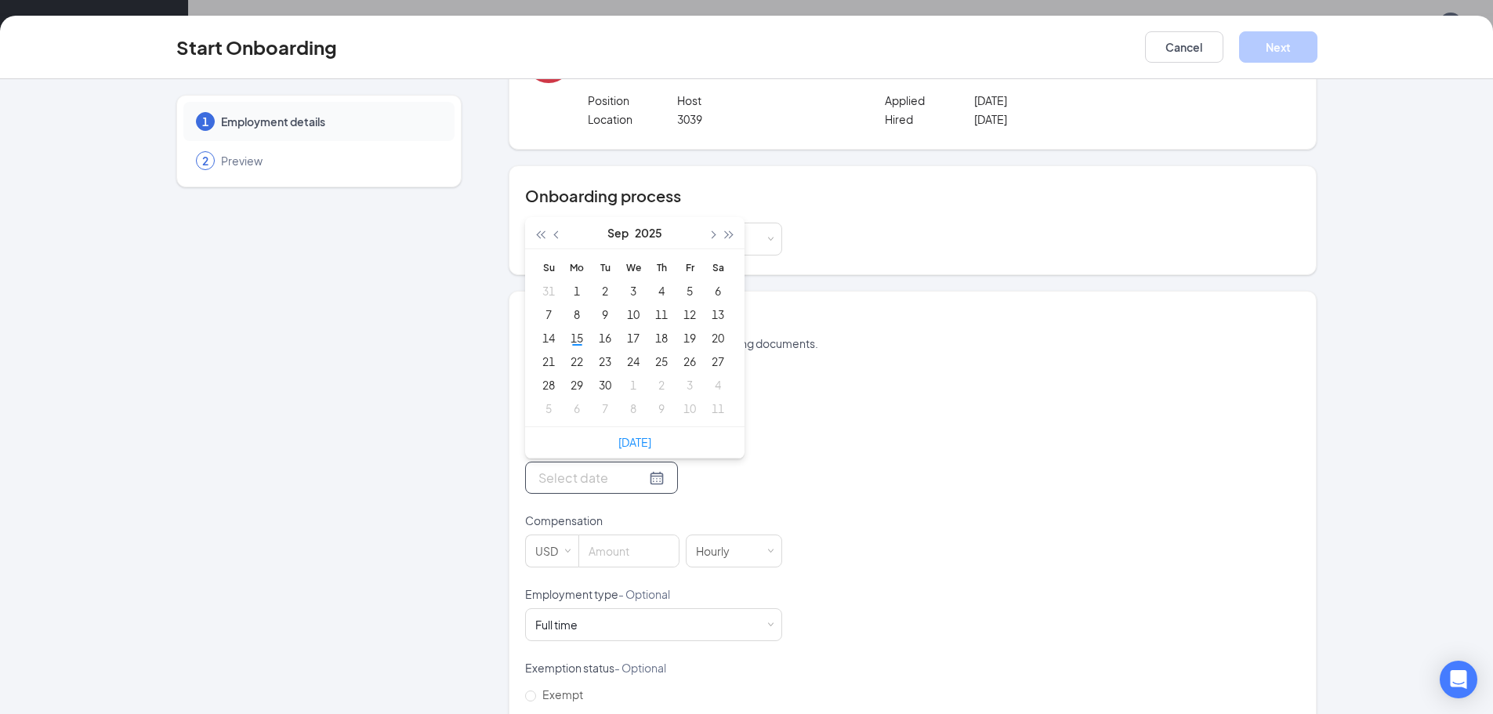
click at [595, 485] on input "Start date" at bounding box center [591, 478] width 107 height 20
type input "[DATE]"
click at [573, 338] on div "15" at bounding box center [576, 337] width 19 height 19
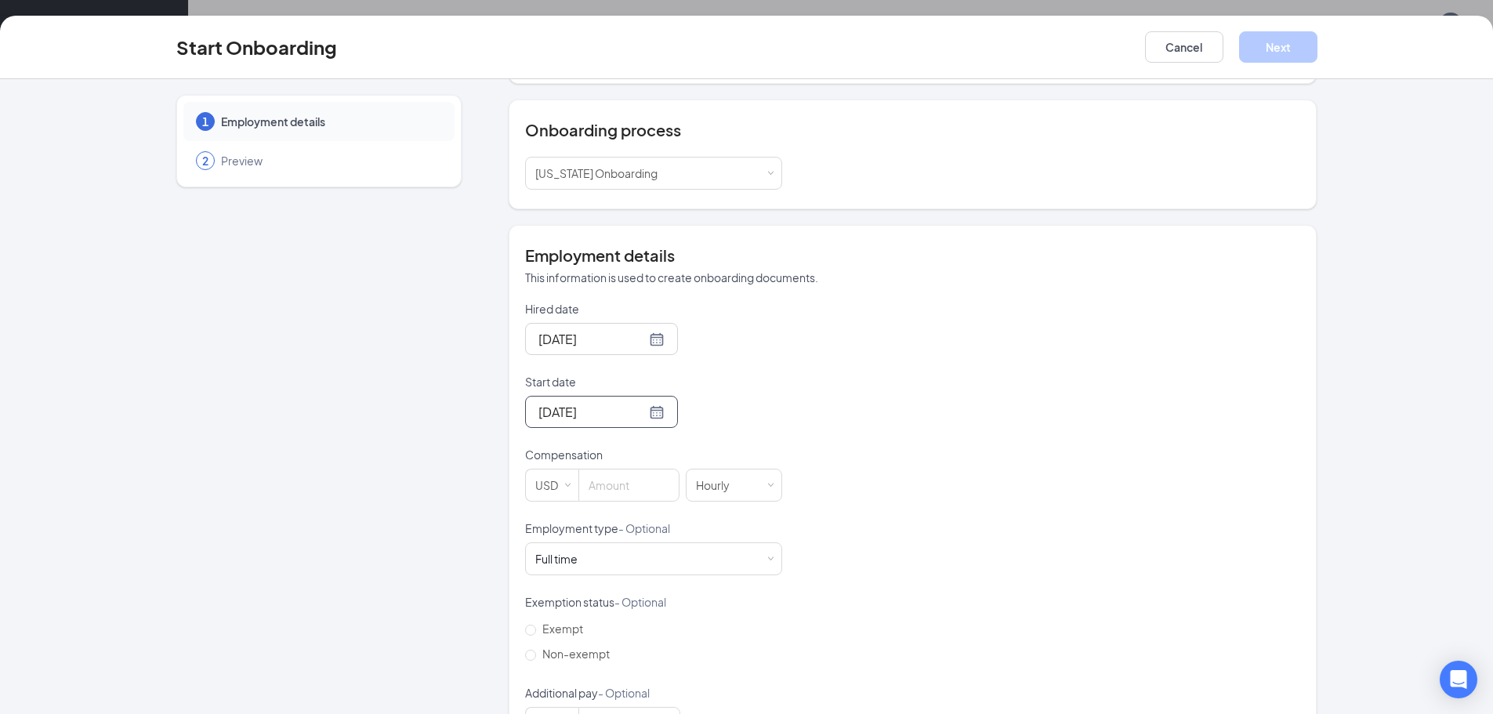
scroll to position [205, 0]
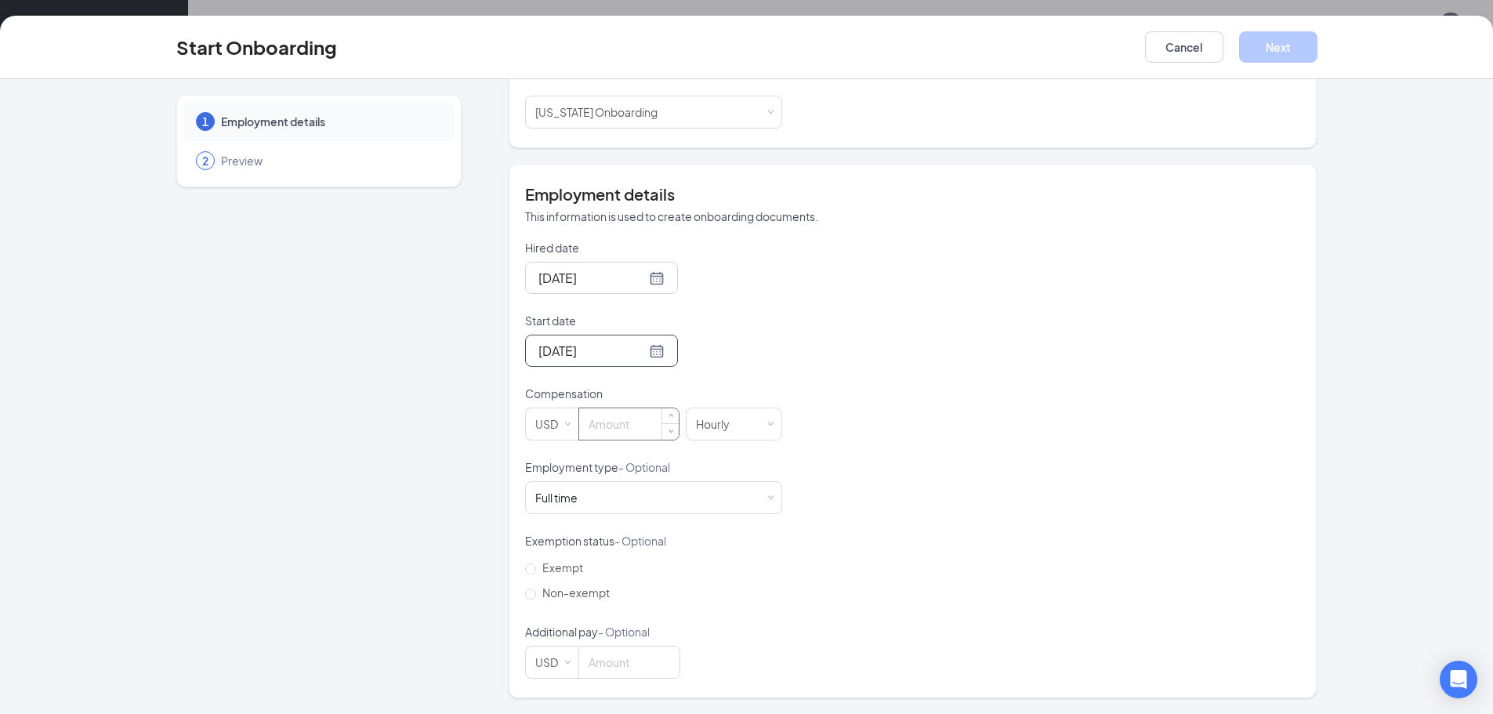
click at [602, 427] on input at bounding box center [629, 423] width 100 height 31
type input "14.7"
click at [996, 310] on div "Hired date [DATE] Start date [DATE] [DATE] Su Mo Tu We Th Fr Sa 31 1 2 3 4 5 6 …" at bounding box center [912, 459] width 775 height 439
click at [592, 509] on div "Full time Works 30+ hours per week and is reasonably expected to work" at bounding box center [653, 497] width 237 height 31
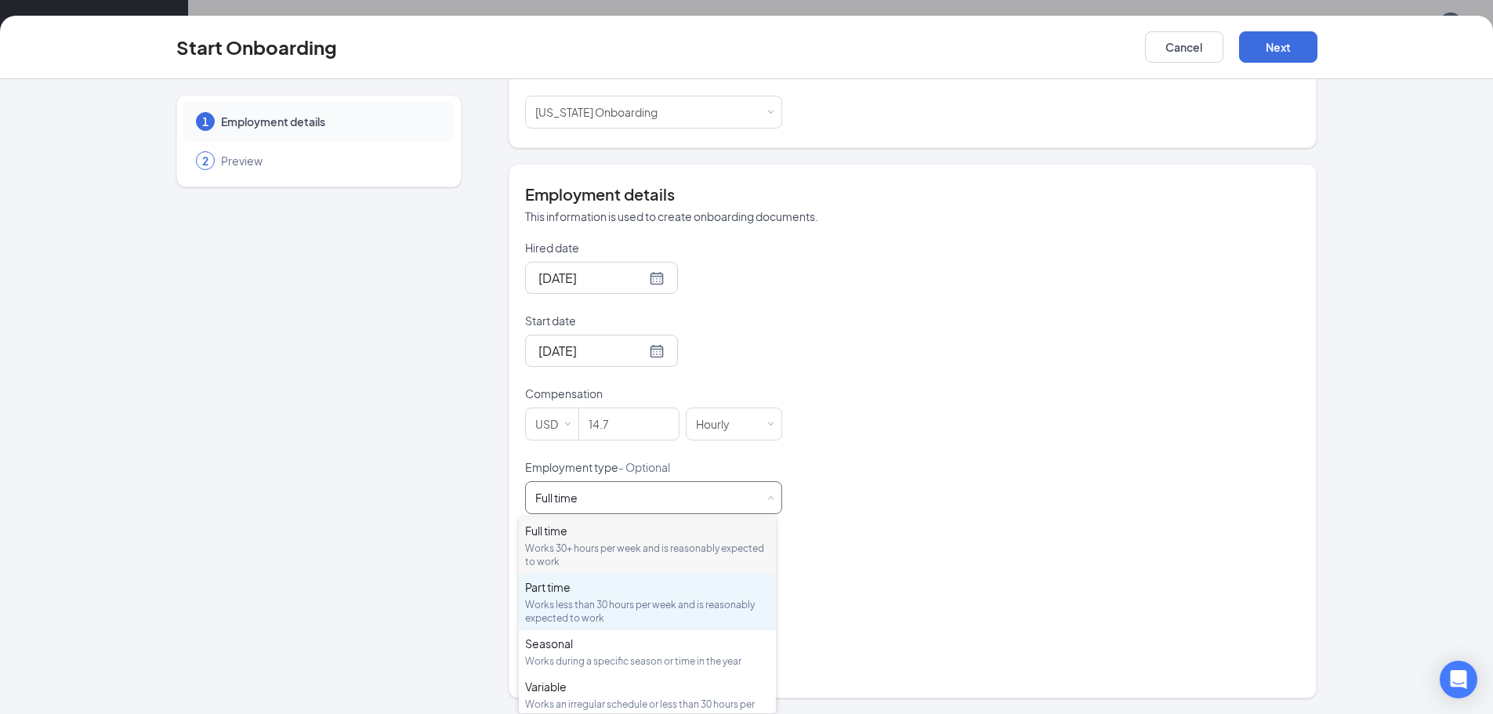
click at [556, 605] on div "Works less than 30 hours per week and is reasonably expected to work" at bounding box center [647, 611] width 244 height 27
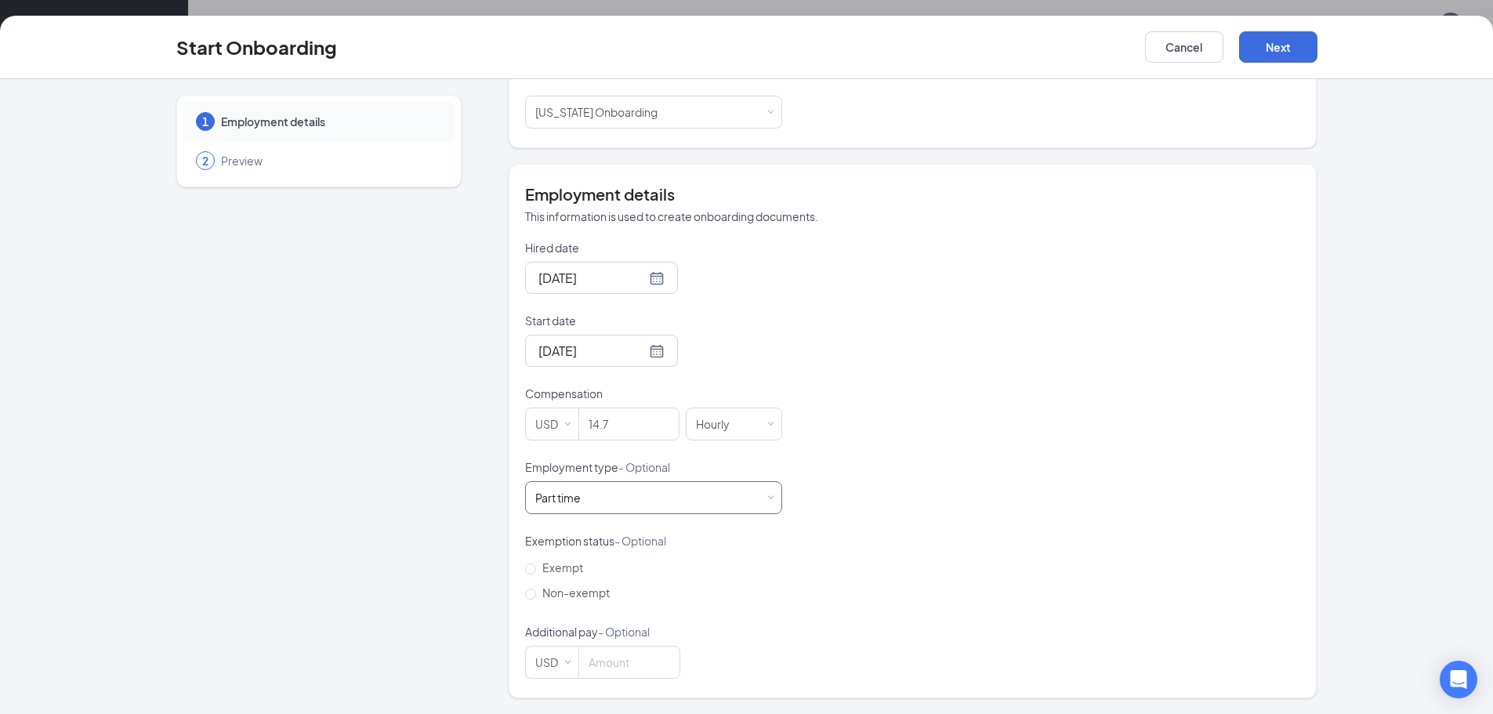
scroll to position [71, 0]
click at [540, 591] on span "Non-exempt" at bounding box center [576, 592] width 80 height 14
click at [536, 591] on input "Non-exempt" at bounding box center [530, 594] width 11 height 11
radio input "true"
click at [1302, 41] on button "Next" at bounding box center [1278, 46] width 78 height 31
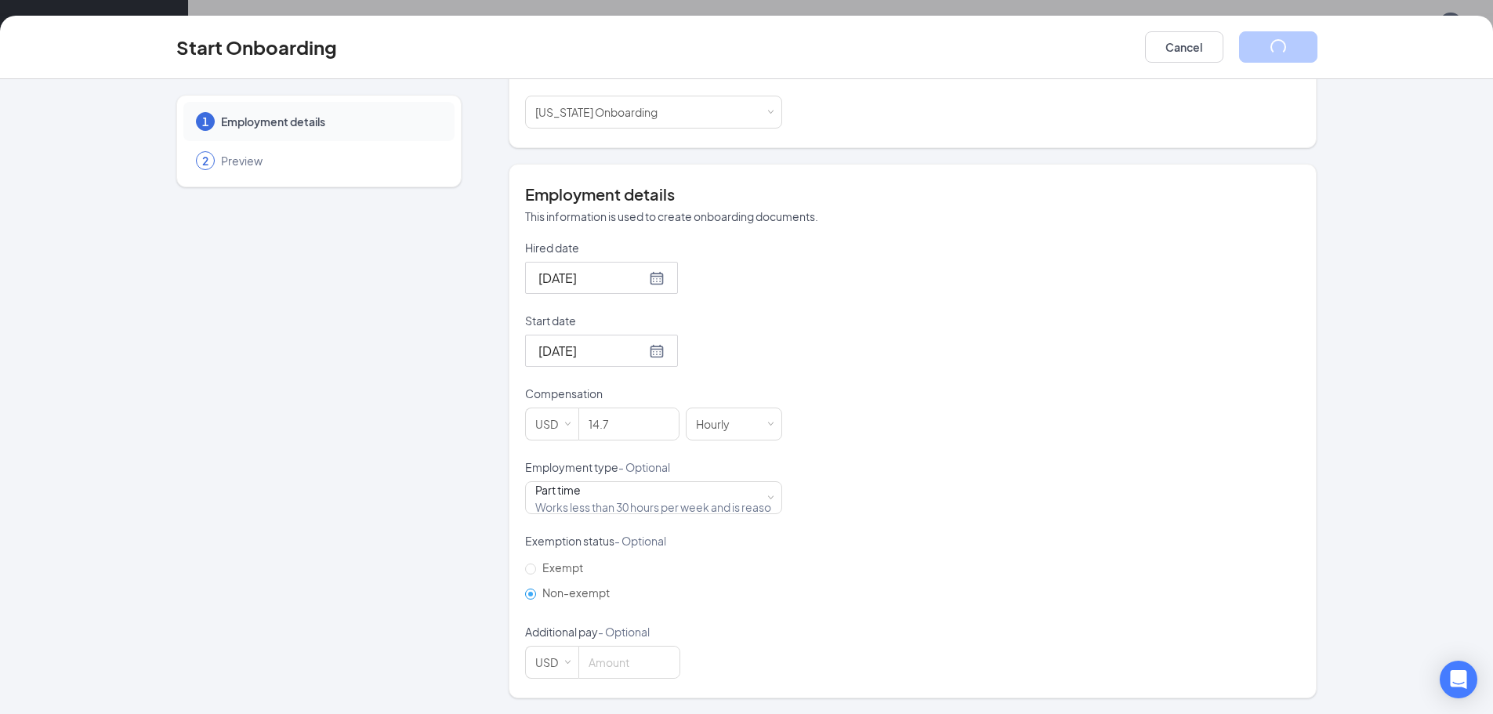
scroll to position [0, 0]
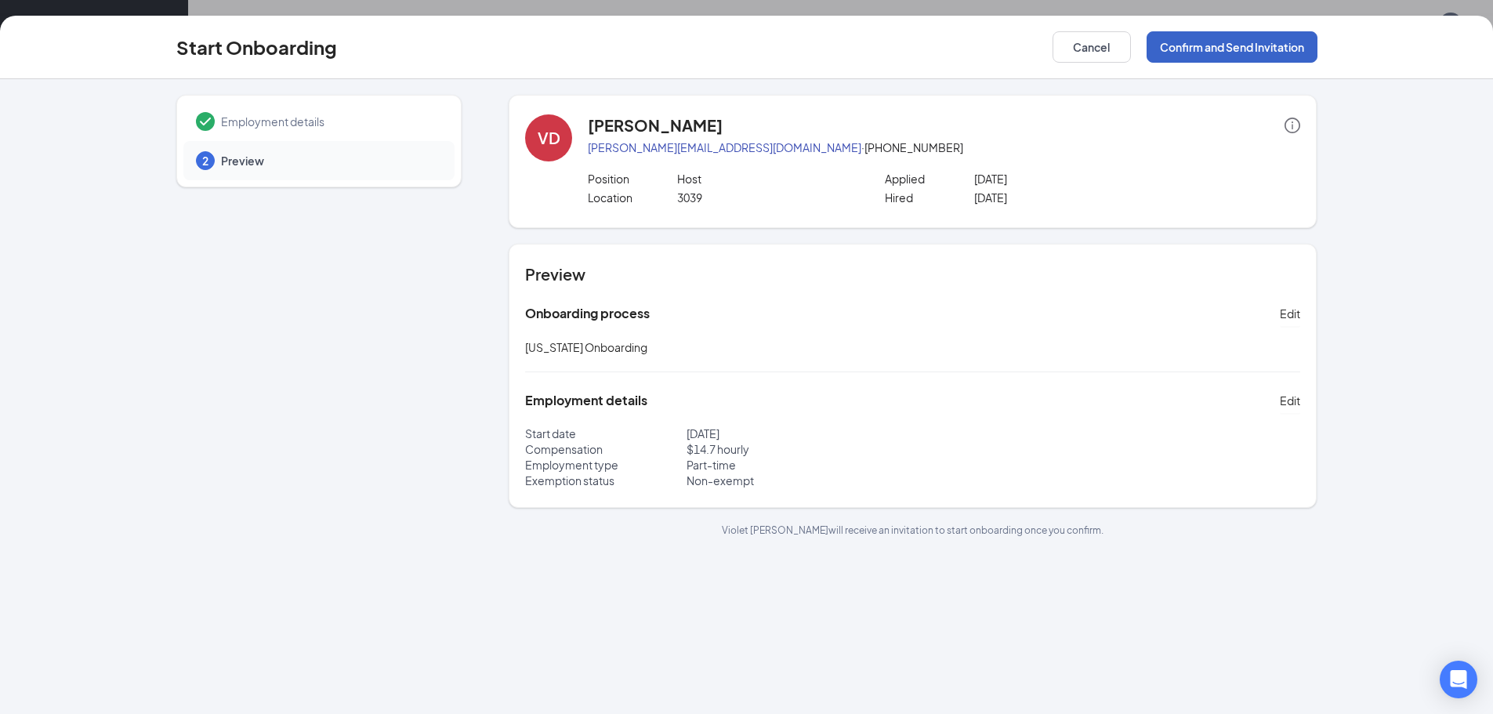
click at [1280, 45] on button "Confirm and Send Invitation" at bounding box center [1231, 46] width 171 height 31
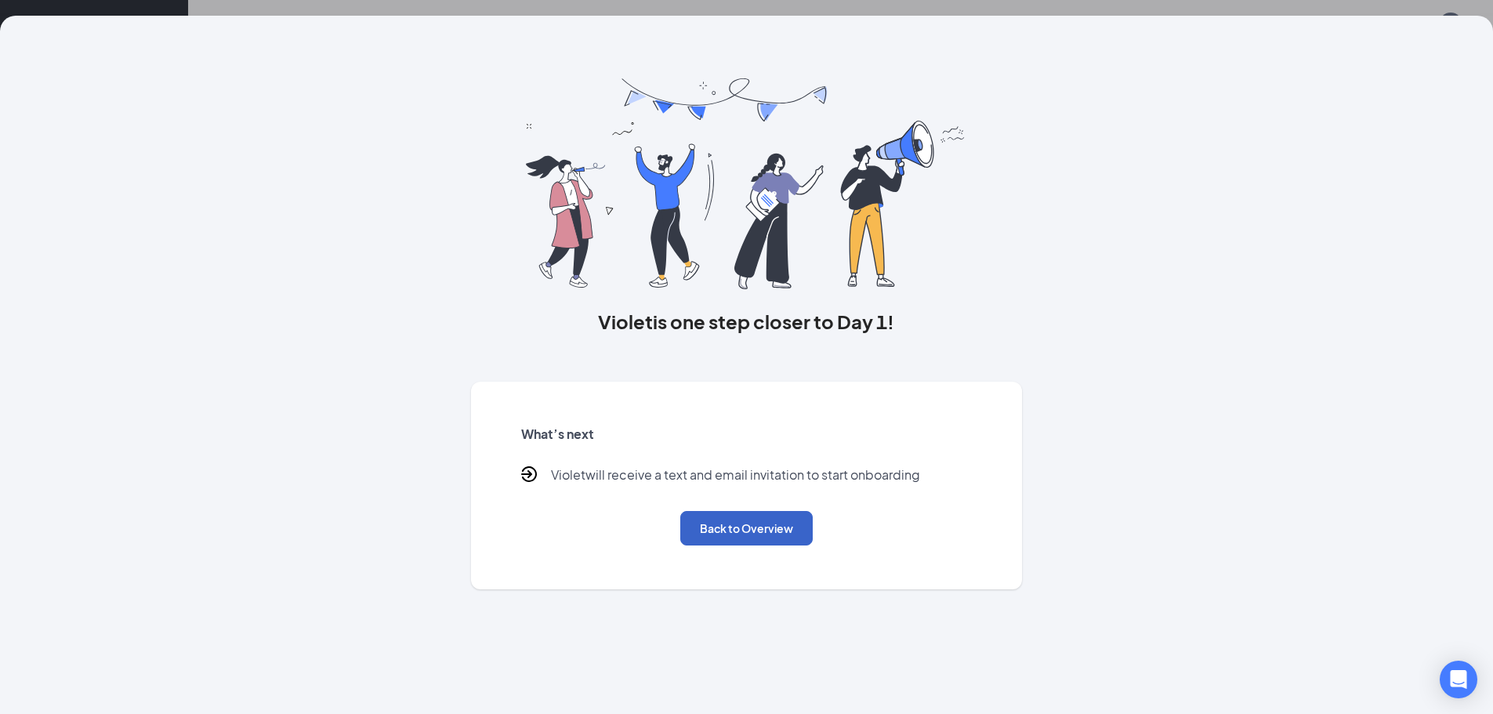
click at [768, 538] on button "Back to Overview" at bounding box center [746, 528] width 132 height 34
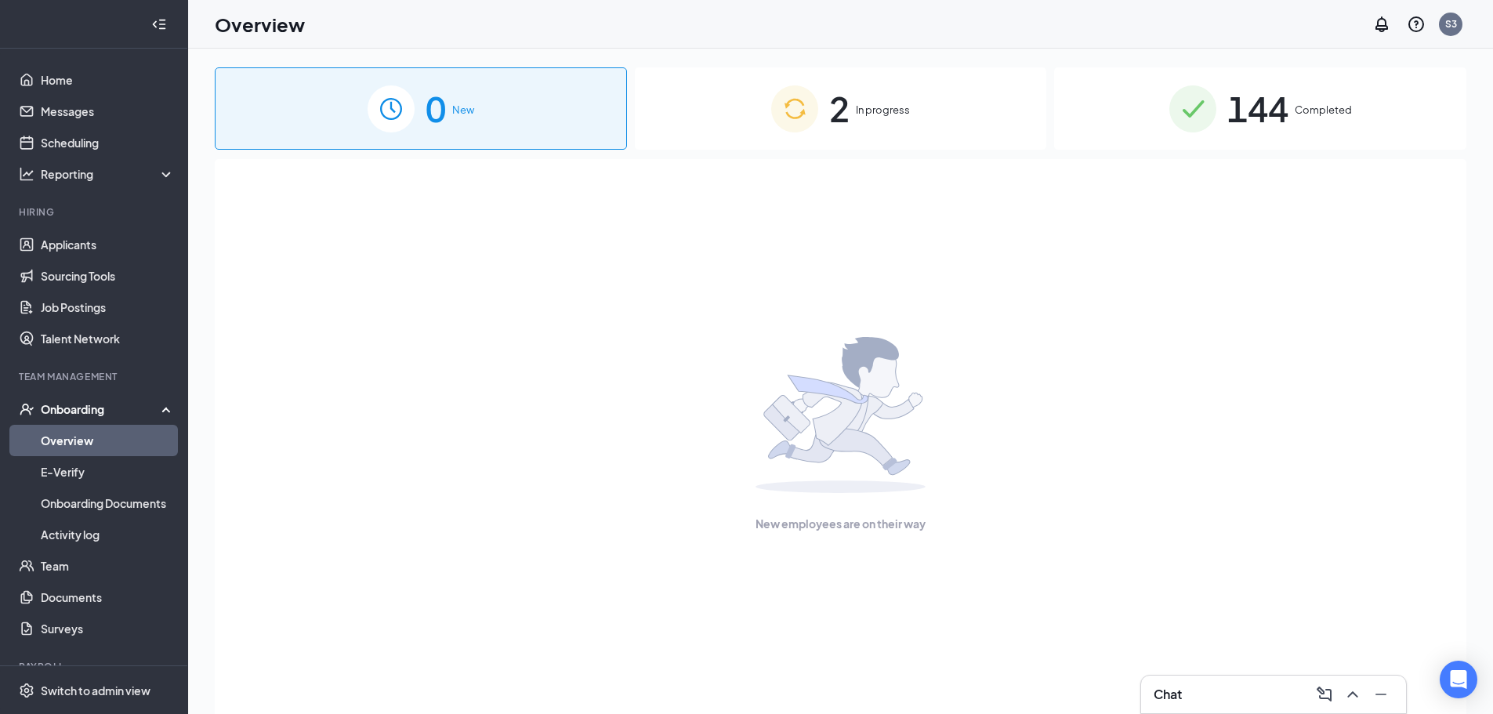
click at [859, 117] on span "In progress" at bounding box center [883, 110] width 54 height 16
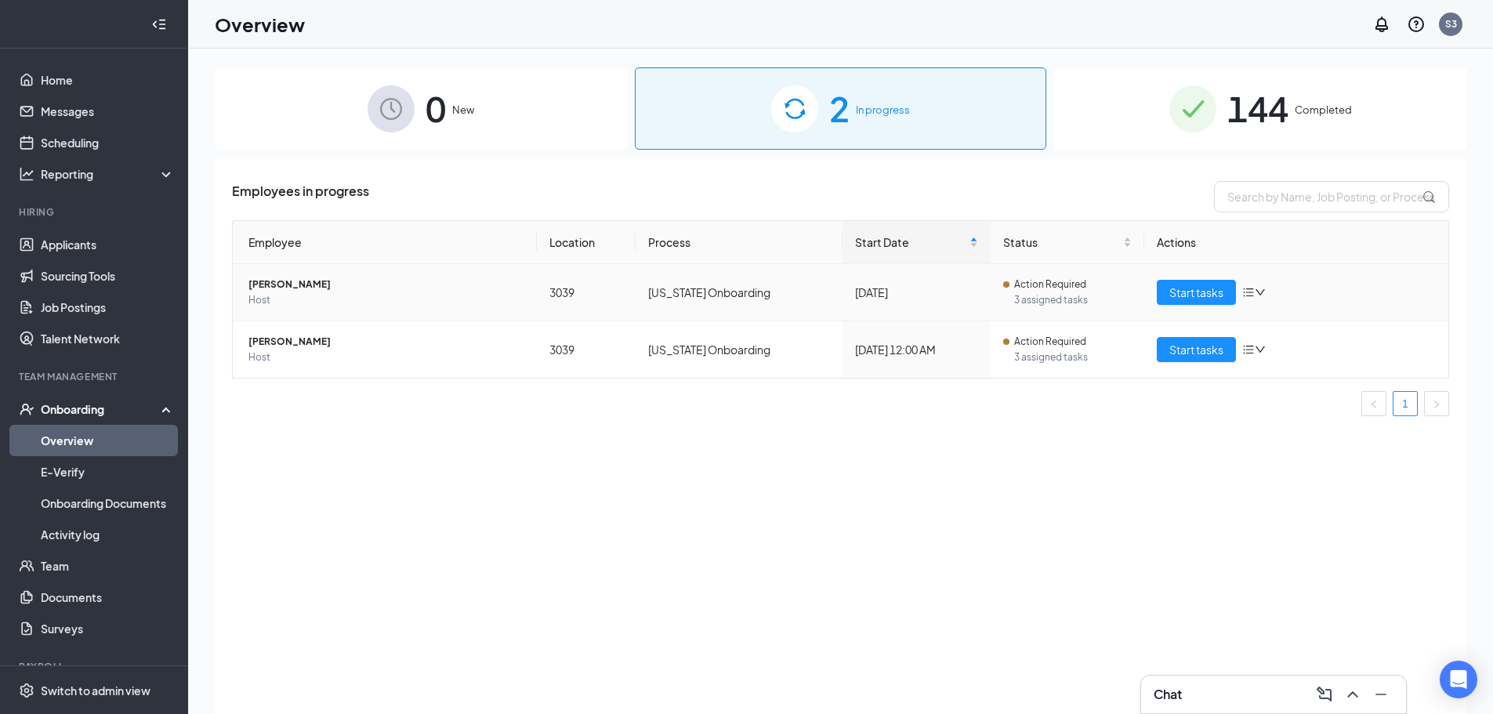
click at [1262, 299] on div "Start tasks" at bounding box center [1296, 292] width 279 height 25
click at [1259, 295] on icon "down" at bounding box center [1260, 292] width 11 height 11
click at [1301, 320] on div "Stop process" at bounding box center [1336, 325] width 169 height 16
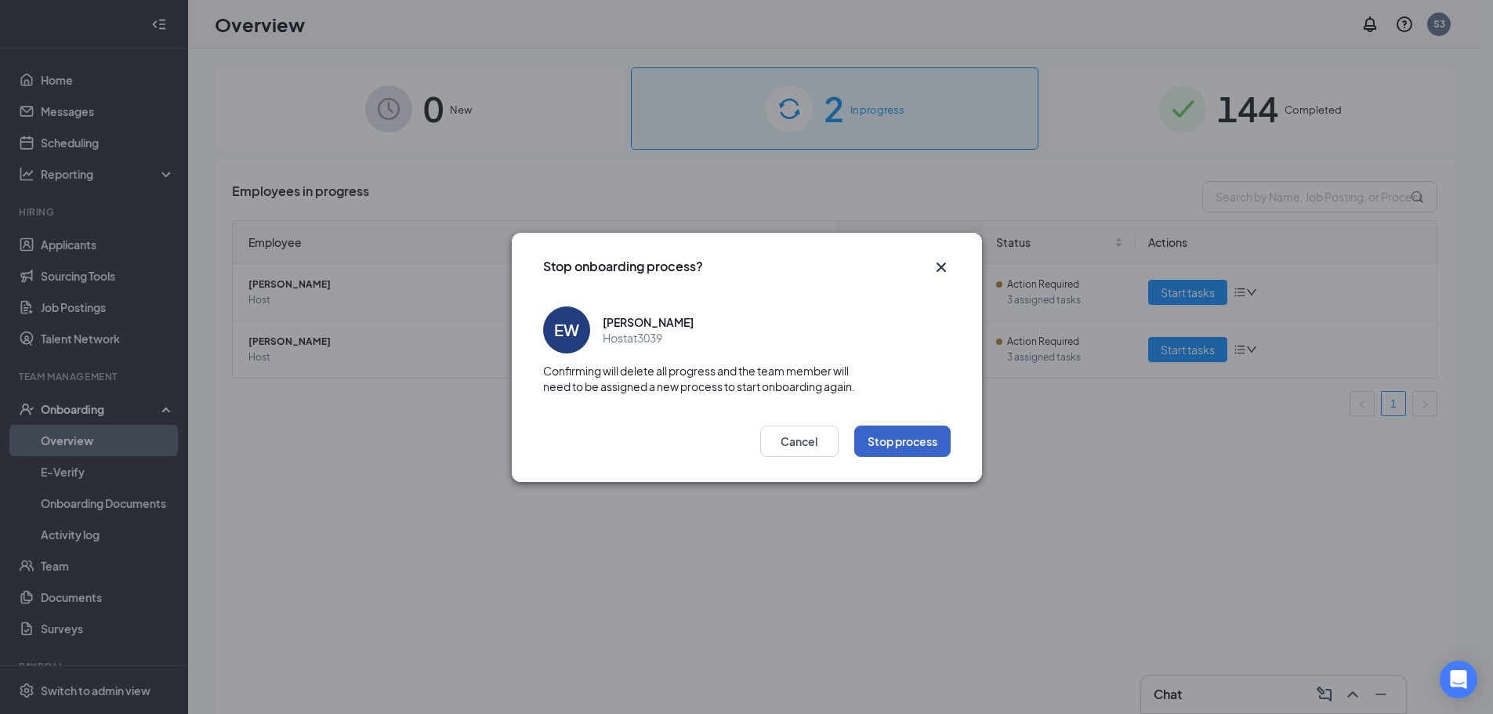
click at [886, 441] on button "Stop process" at bounding box center [902, 441] width 96 height 31
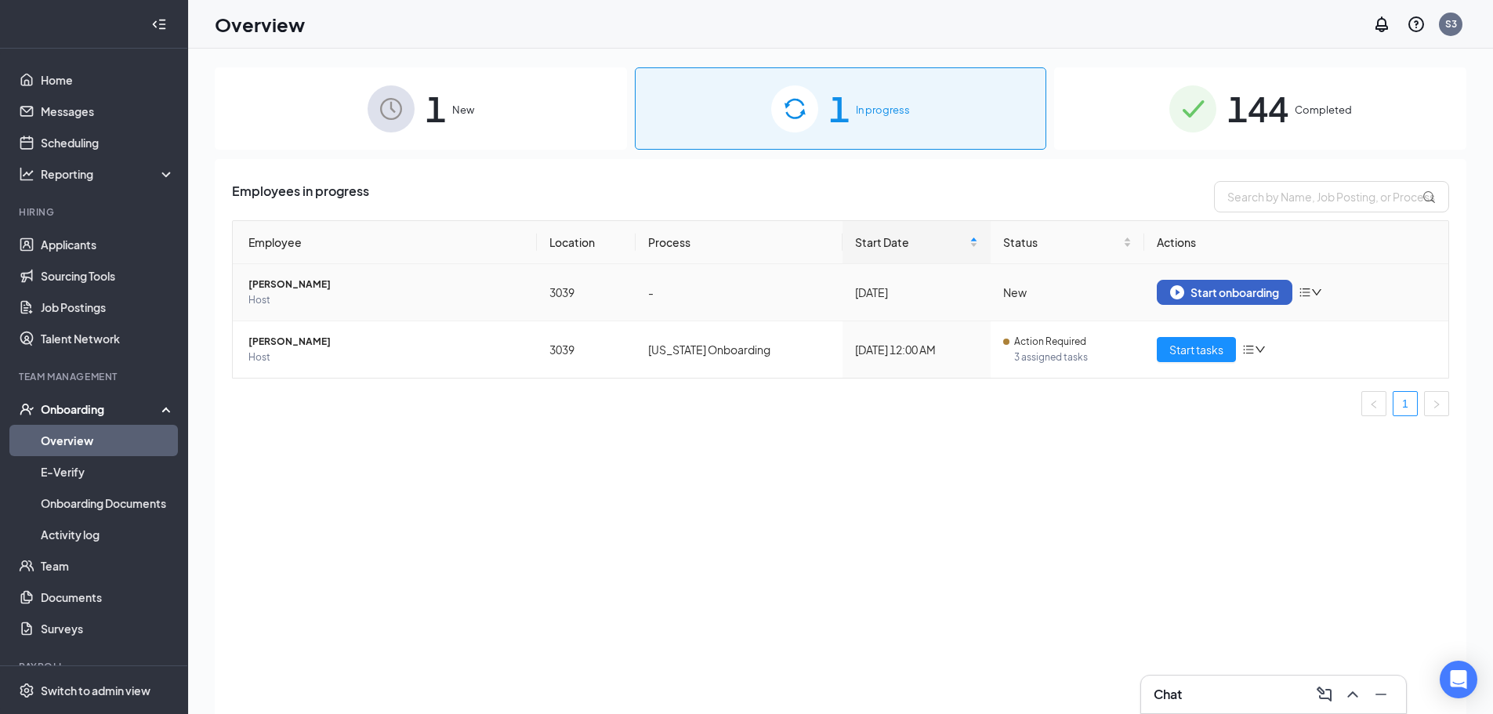
click at [1236, 291] on div "Start onboarding" at bounding box center [1224, 292] width 109 height 14
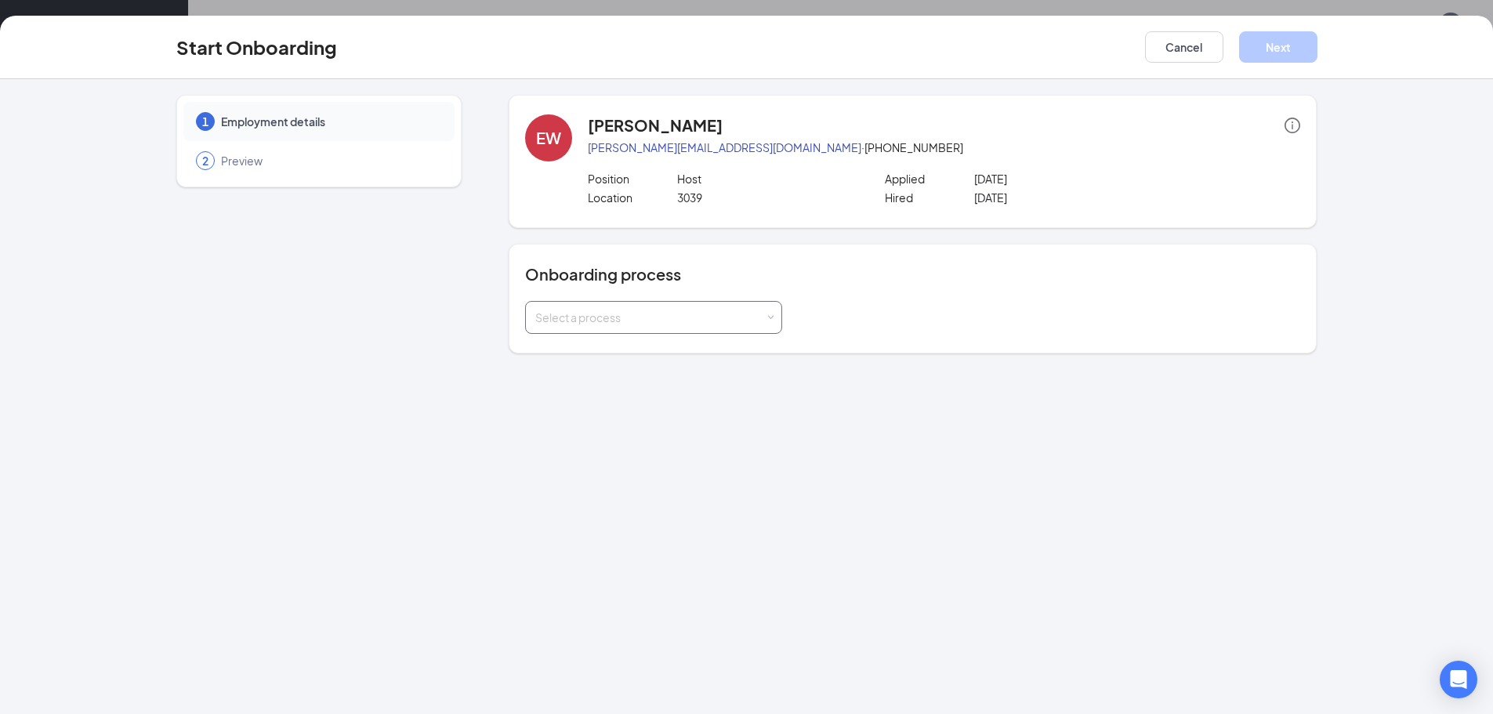
click at [652, 310] on div "Select a process" at bounding box center [650, 318] width 230 height 16
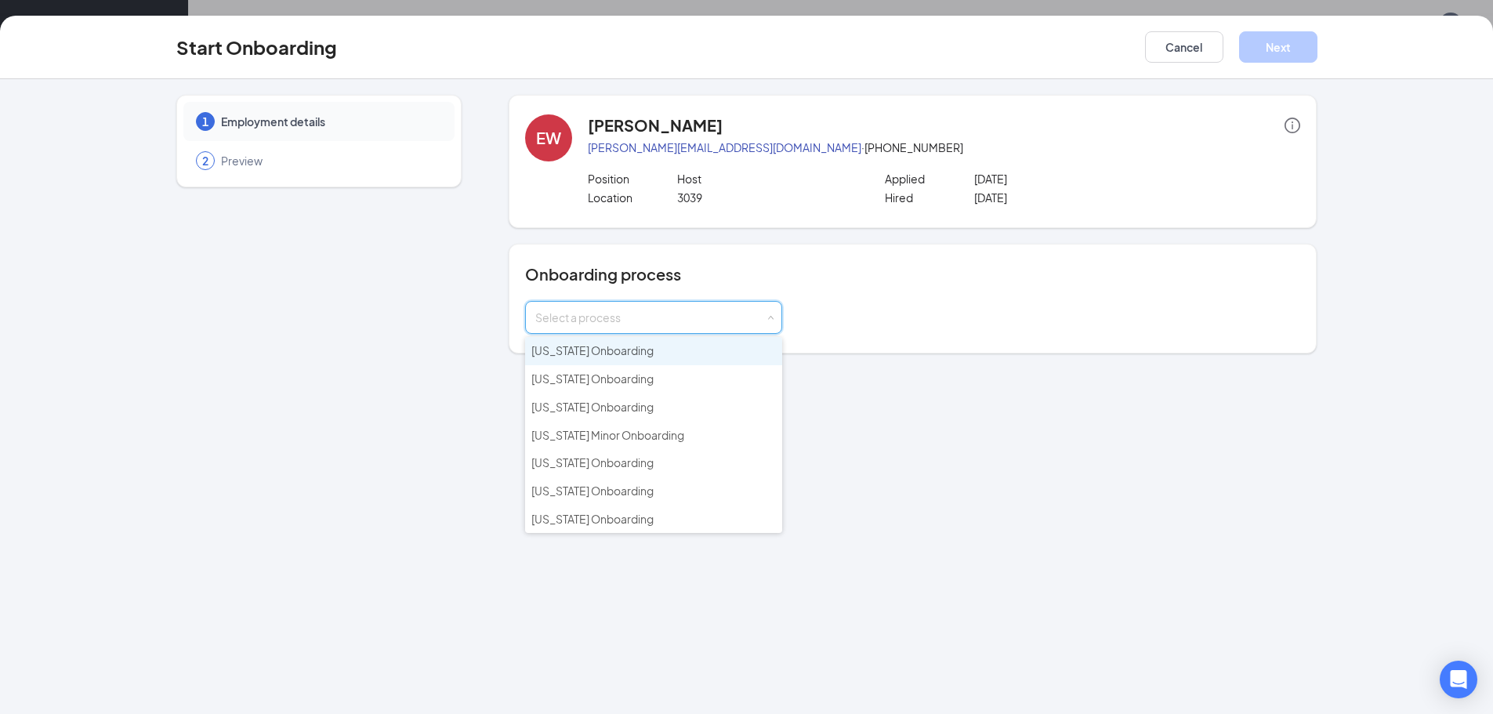
click at [625, 350] on span "[US_STATE] Onboarding" at bounding box center [592, 350] width 122 height 14
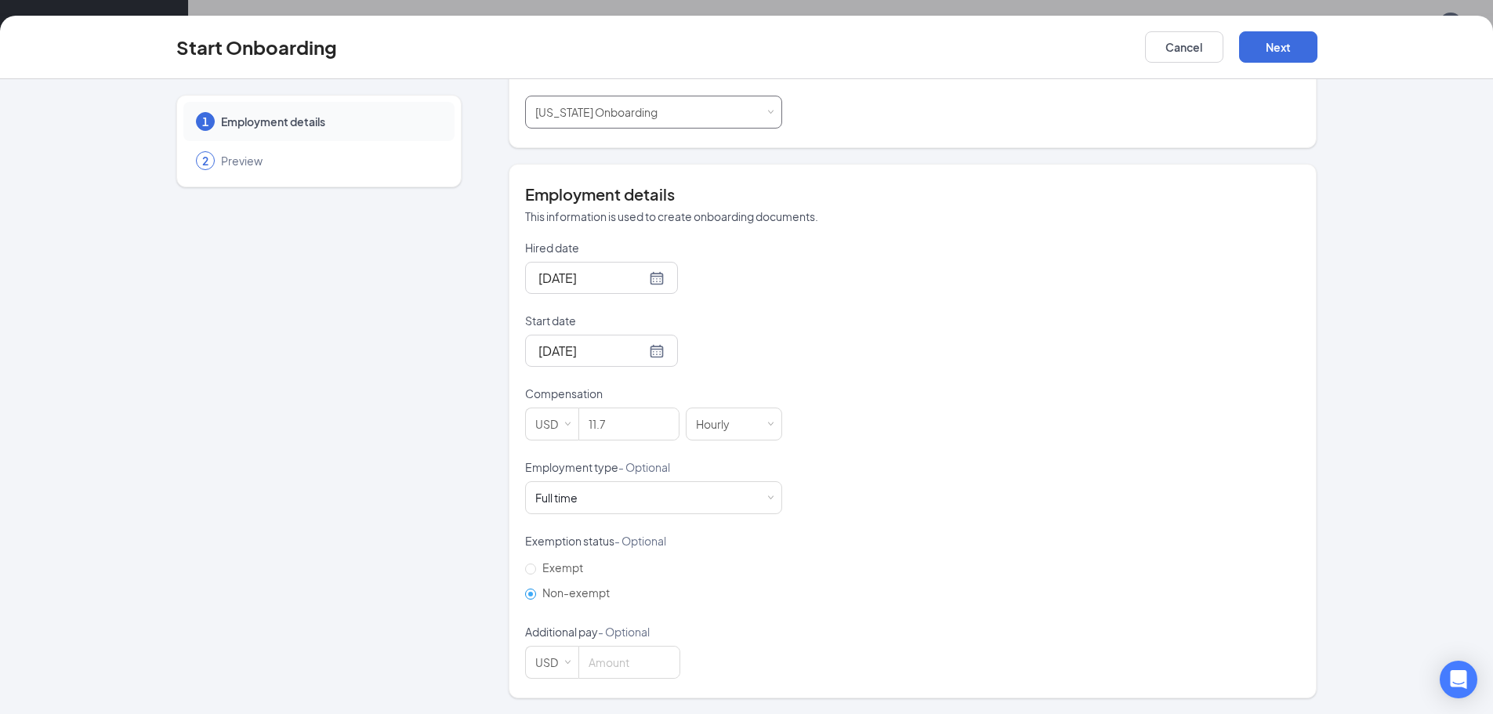
scroll to position [71, 0]
click at [606, 509] on div "Full time Works 30+ hours per week and is reasonably expected to work" at bounding box center [653, 497] width 237 height 31
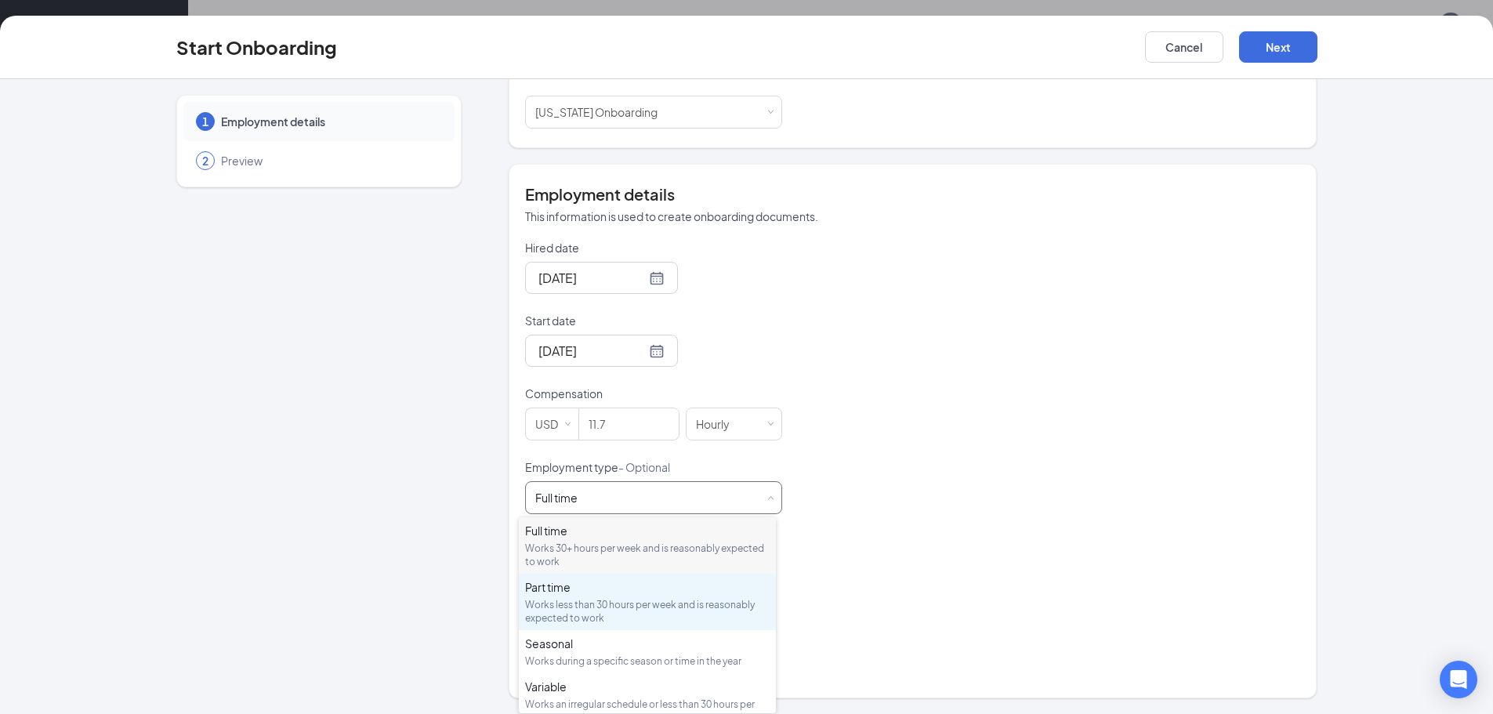
click at [593, 607] on div "Works less than 30 hours per week and is reasonably expected to work" at bounding box center [647, 611] width 244 height 27
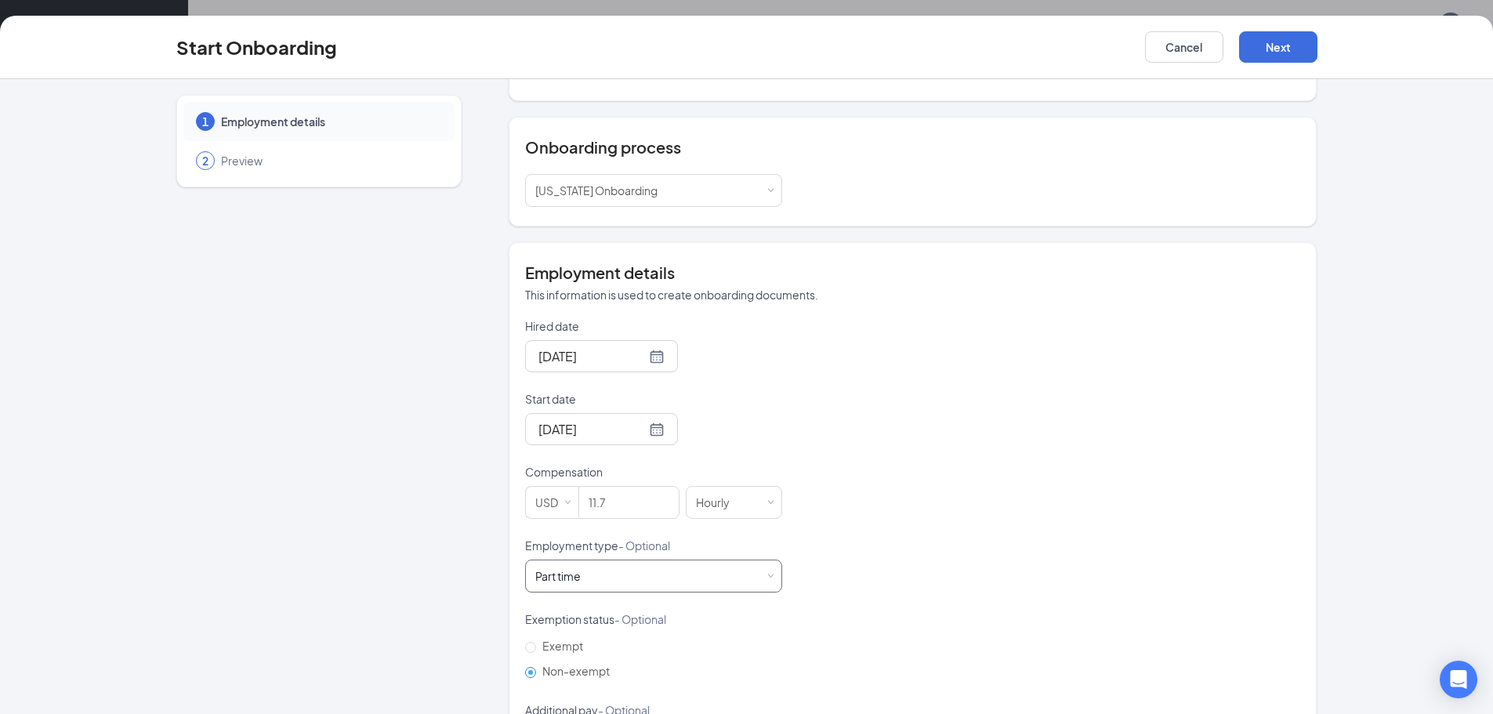
scroll to position [205, 0]
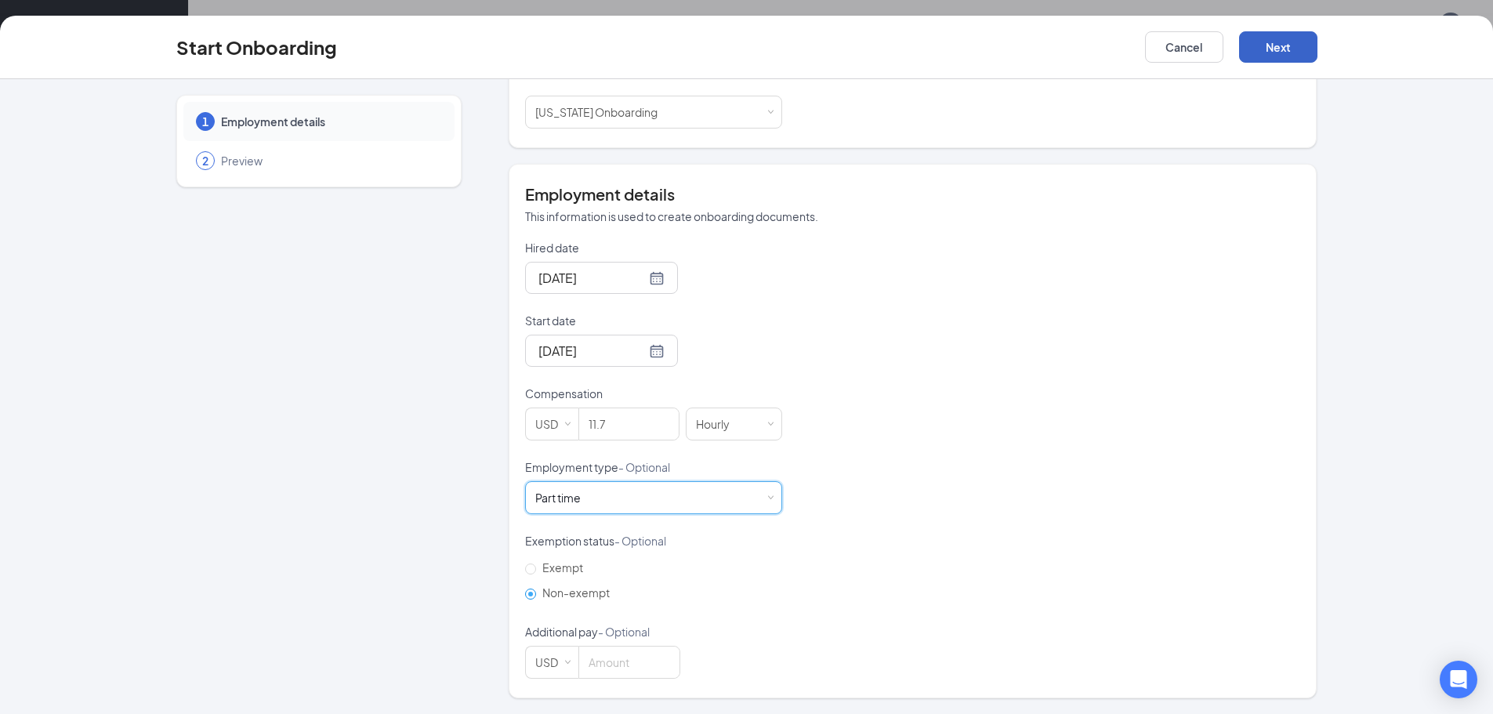
click at [1298, 51] on button "Next" at bounding box center [1278, 46] width 78 height 31
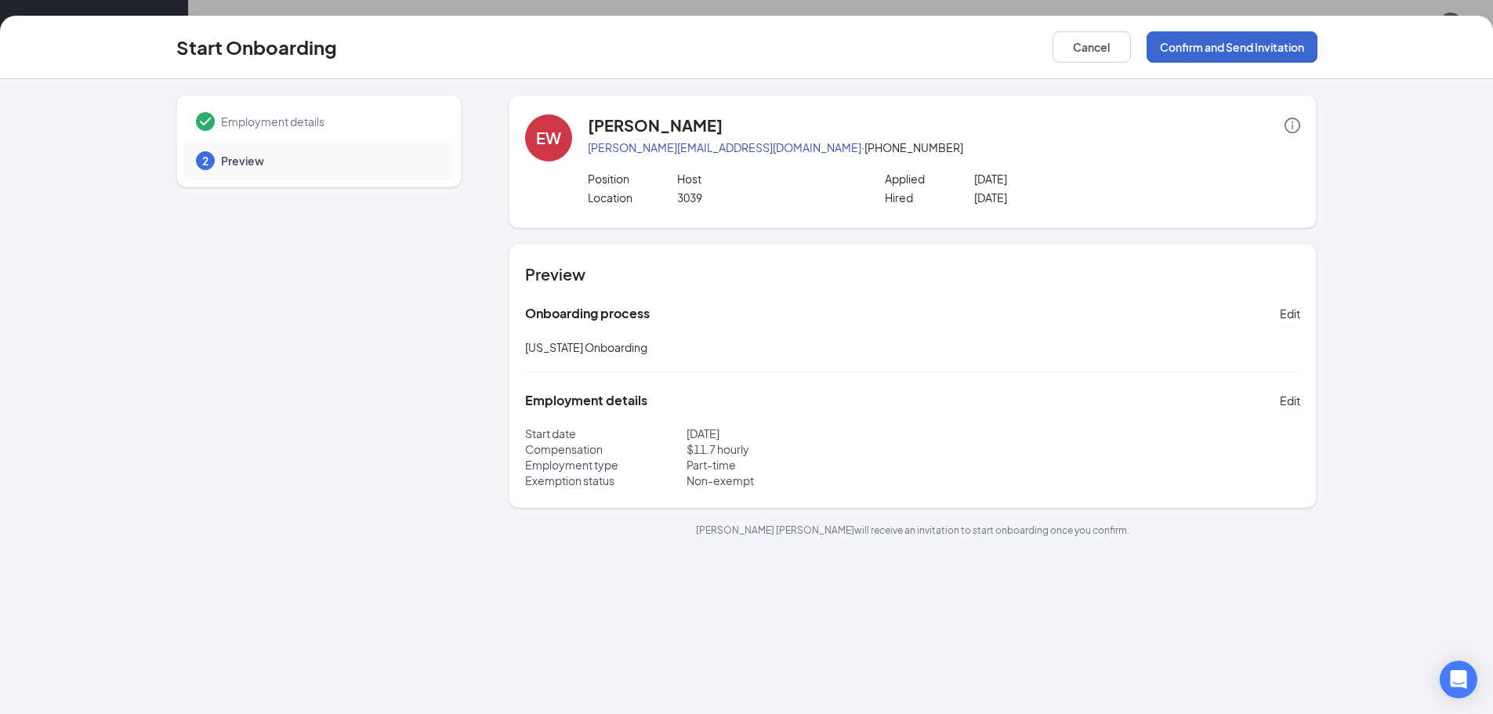
scroll to position [0, 0]
click at [1219, 37] on button "Confirm and Send Invitation" at bounding box center [1231, 46] width 171 height 31
